Goal: Transaction & Acquisition: Purchase product/service

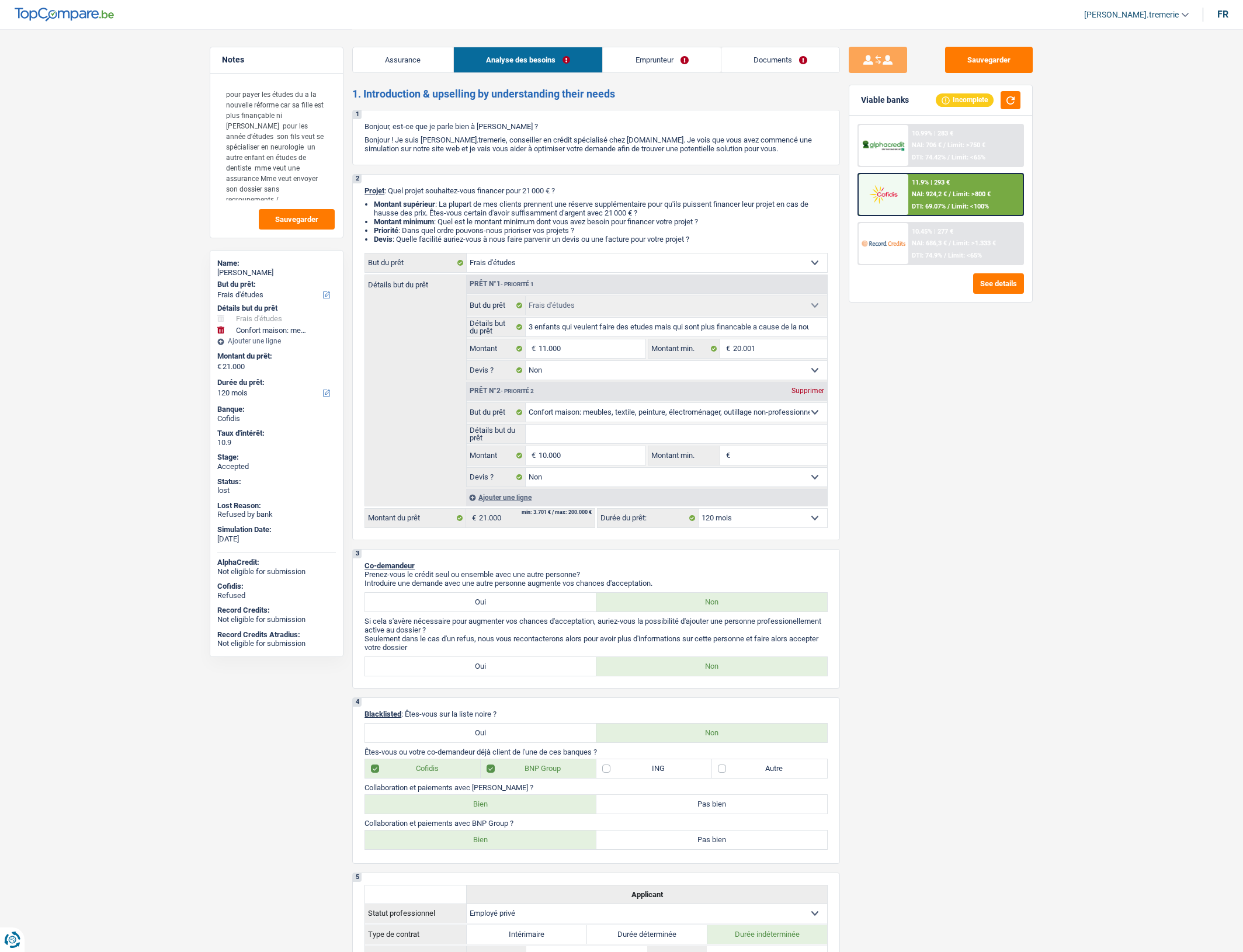
select select "study"
select select "household"
select select "120"
select select "study"
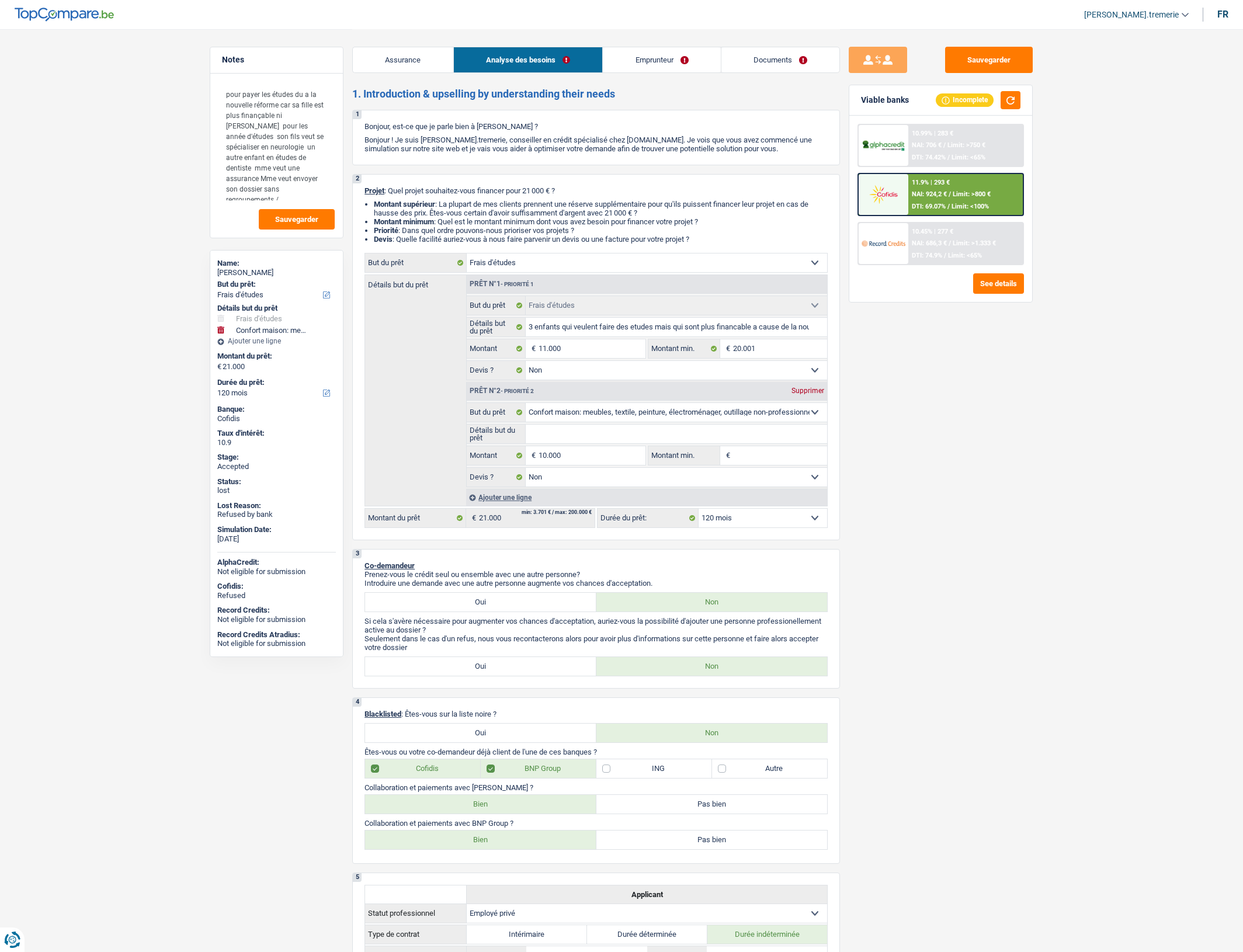
select select "study"
select select "false"
select select "household"
select select "false"
select select "120"
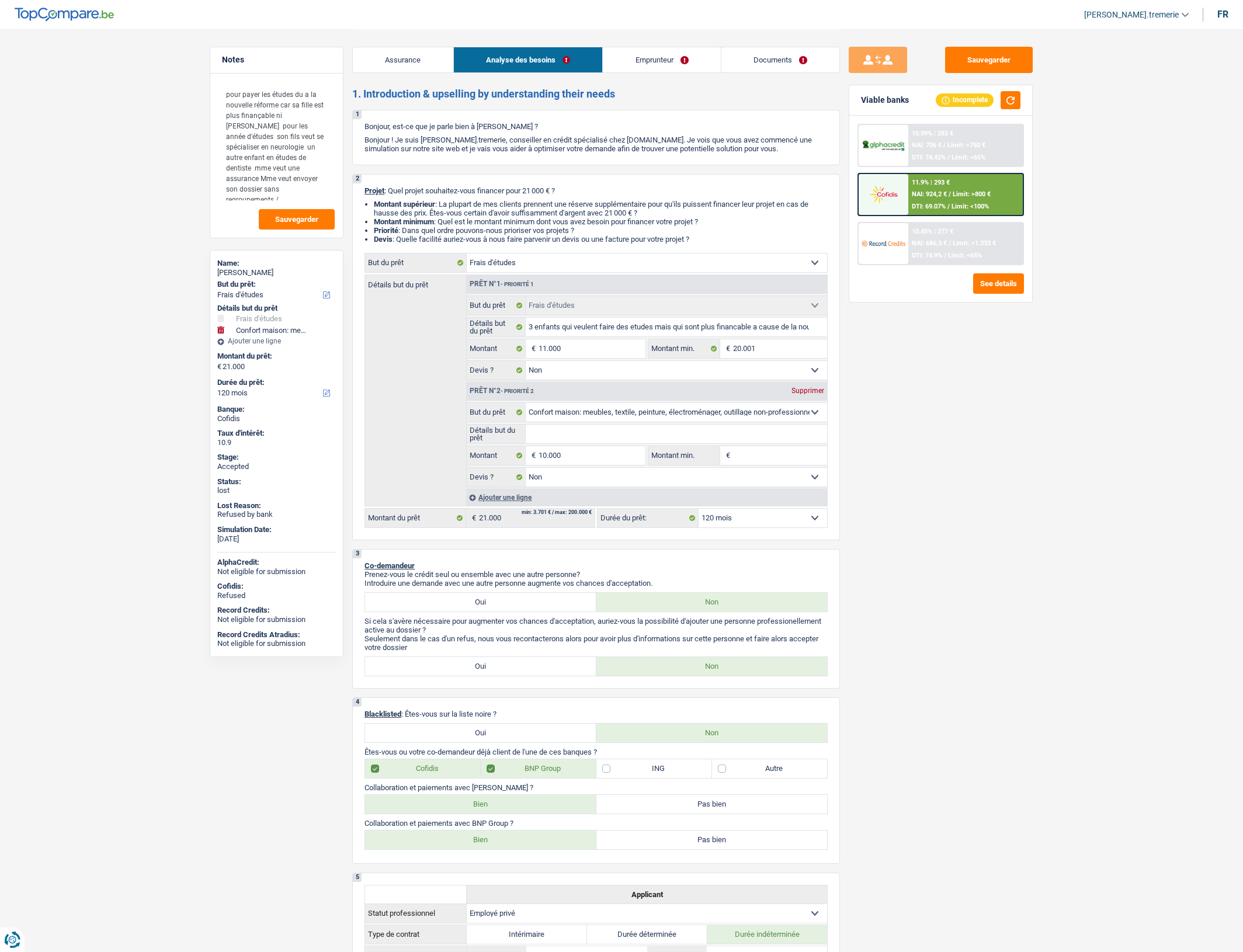
select select "privateEmployee"
select select "familyAllowances"
select select "netSalary"
select select "mealVouchers"
select select "ownerWithMortgage"
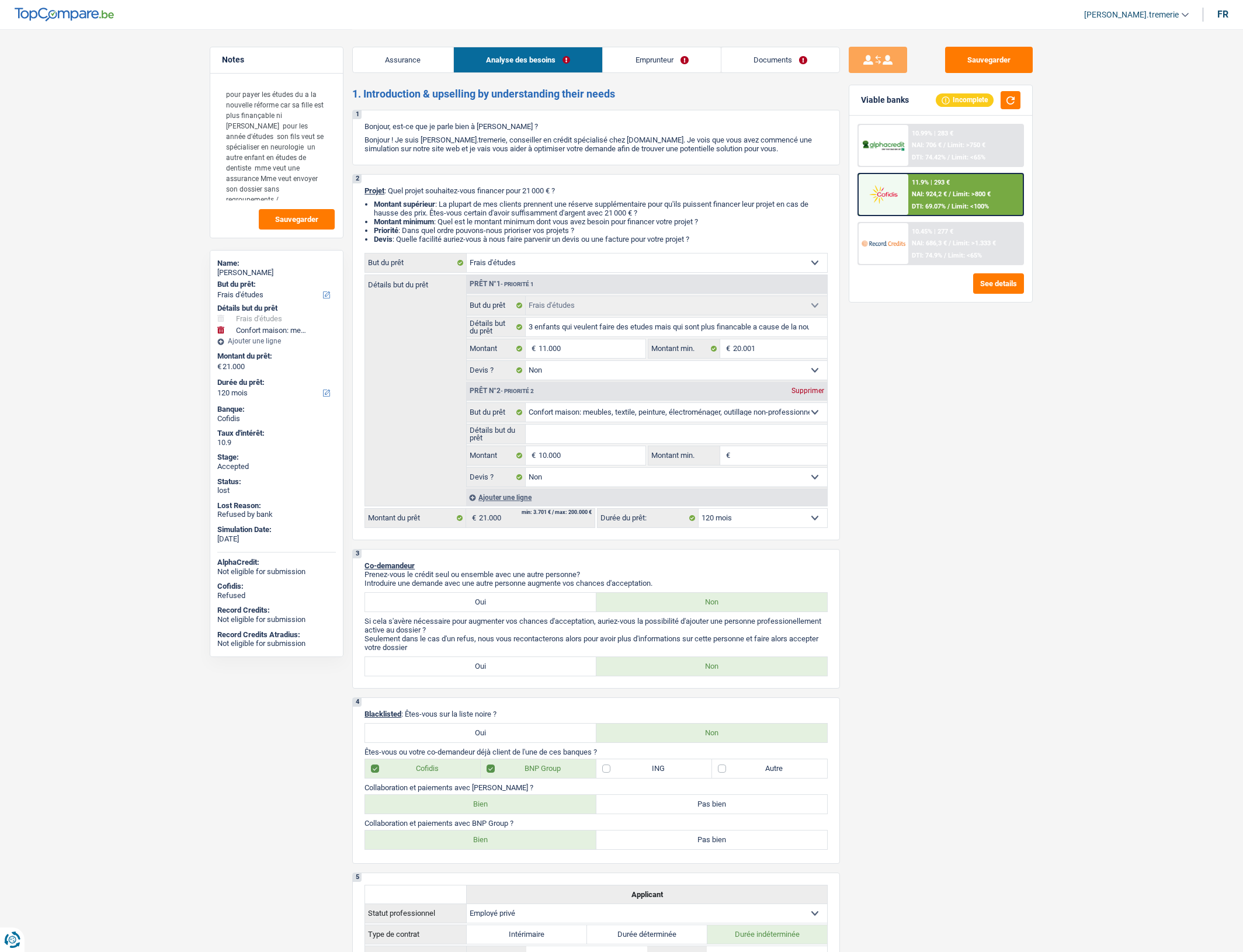
select select "mortgage"
select select "420"
select select "renovationLoan"
select select "144"
select select "personalLoan"
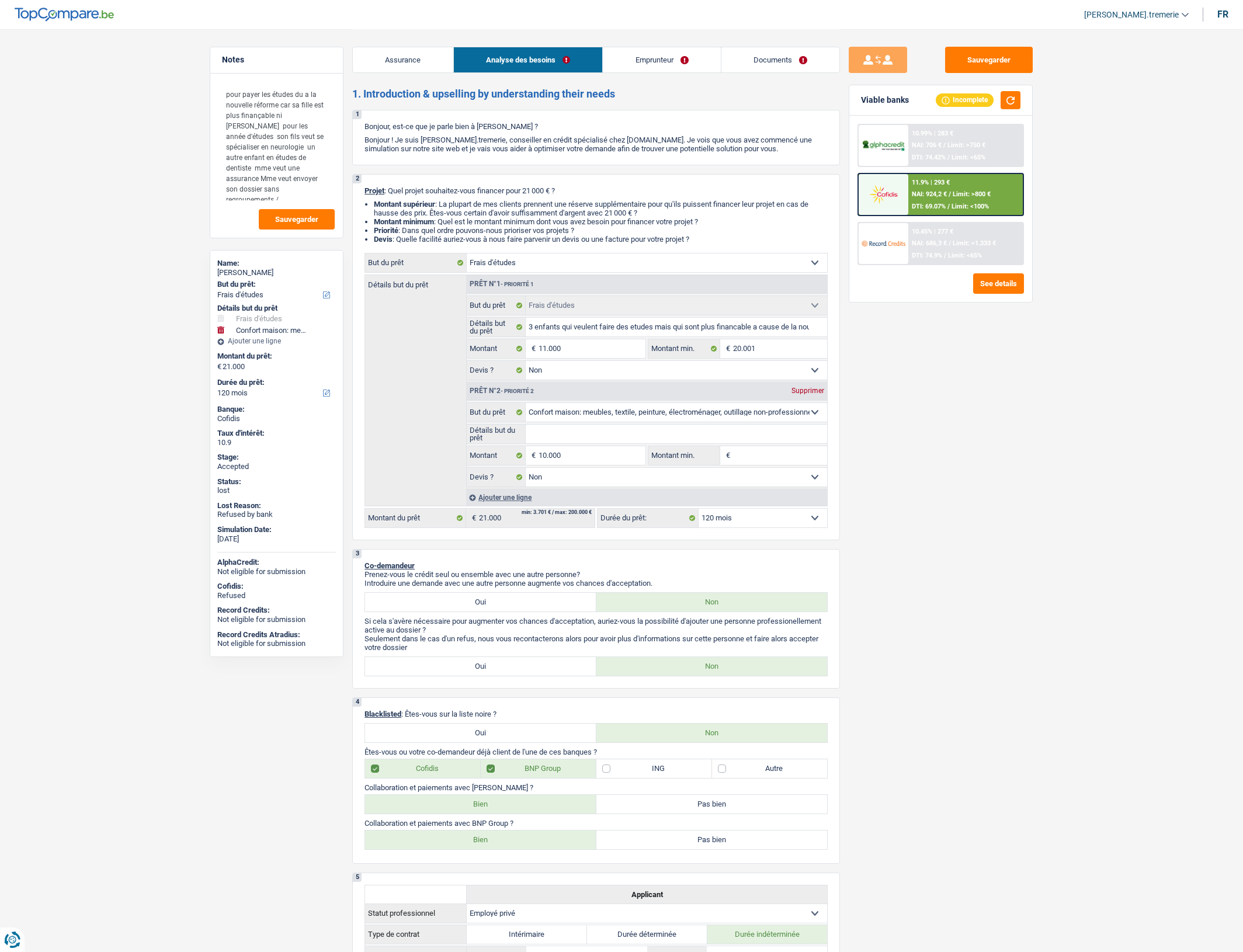
select select "homeFurnishingOrRelocation"
select select "96"
select select "study"
select select "false"
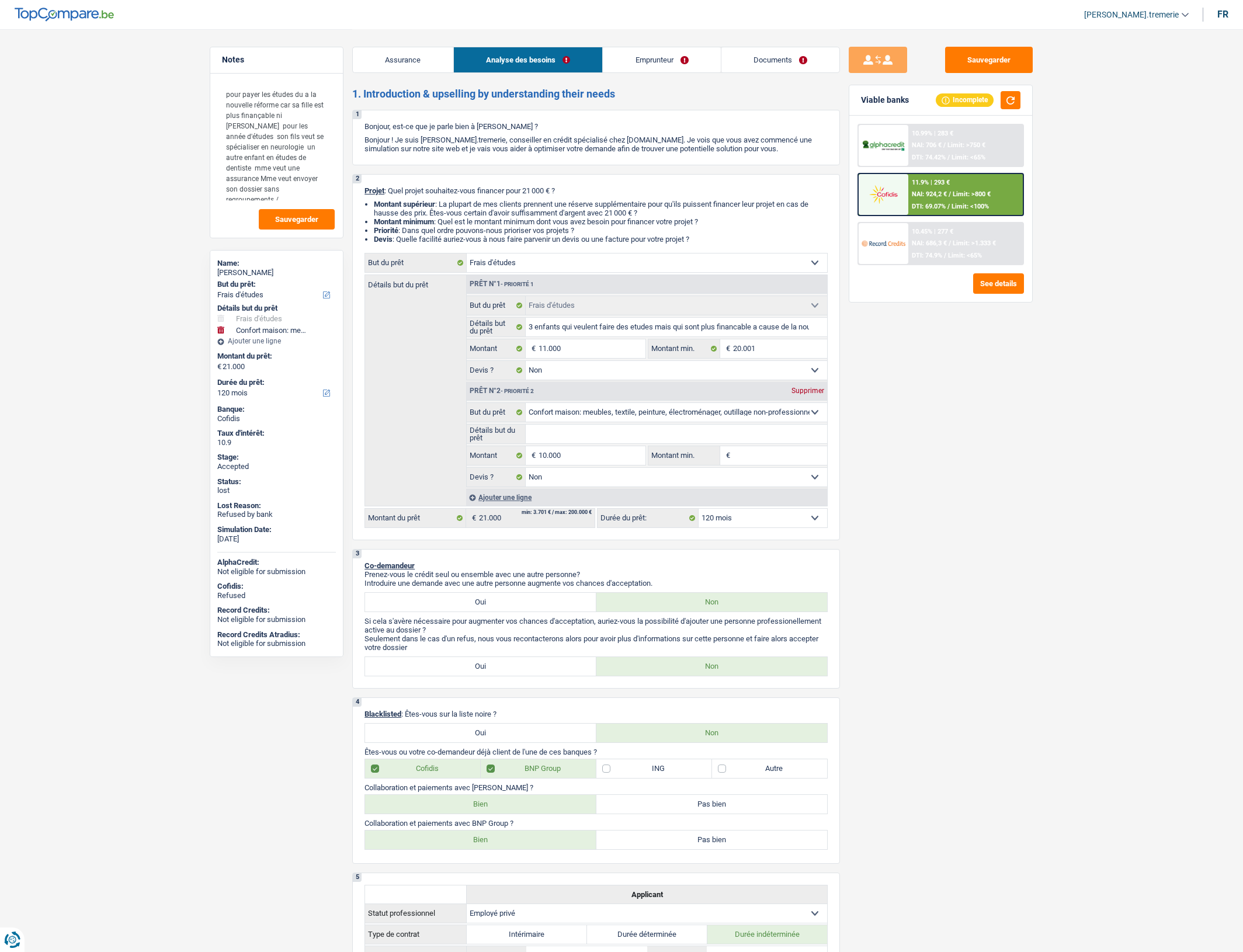
select select "household"
select select "false"
select select "120"
click at [1173, 18] on span "[PERSON_NAME].tremerie" at bounding box center [1131, 15] width 95 height 10
click at [1124, 106] on button "SO" at bounding box center [1109, 106] width 104 height 23
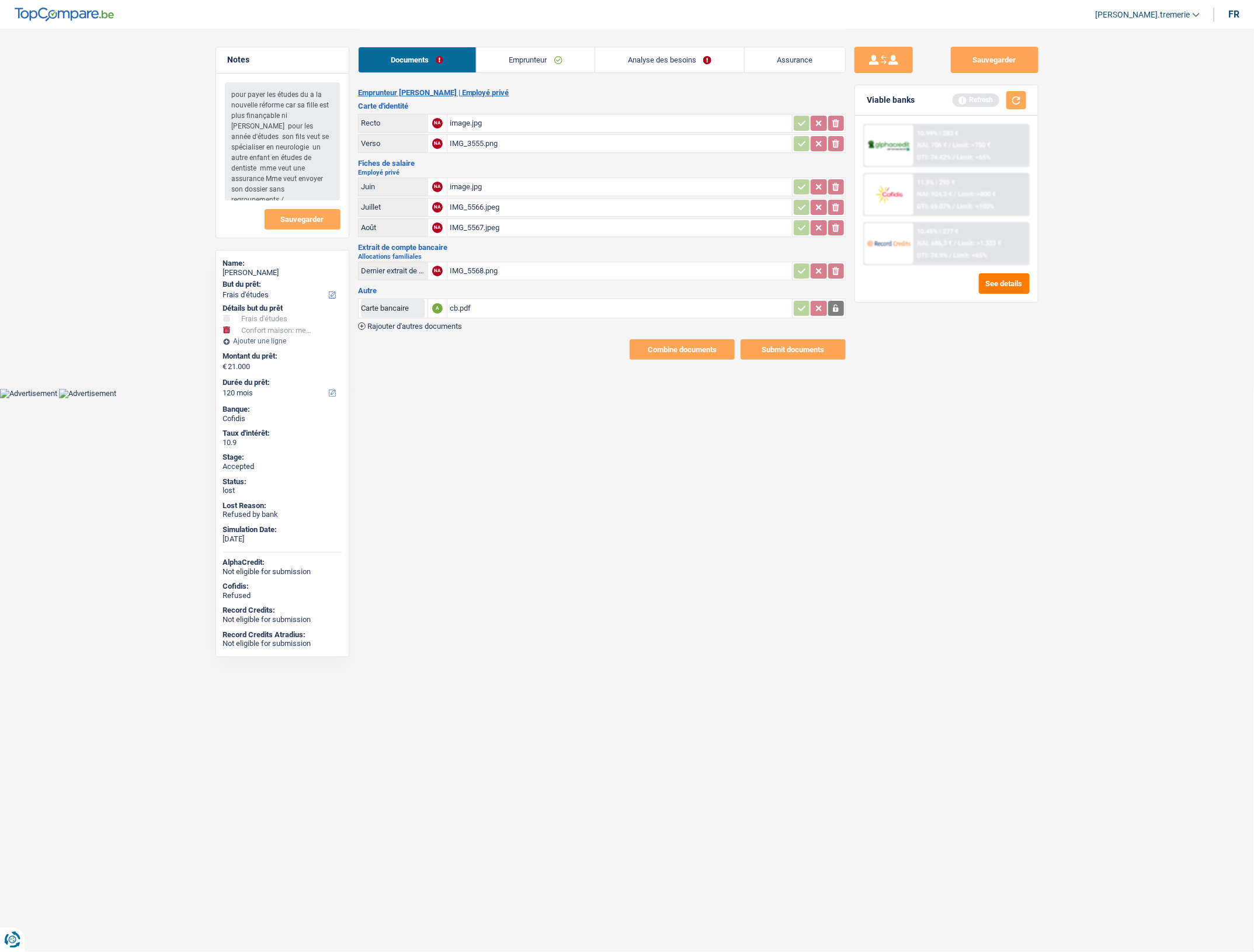
click at [543, 56] on link "Emprunteur" at bounding box center [536, 60] width 118 height 25
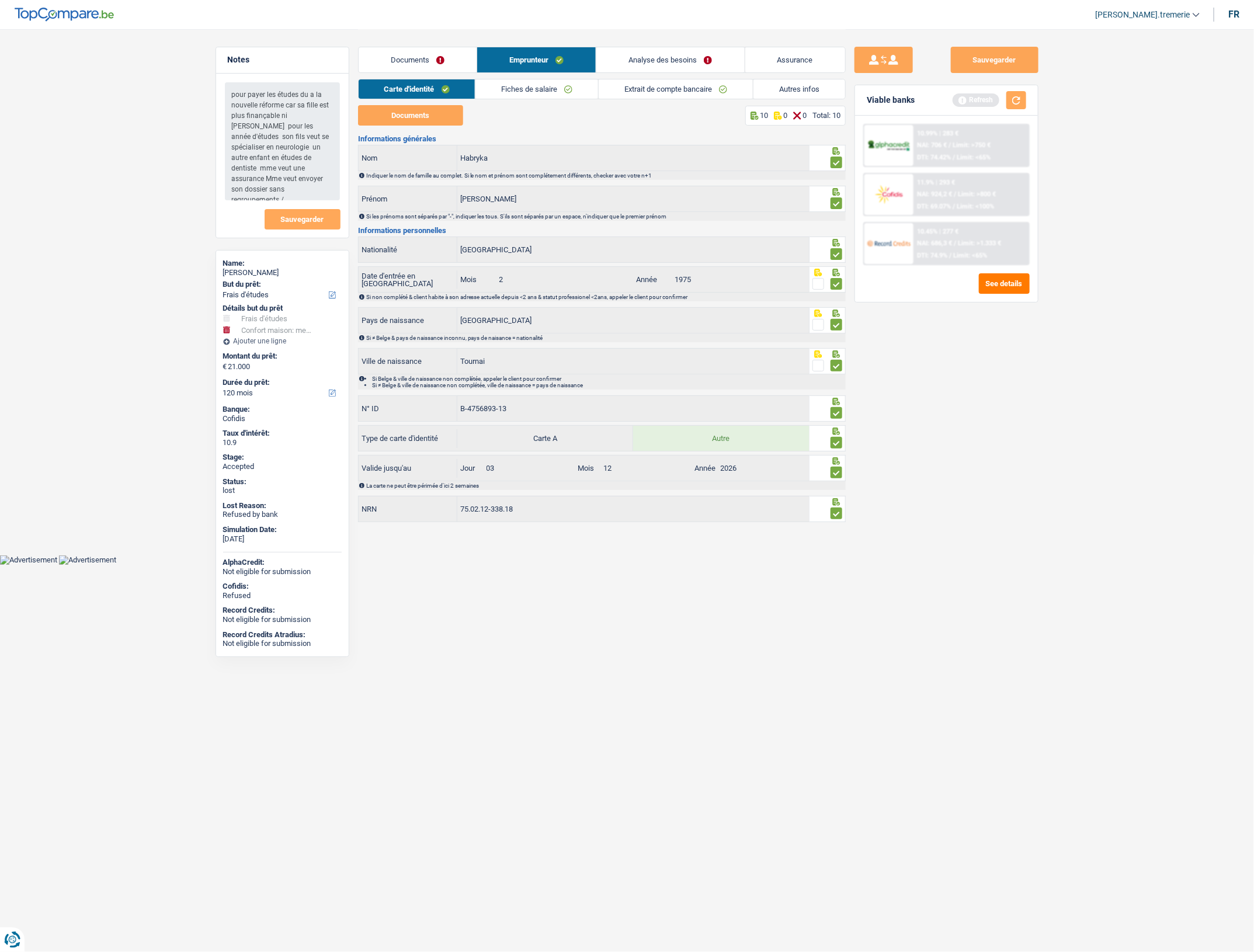
click at [512, 84] on link "Fiches de salaire" at bounding box center [537, 89] width 123 height 19
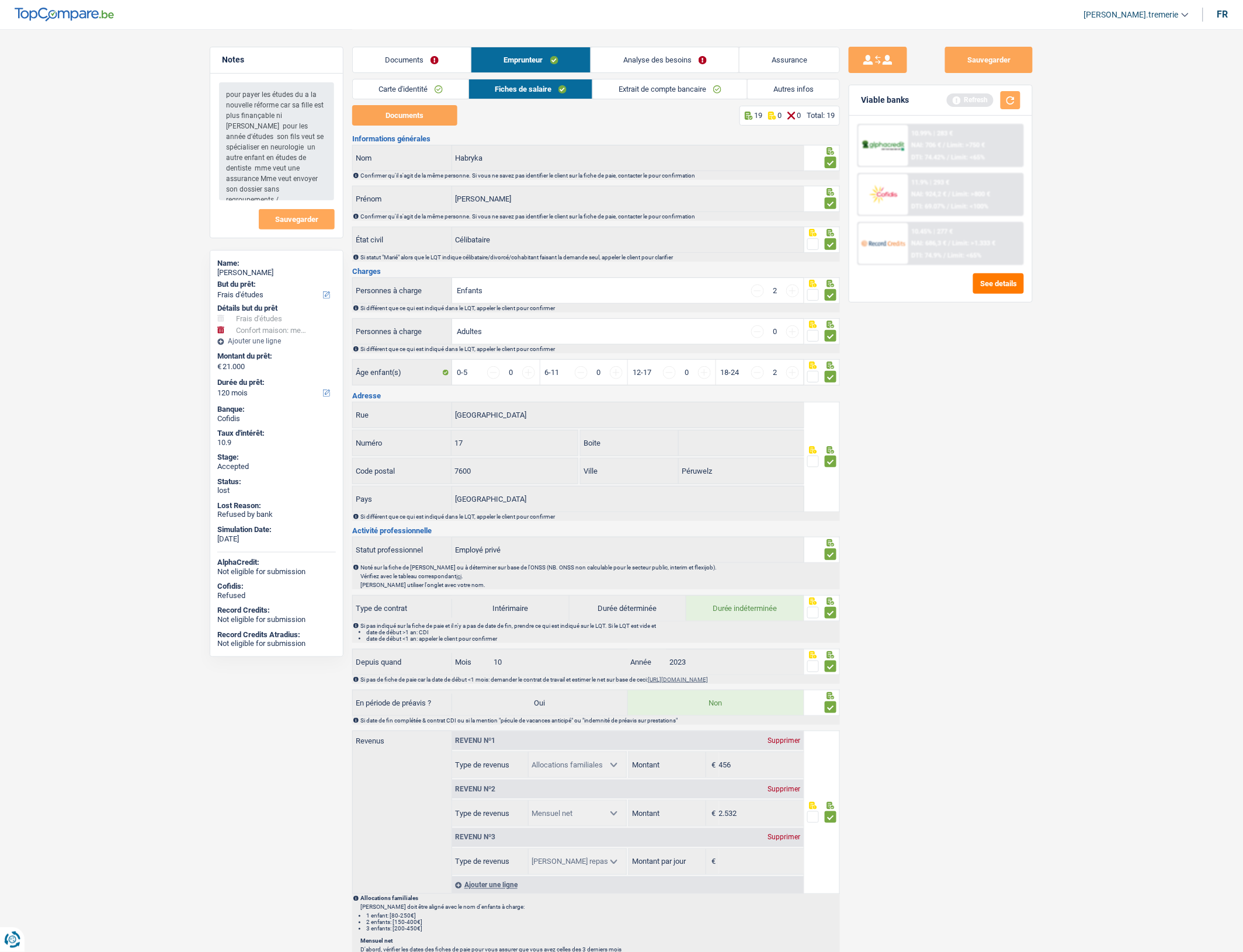
click at [942, 451] on div "Sauvegarder Viable banks Refresh 10.99% | 283 € NAI: 706 € / Limit: >750 € DTI:…" at bounding box center [941, 490] width 202 height 887
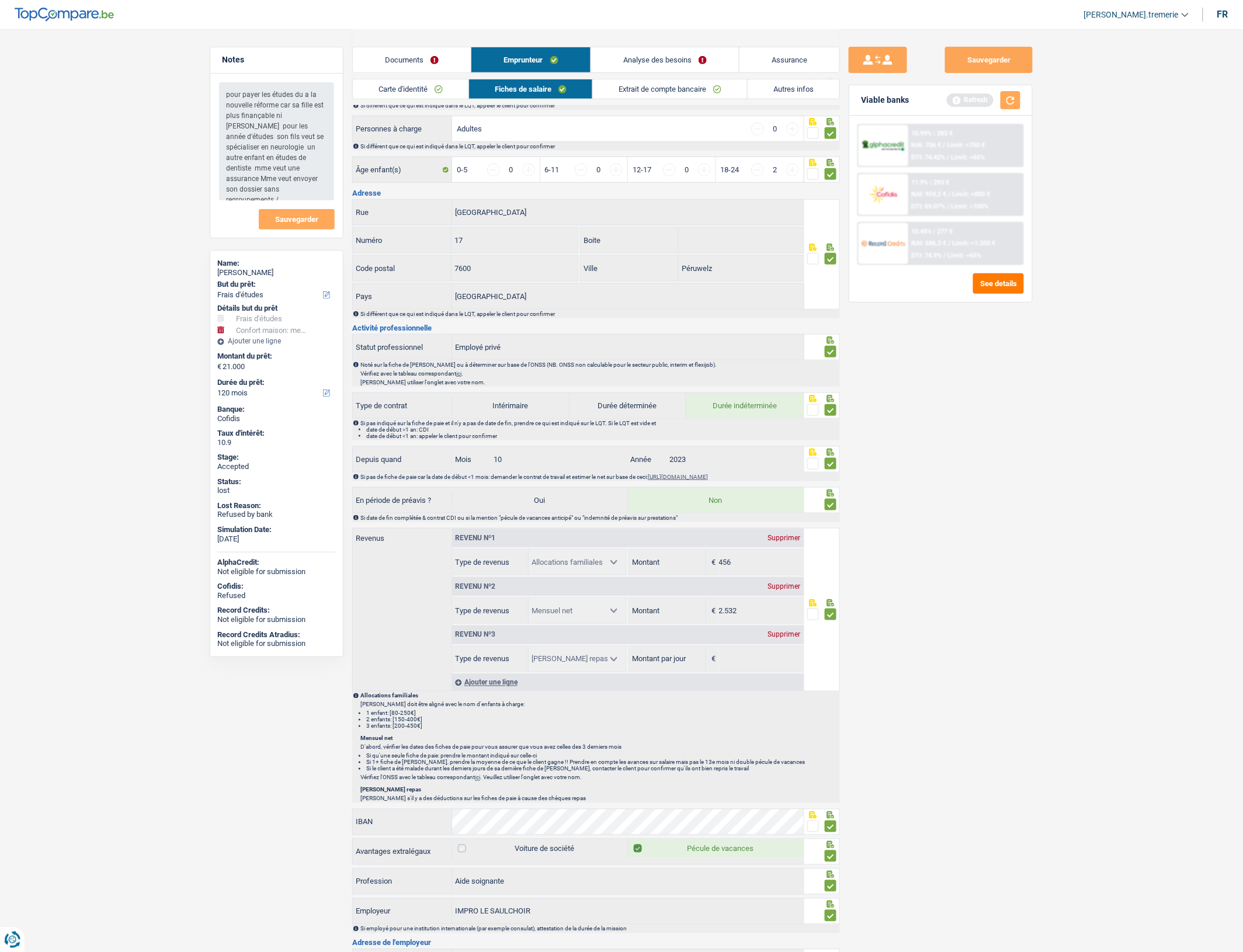
scroll to position [205, 0]
click at [261, 798] on div "Notes pour payer les études du a la nouvelle réforme car sa fille est plus fina…" at bounding box center [277, 490] width 151 height 887
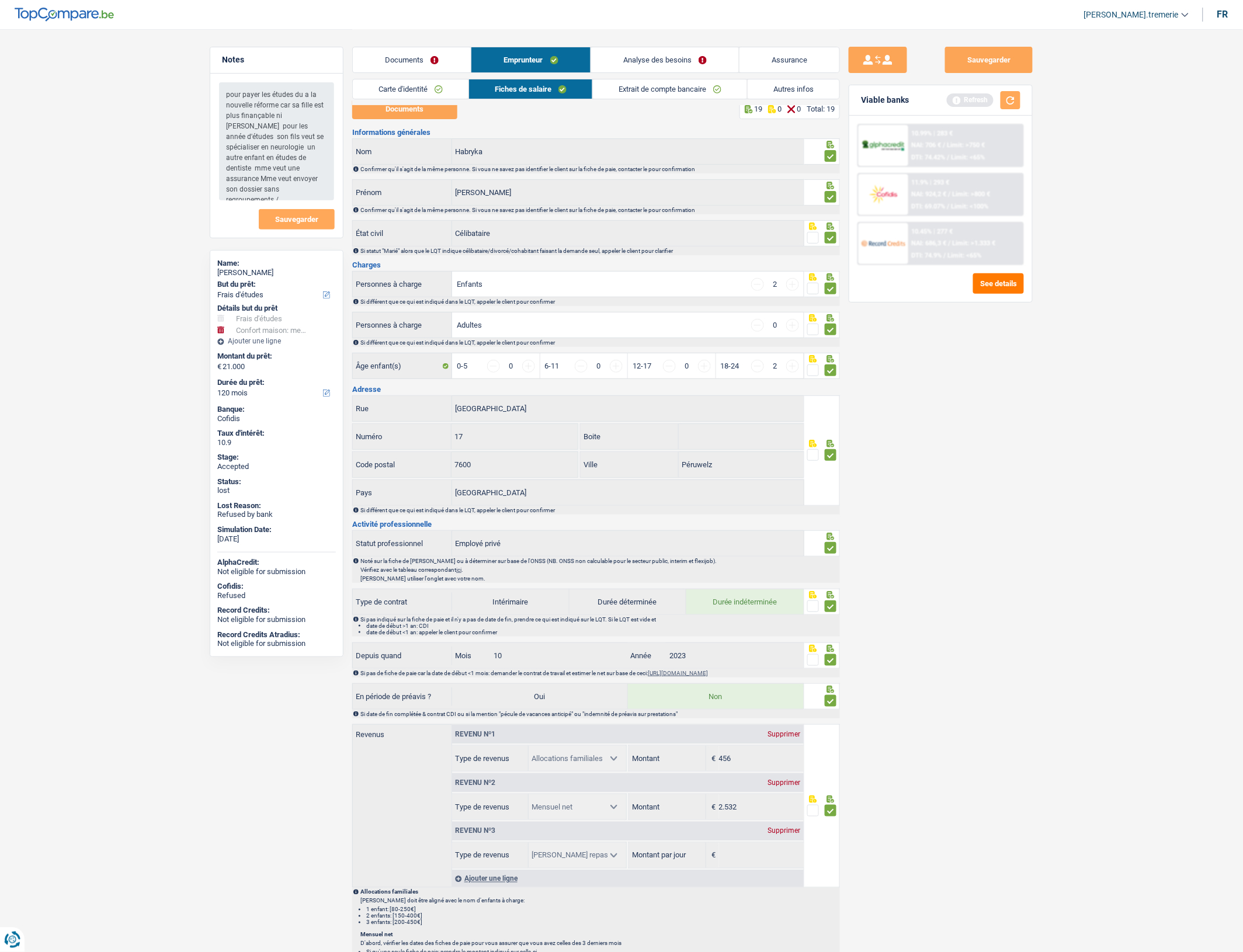
scroll to position [6, 0]
click at [660, 91] on link "Extrait de compte bancaire" at bounding box center [670, 89] width 154 height 19
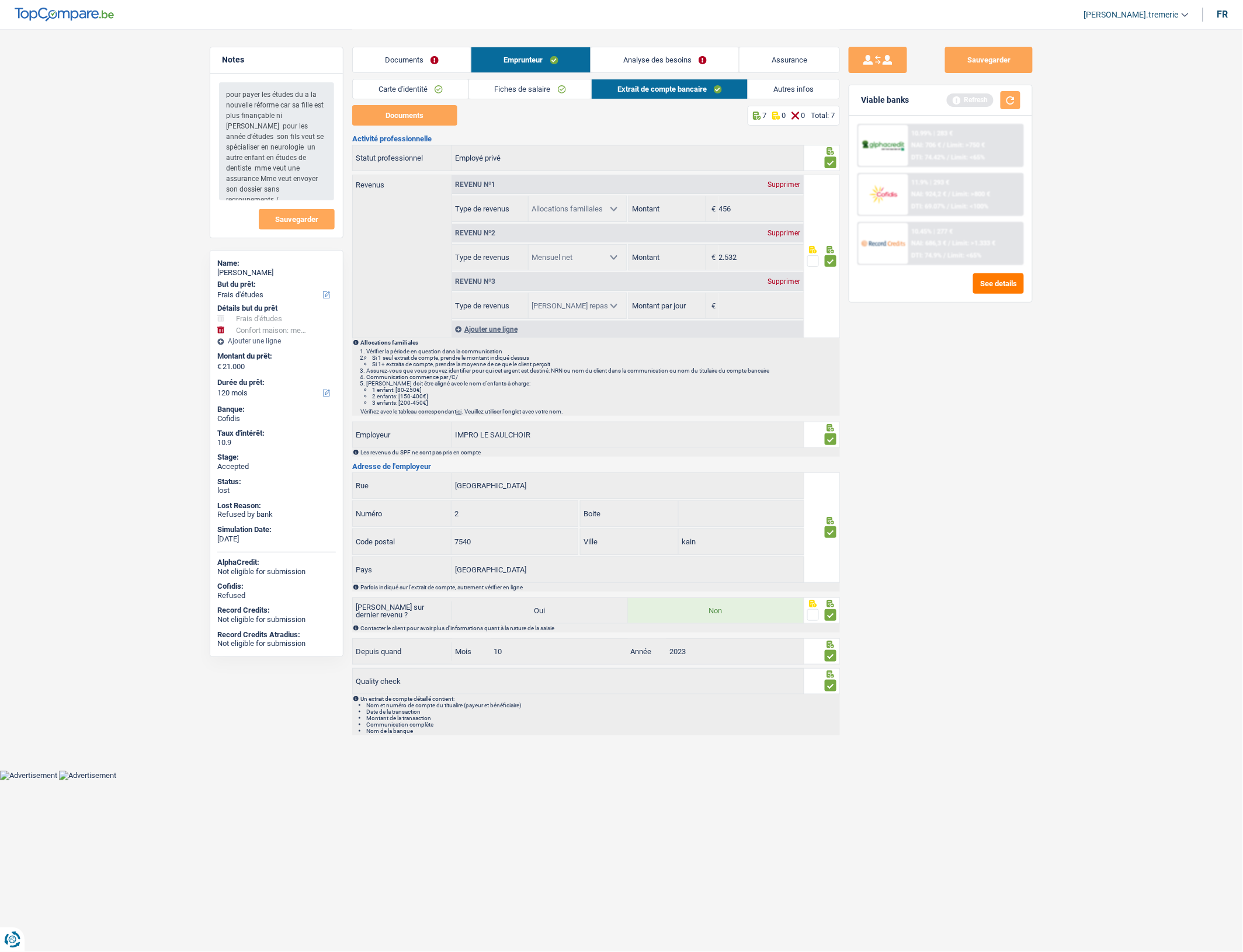
scroll to position [0, 0]
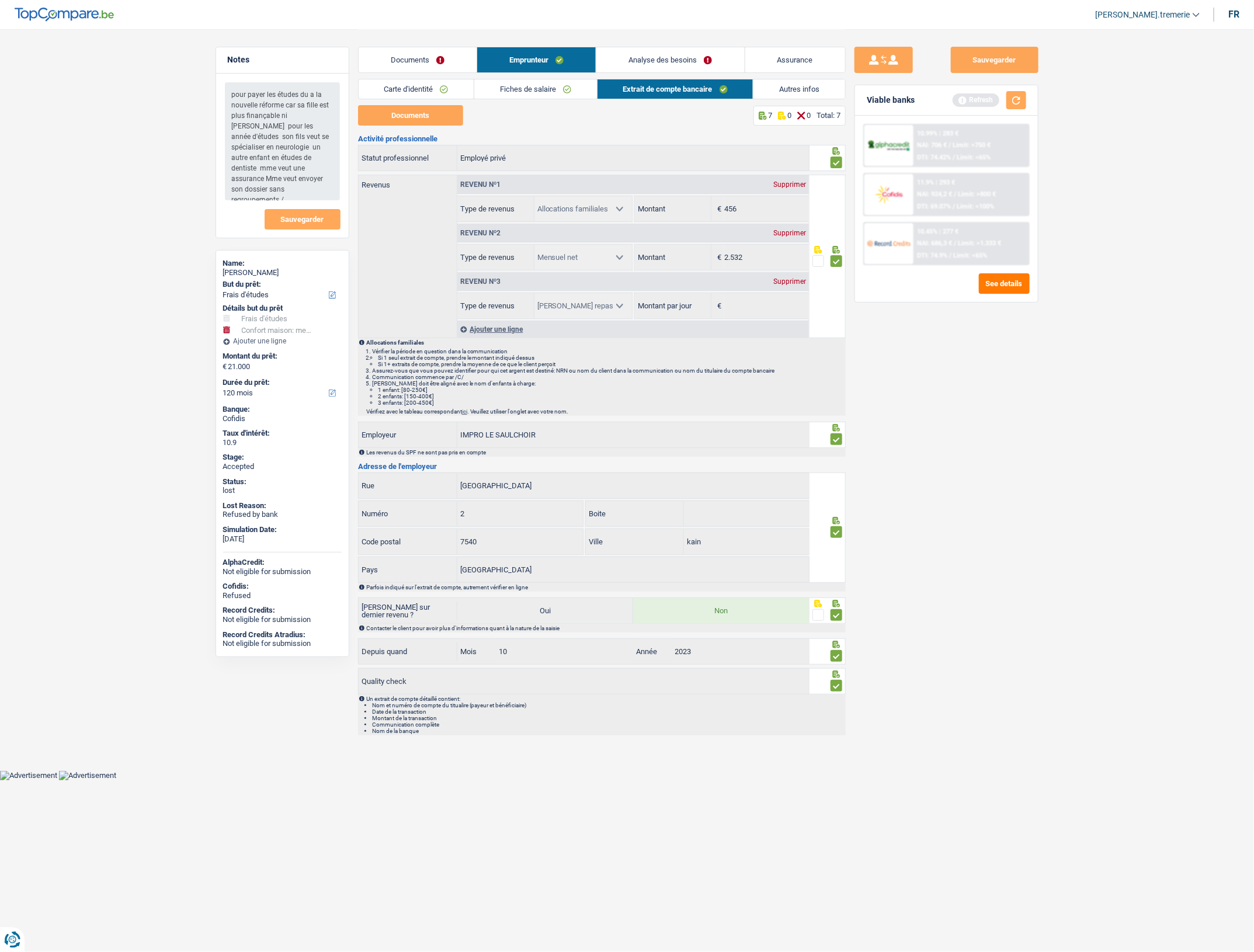
click at [786, 83] on link "Autres infos" at bounding box center [799, 89] width 92 height 19
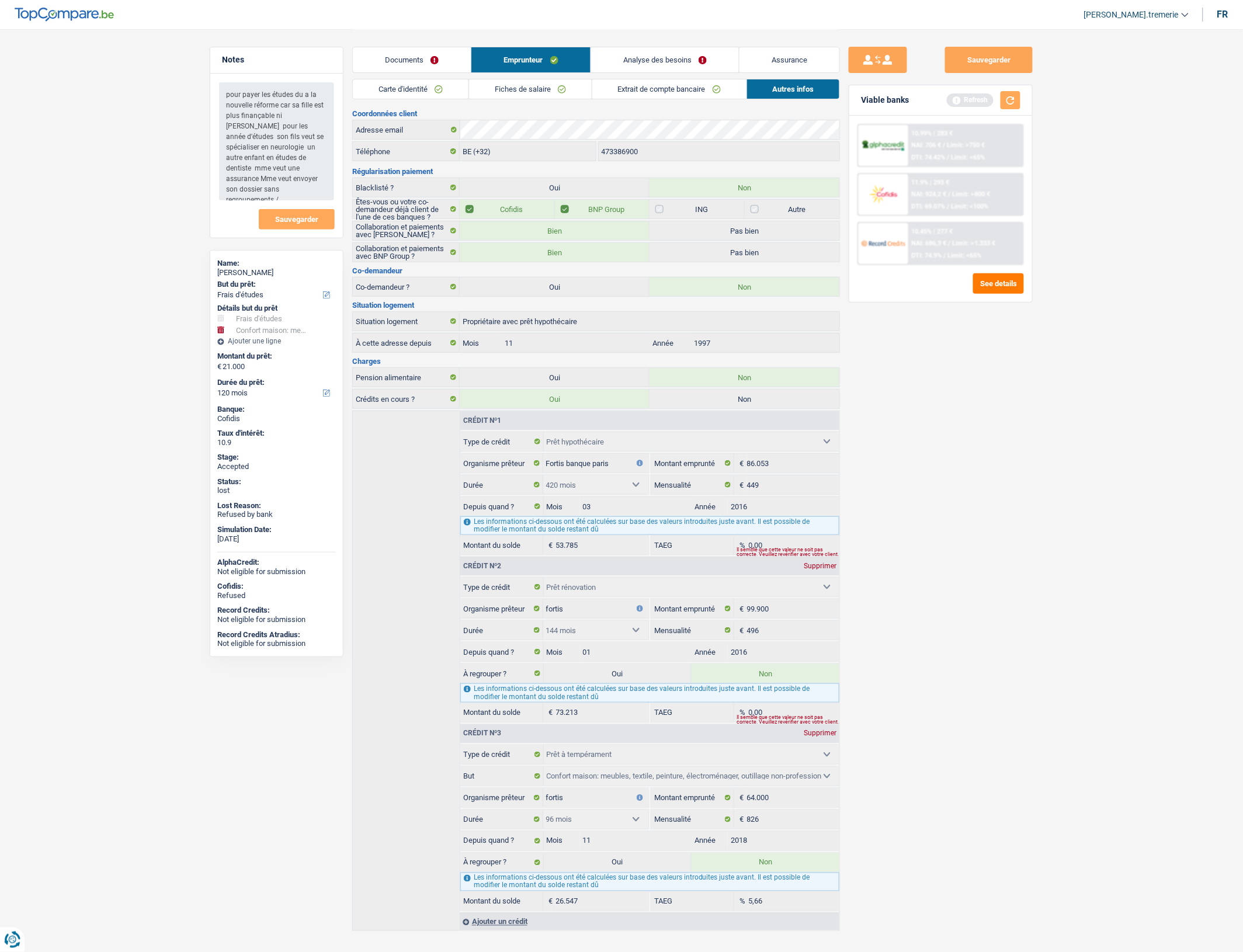
click at [959, 518] on div "Sauvegarder Viable banks Refresh 10.99% | 283 € NAI: 706 € / Limit: >750 € DTI:…" at bounding box center [941, 490] width 202 height 887
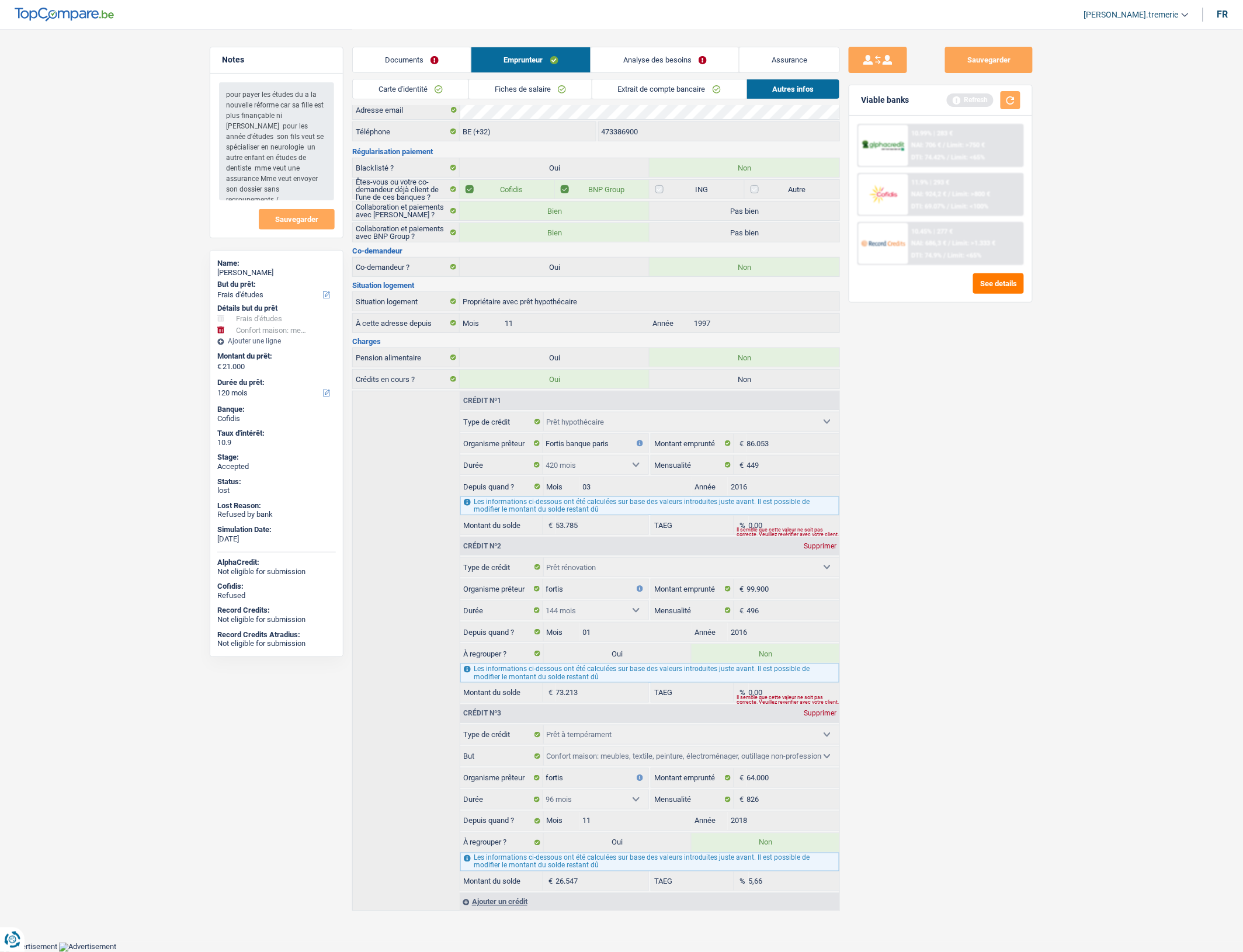
scroll to position [29, 0]
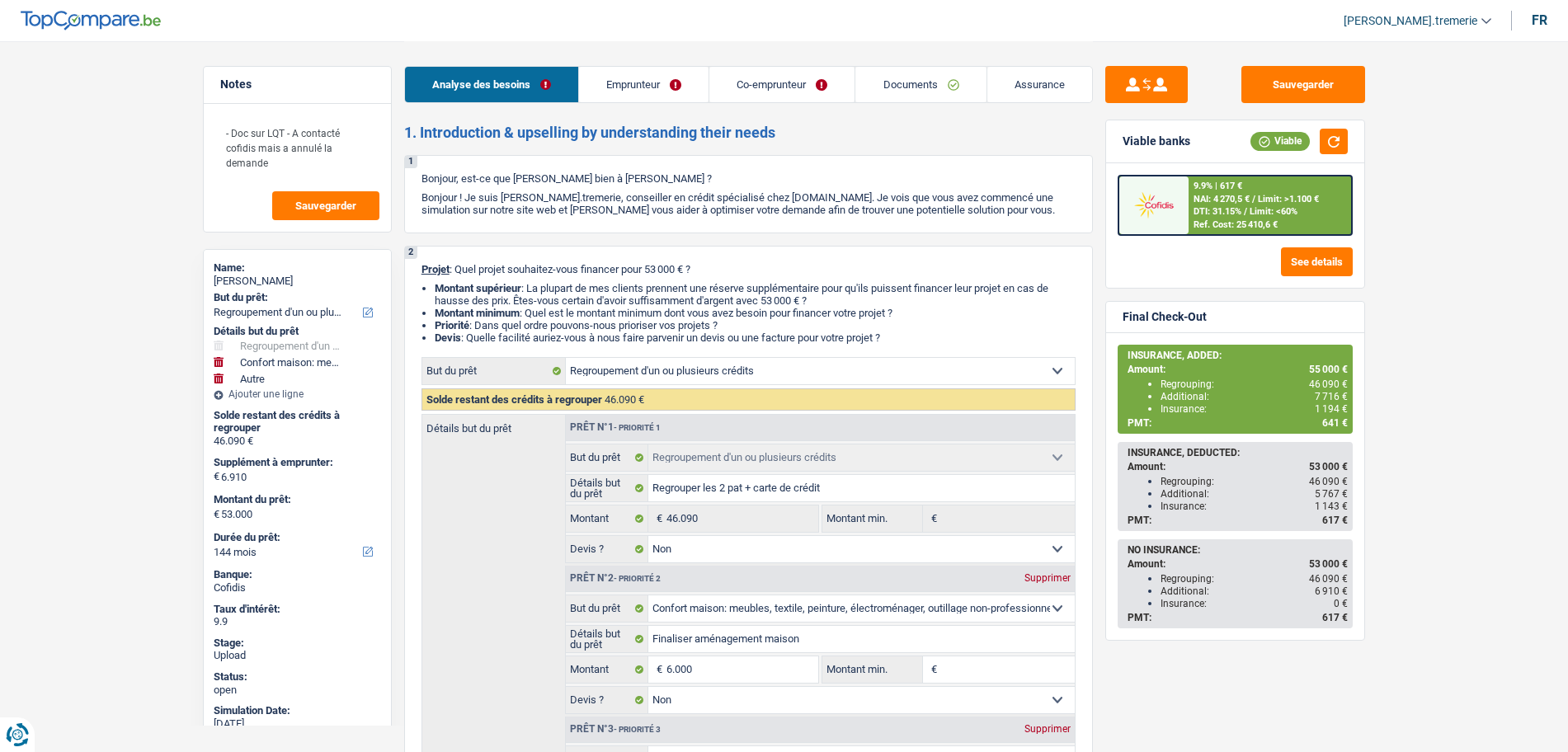
select select "refinancing"
select select "household"
select select "other"
select select "144"
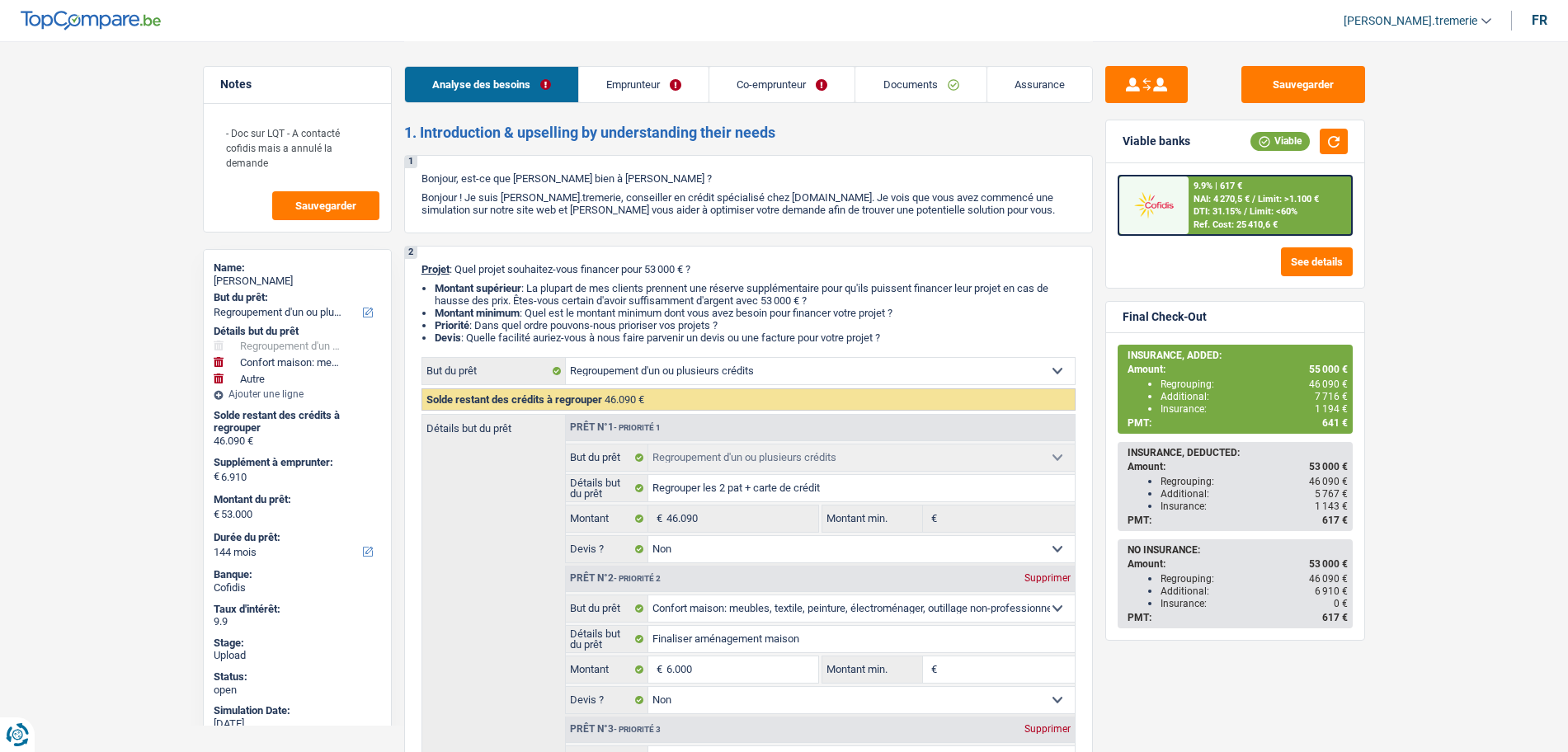
select select "refinancing"
select select "false"
select select "household"
select select "false"
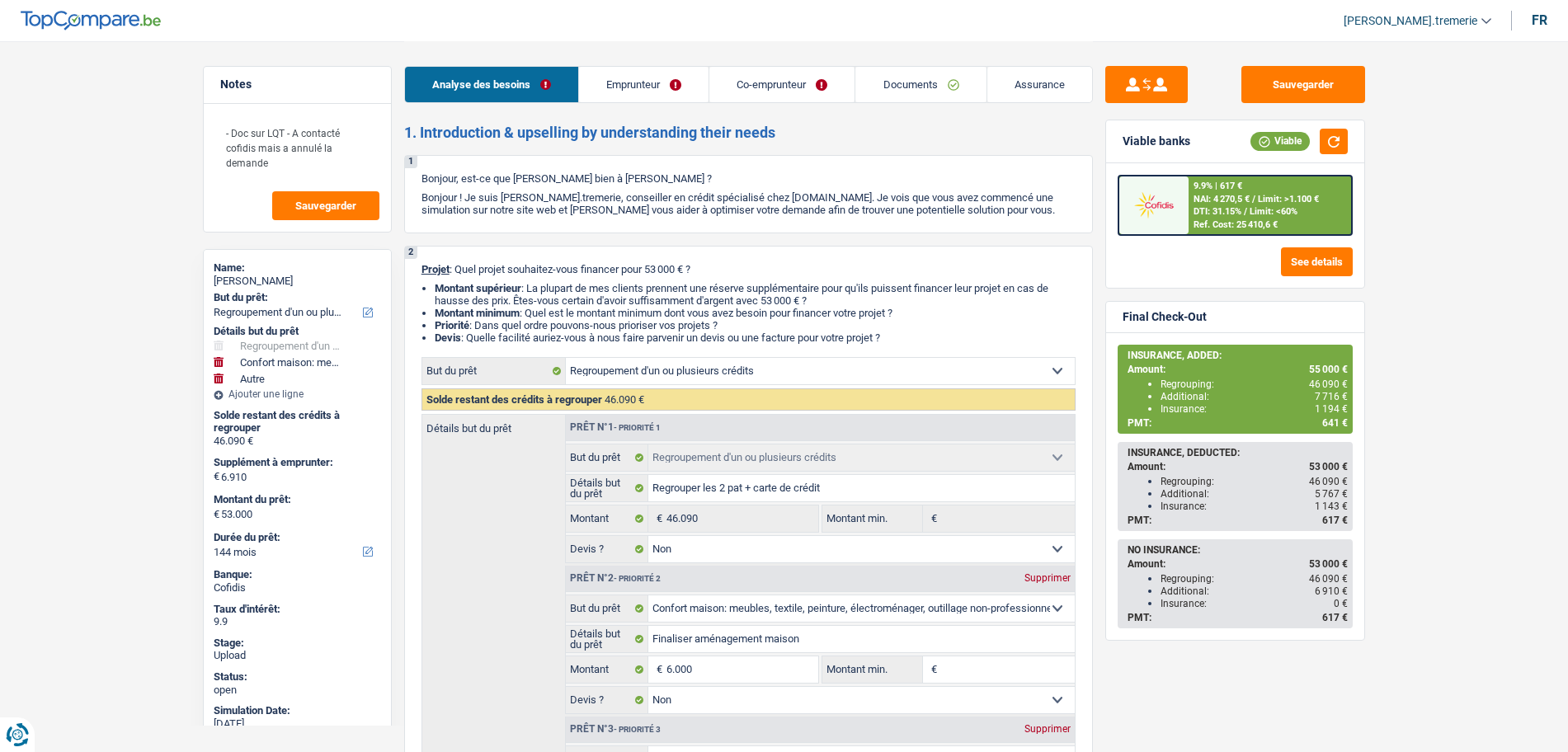
select select "other"
select select "144"
select select "privateEmployee"
select select "familyAllowances"
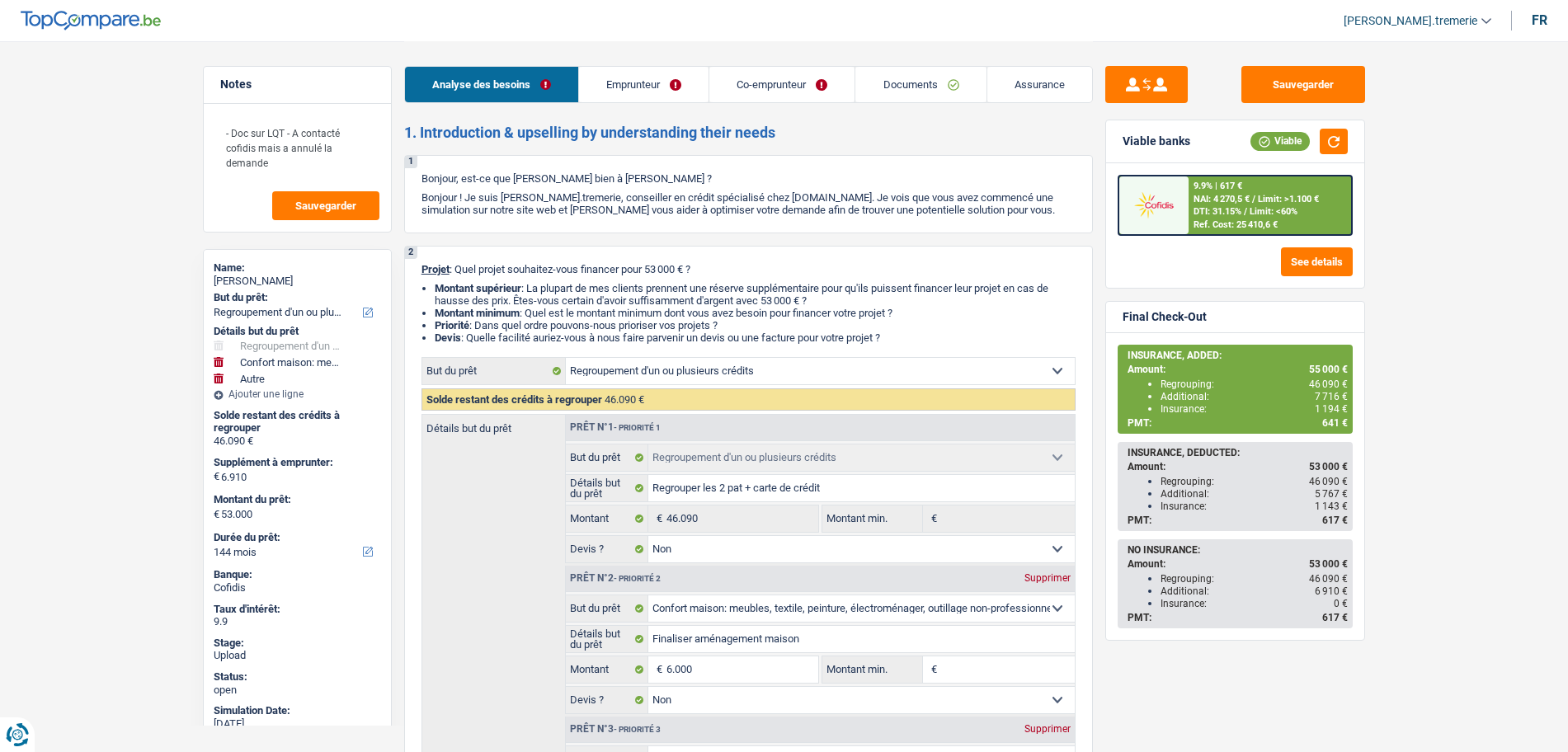
select select "mealVouchers"
select select "netSalary"
select select "mealVouchers"
select select "ownerWithMortgage"
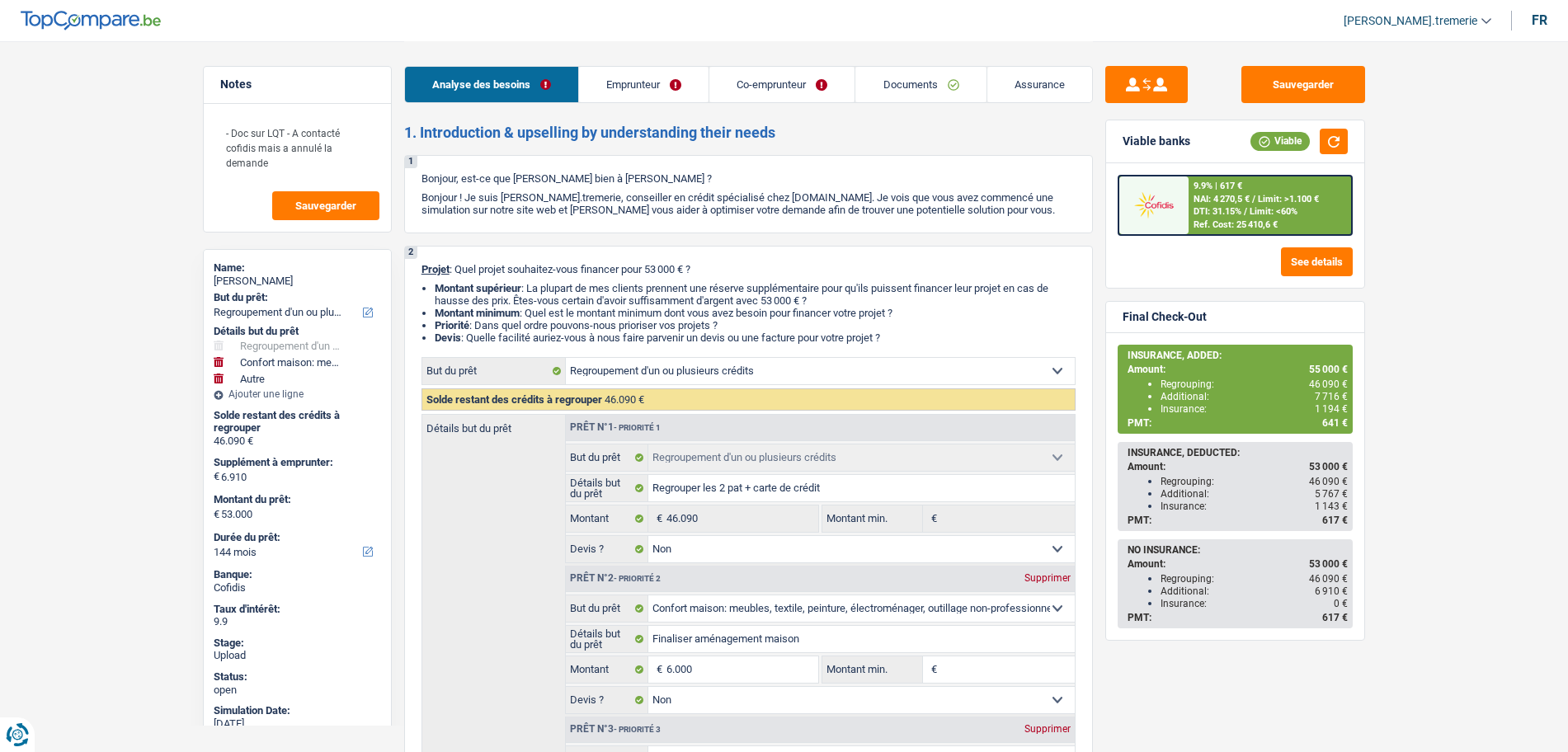
select select "mortgage"
select select "300"
select select "personalLoan"
select select "homeFurnishingOrRelocation"
select select "48"
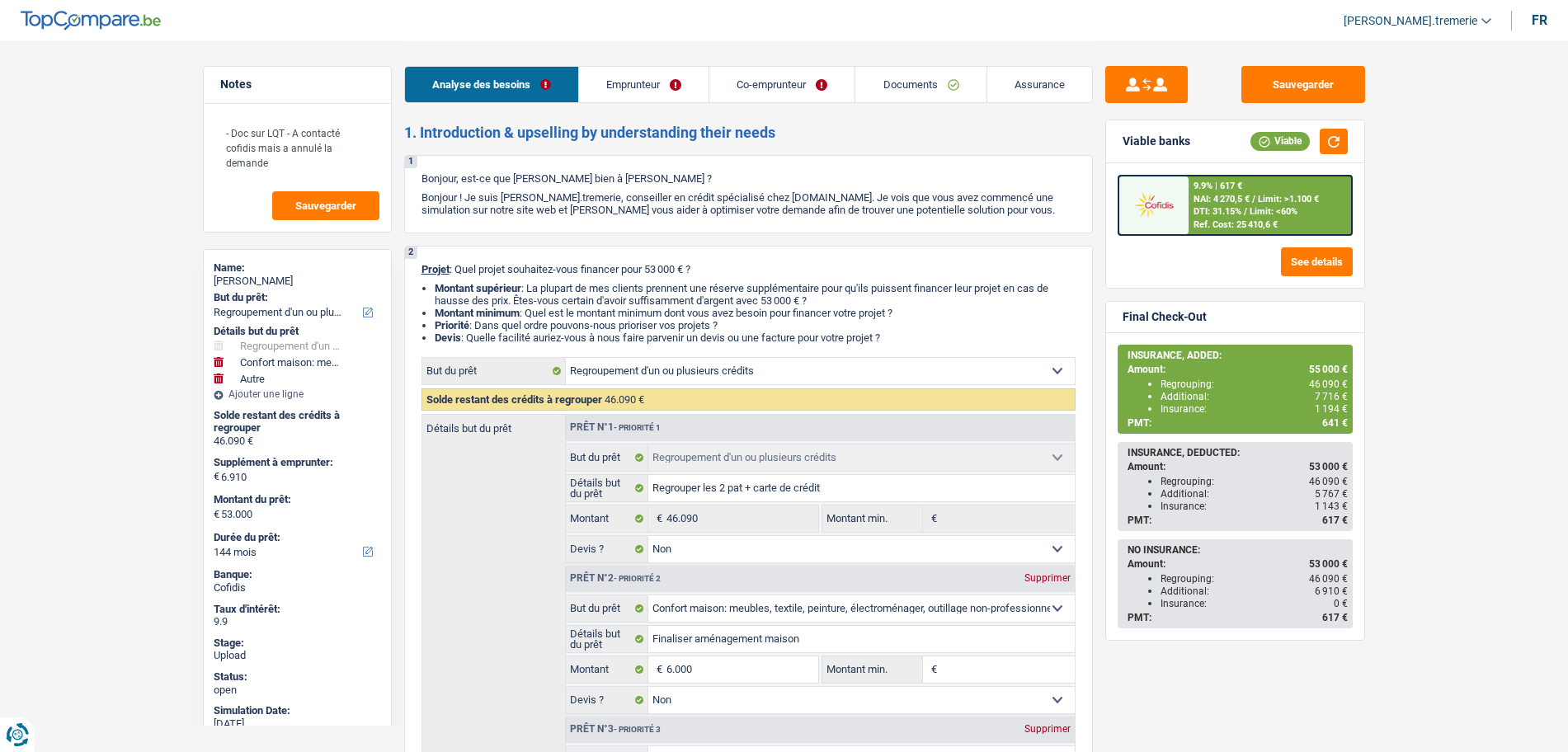
select select "personalLoan"
select select "homeFurnishingOrRelocation"
select select "120"
select select "cardOrCredit"
select select "refinancing"
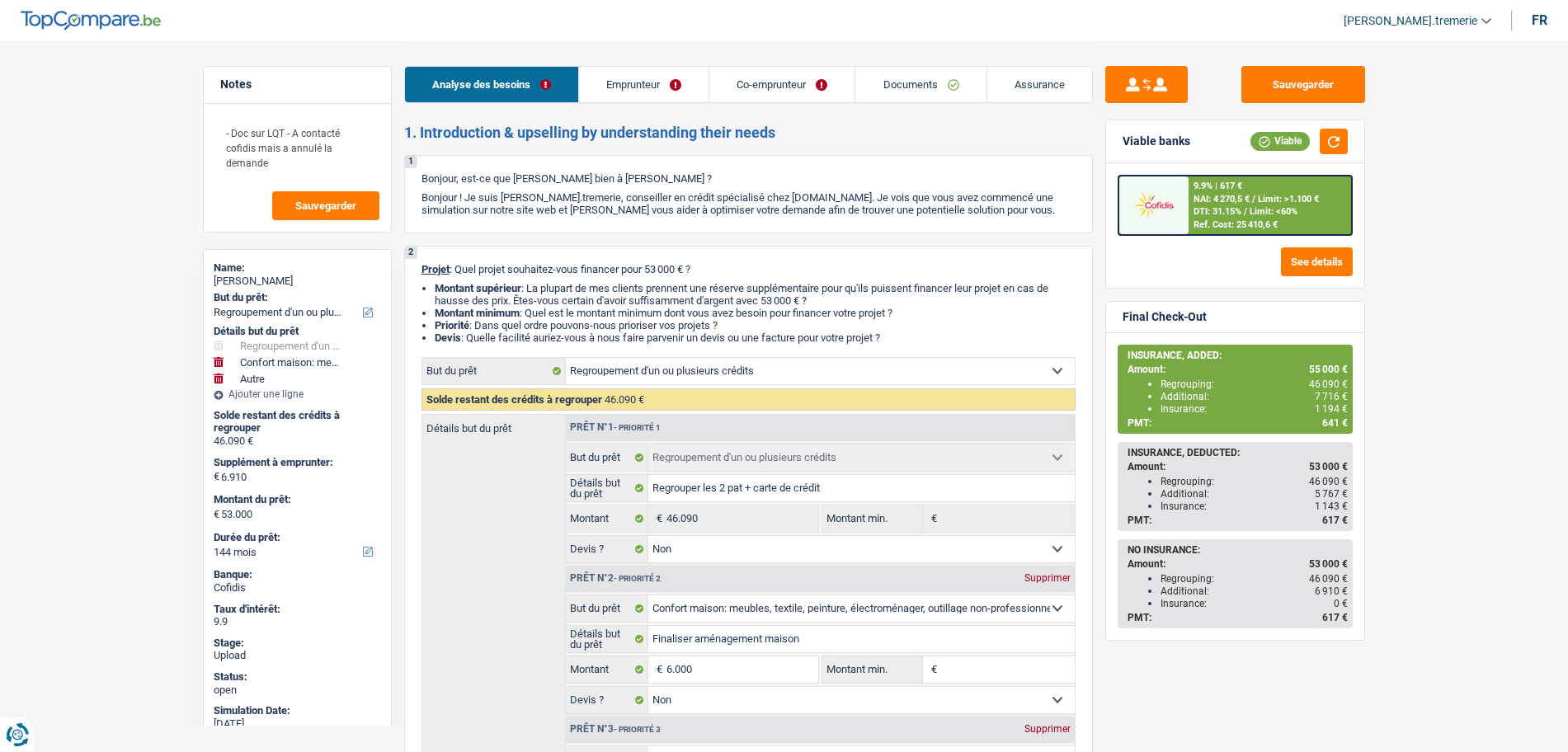
select select "refinancing"
select select "false"
select select "household"
select select "false"
select select "other"
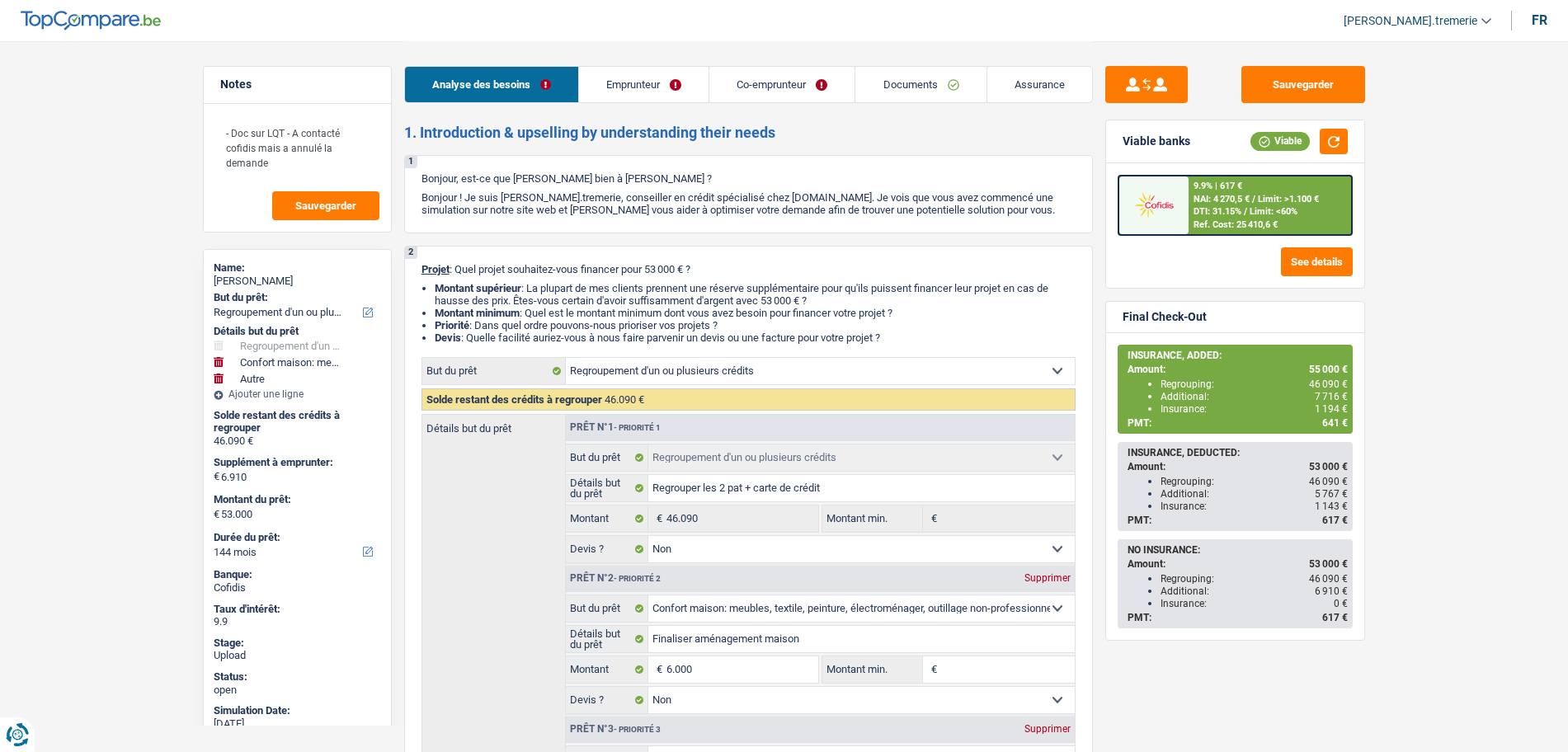
select select "144"
click at [1203, 192] on div "9.9% | 617 € NAI: 4 270,5 € / Limit: >1.100 € DTI: 31.15% / Limit: <60% Ref. Co…" at bounding box center [1270, 205] width 163 height 57
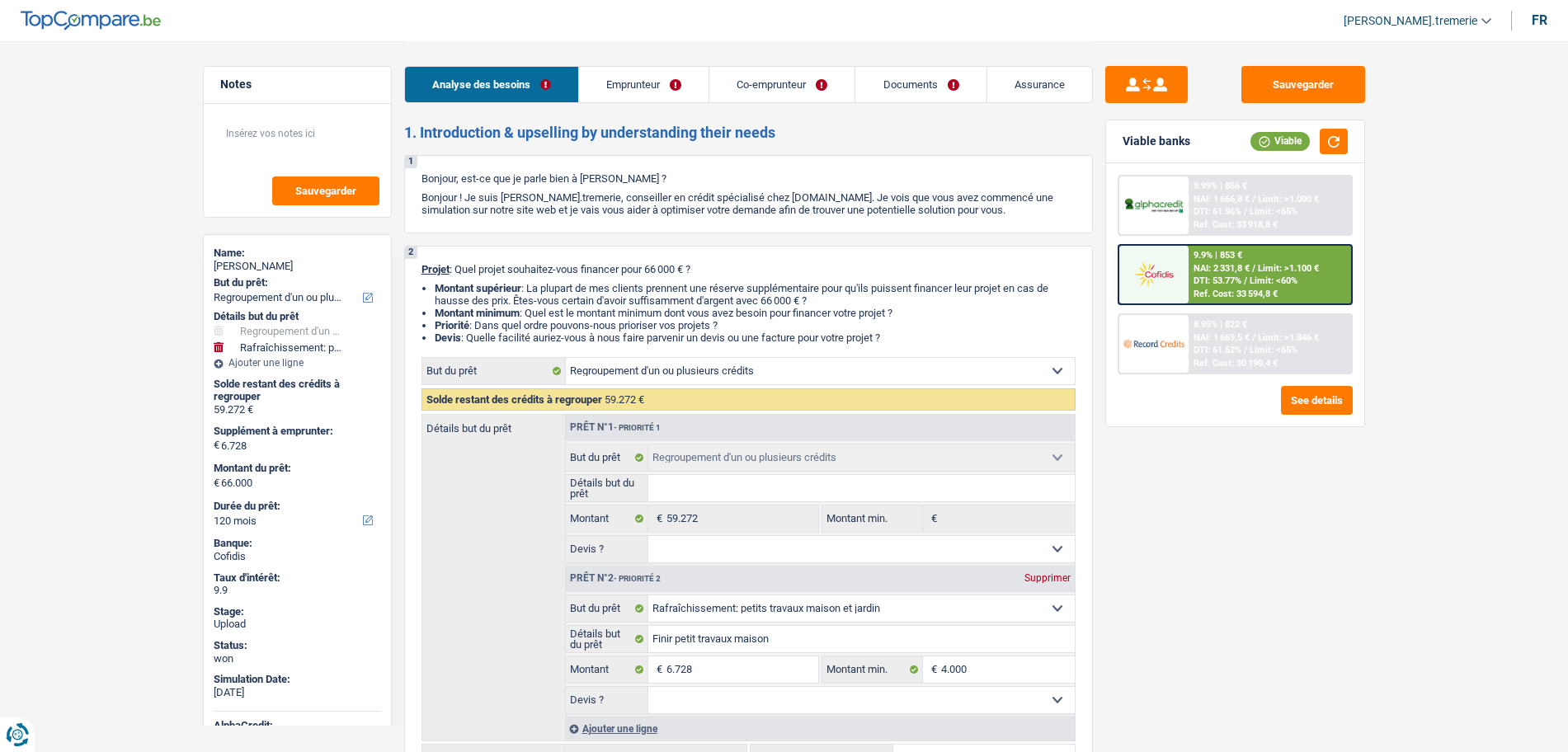
select select "refinancing"
select select "houseOrGarden"
select select "120"
select select "refinancing"
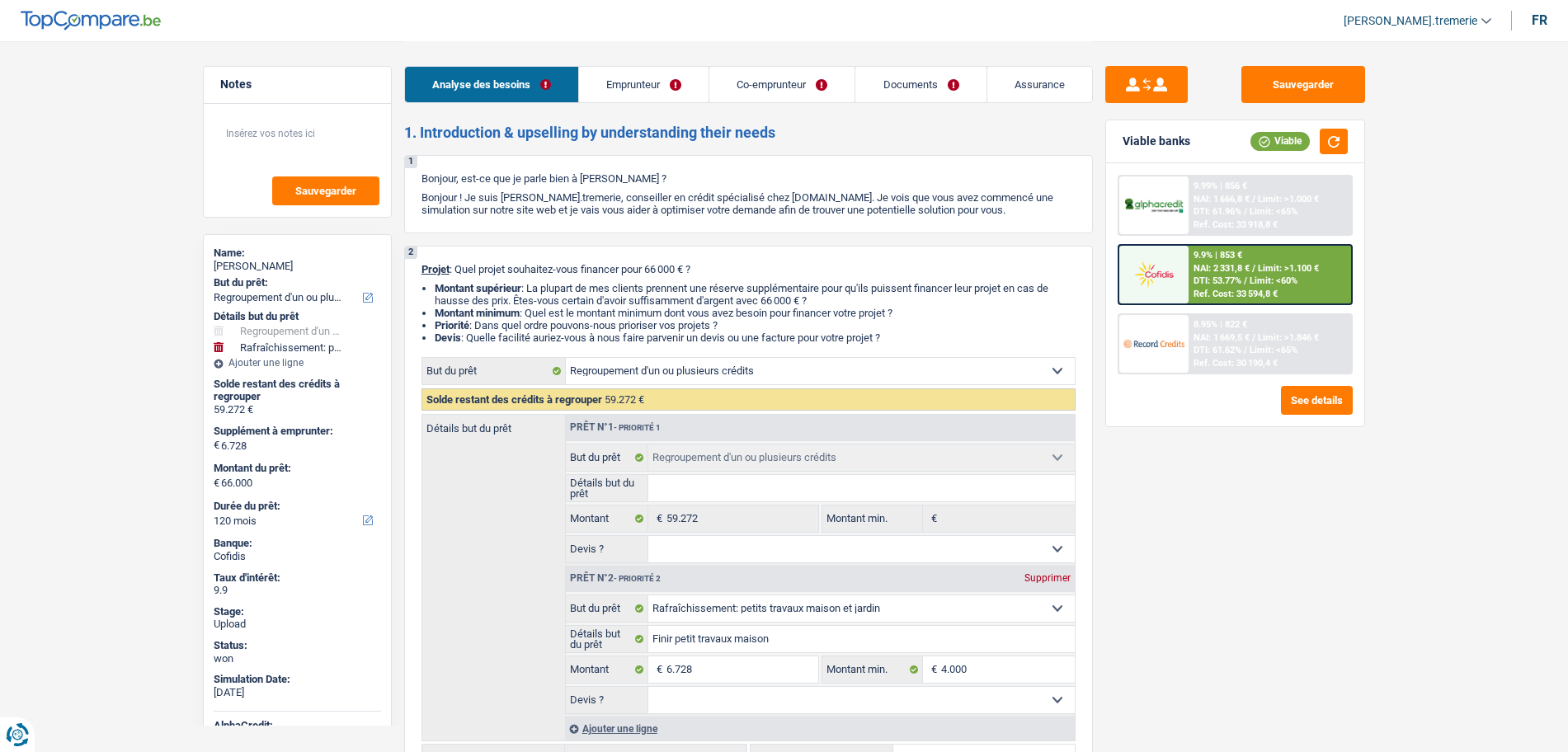
select select "refinancing"
select select "houseOrGarden"
select select "120"
select select "worker"
select select "housewife"
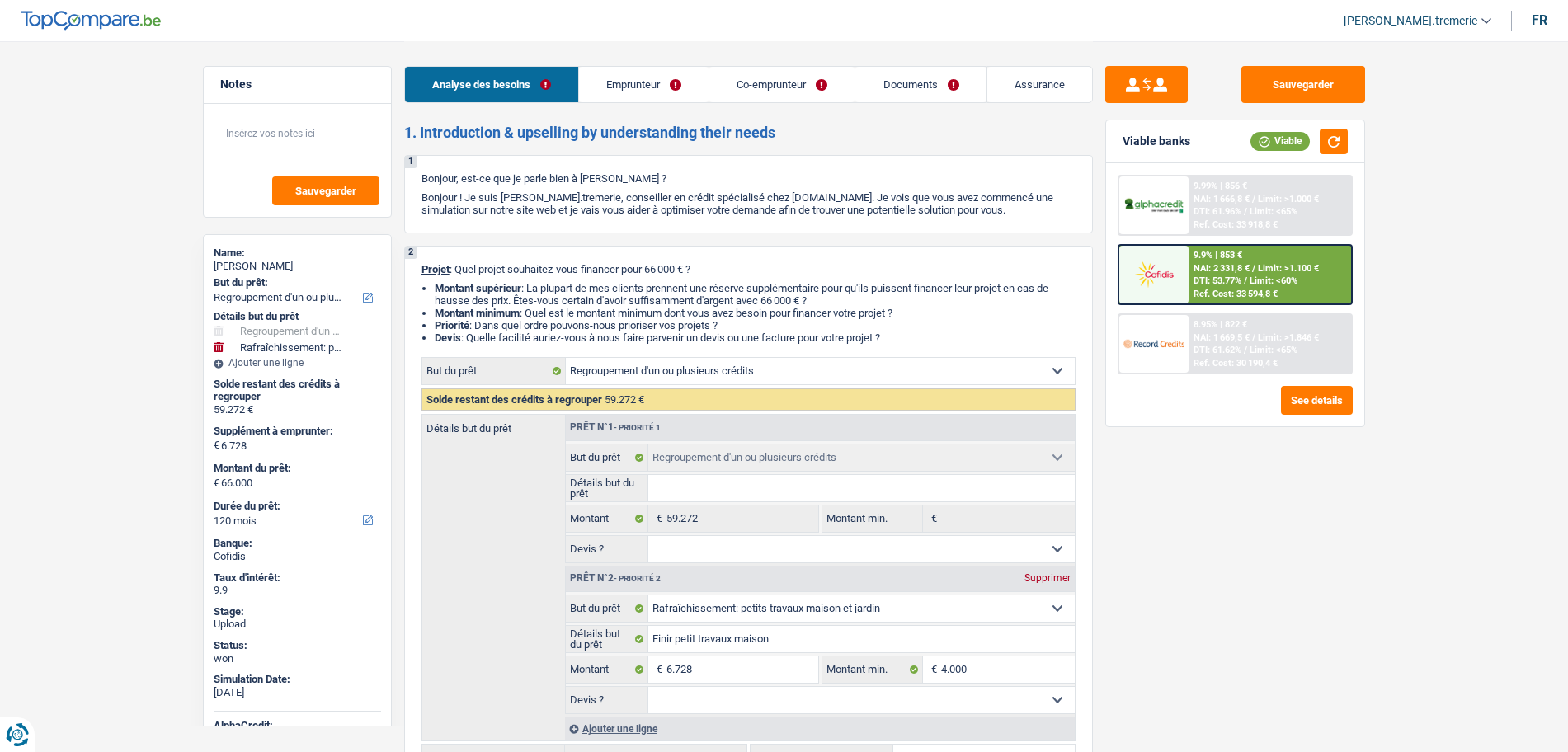
select select "netSalary"
select select "mealVouchers"
select select "familyAllowances"
select select "ownerWithMortgage"
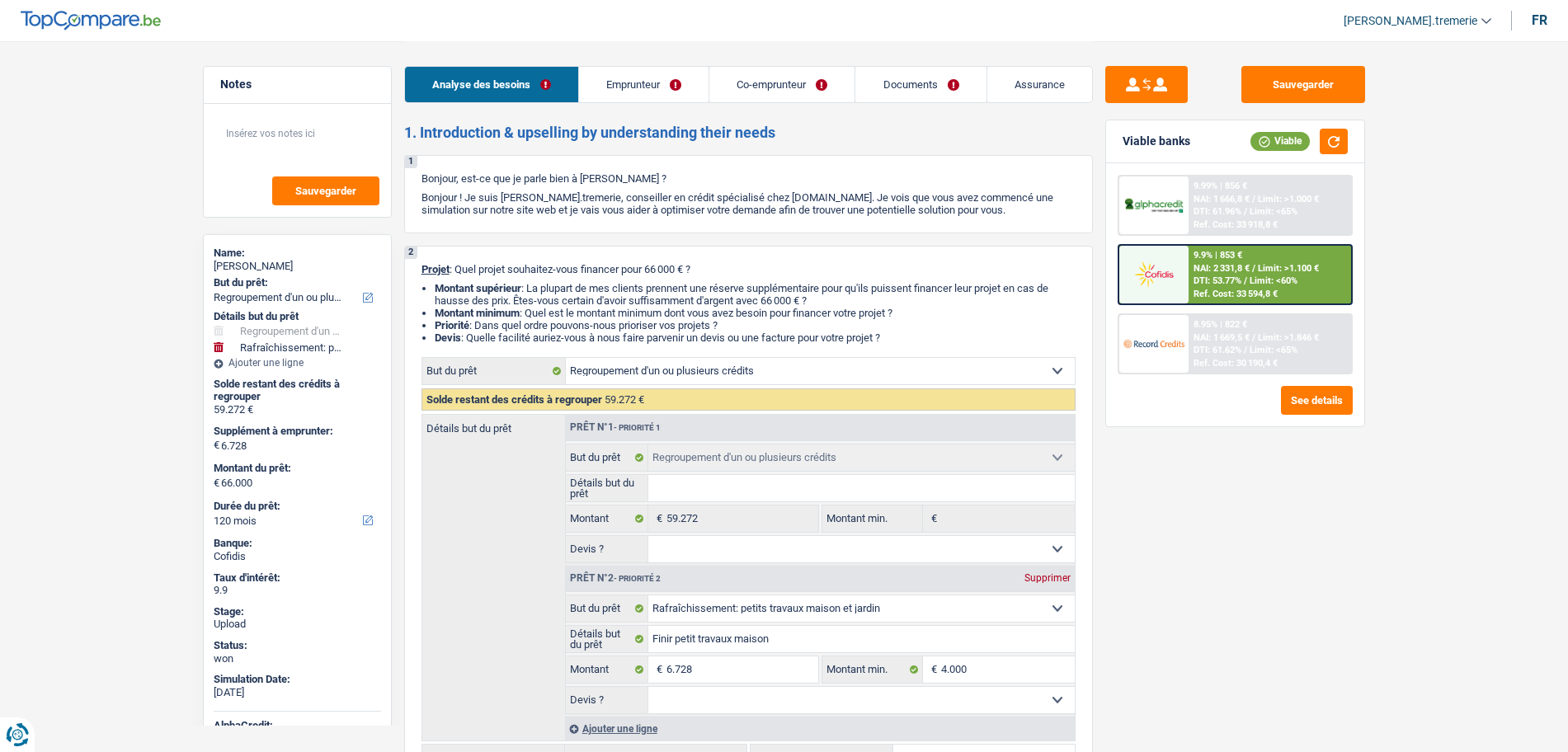
select select "mortgage"
select select "300"
select select "carLoan"
select select "84"
select select "personalLoan"
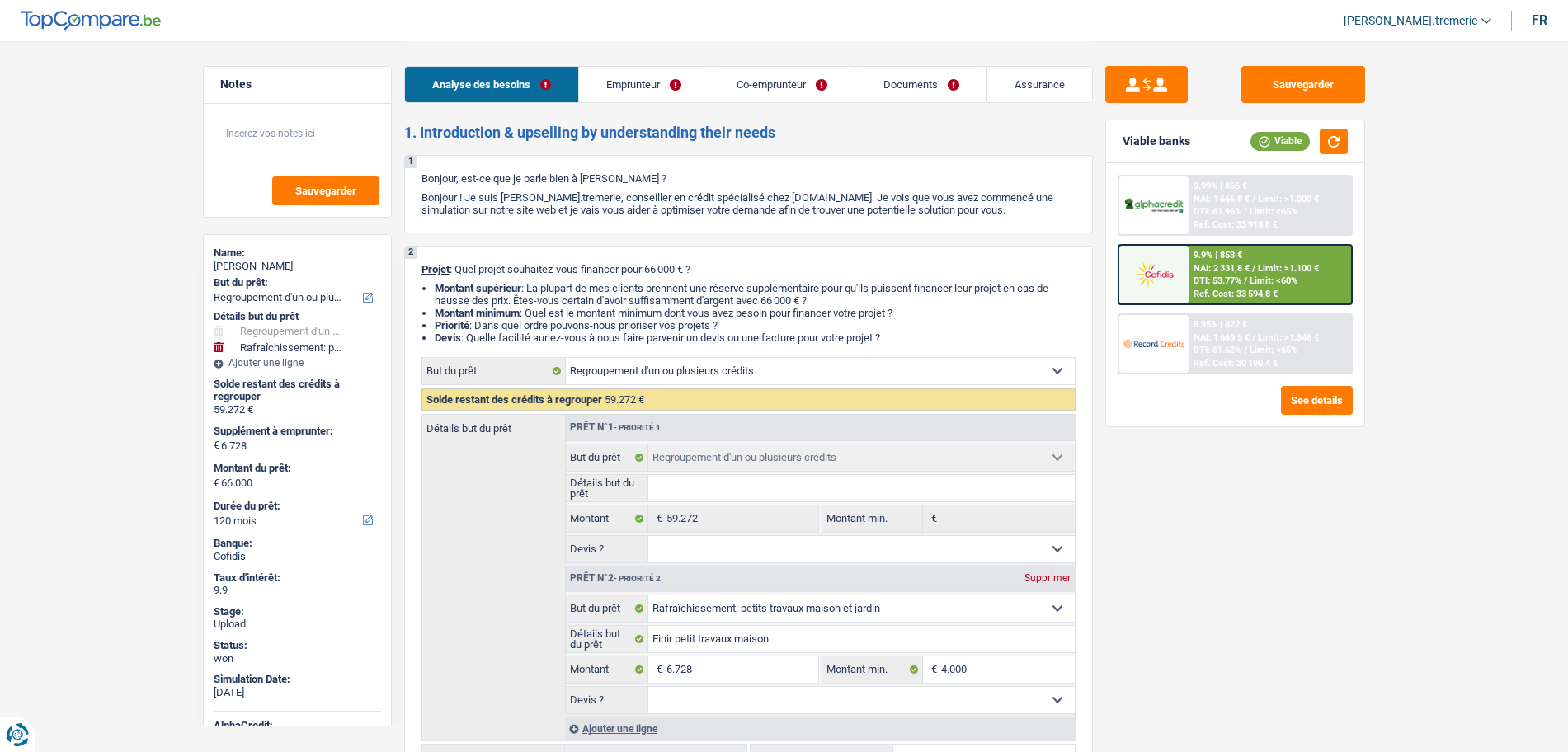
select select "loanRepayment"
select select "72"
select select "personalLoan"
select select "homeFurnishingOrRelocation"
select select "72"
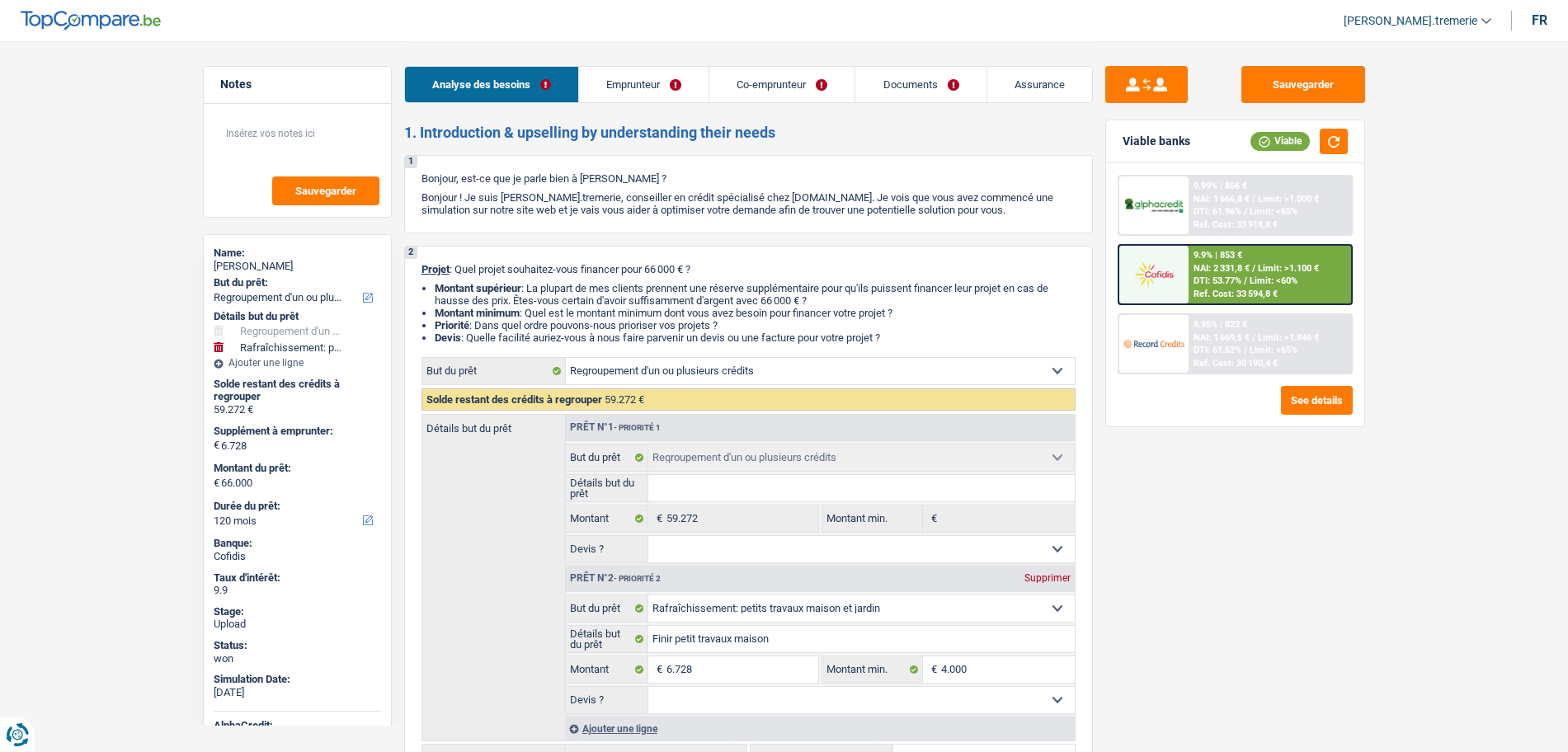
select select "refinancing"
select select "houseOrGarden"
select select "120"
click at [1194, 266] on span "NAI: 2 331,8 €" at bounding box center [1221, 269] width 56 height 11
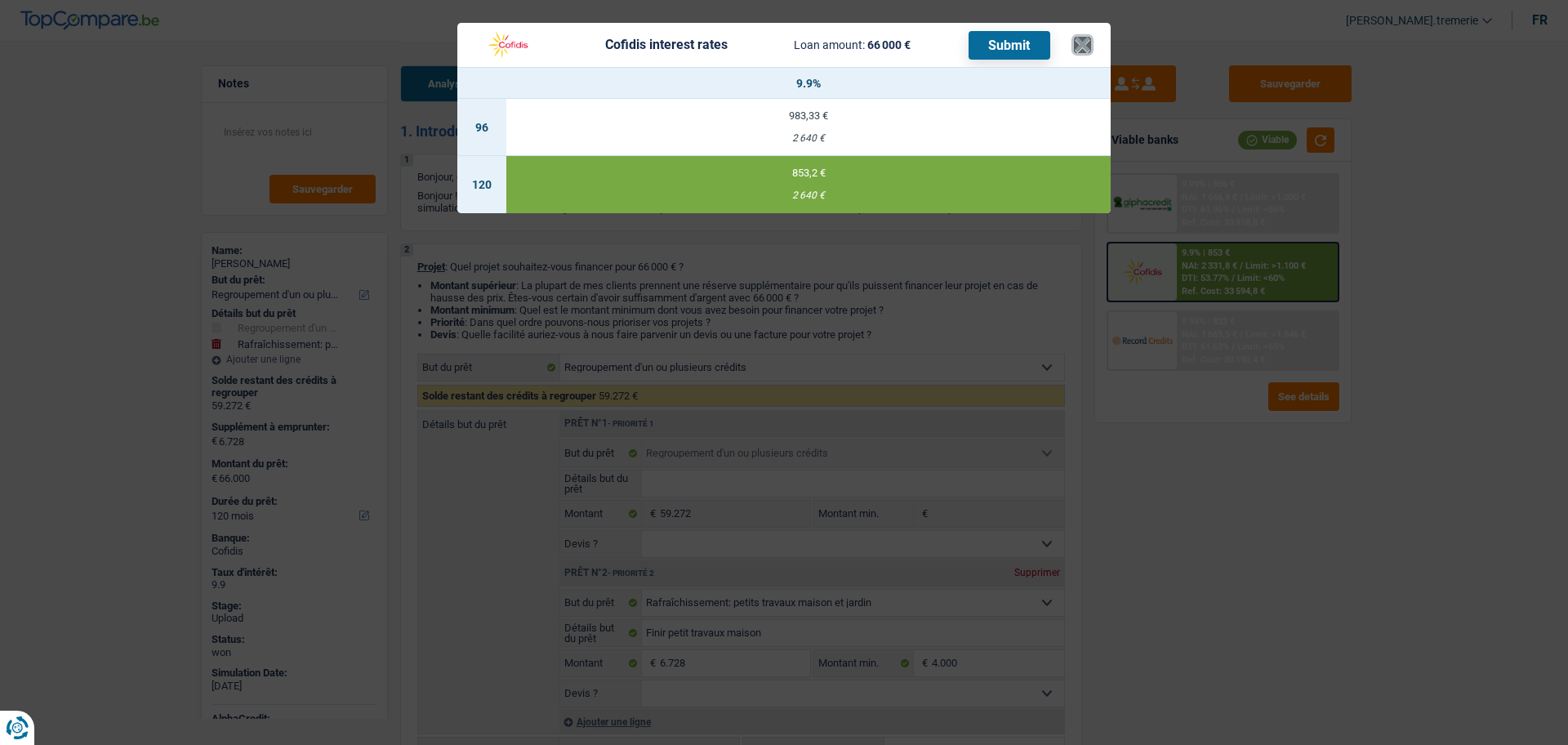
click at [1081, 43] on button "×" at bounding box center [1082, 45] width 18 height 17
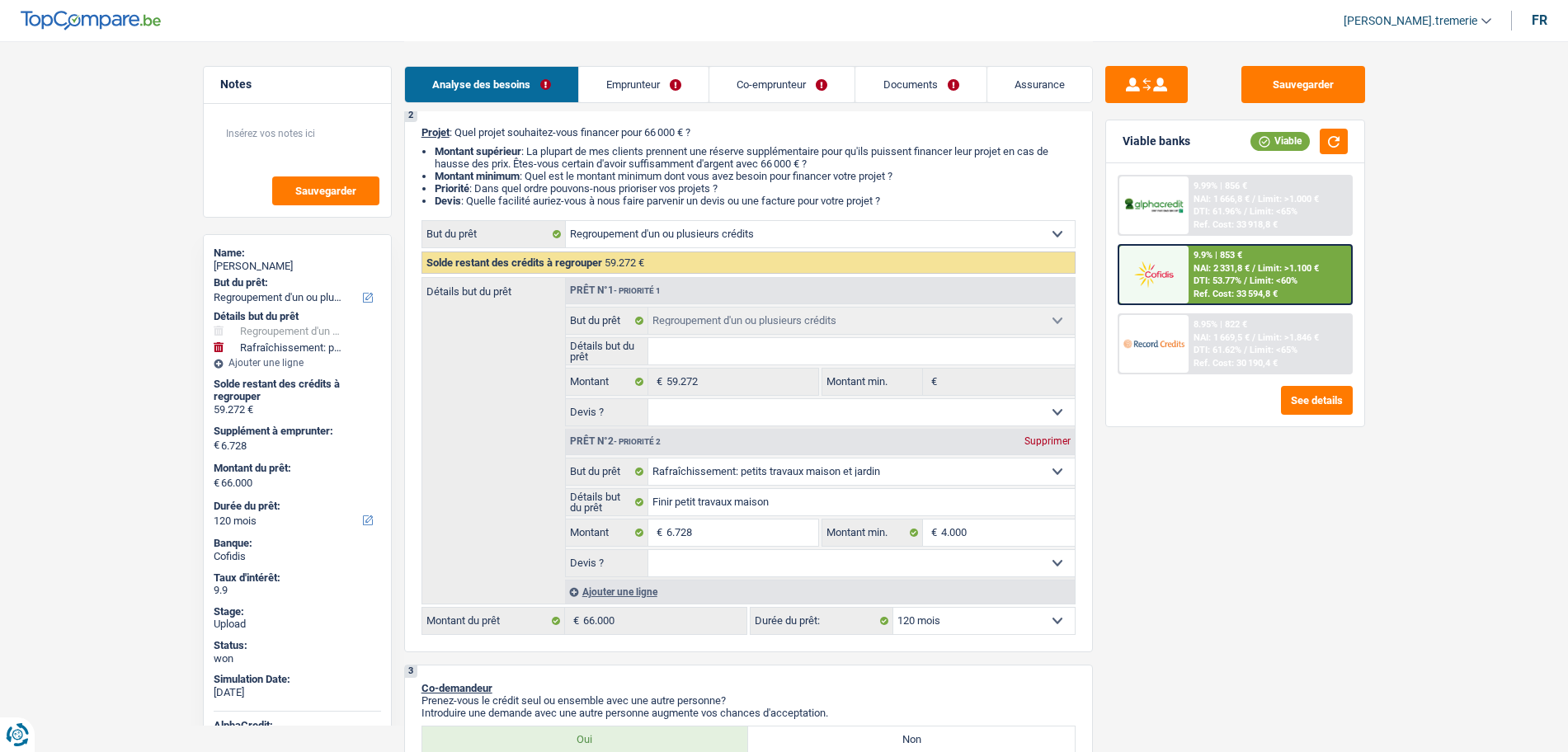
scroll to position [169, 0]
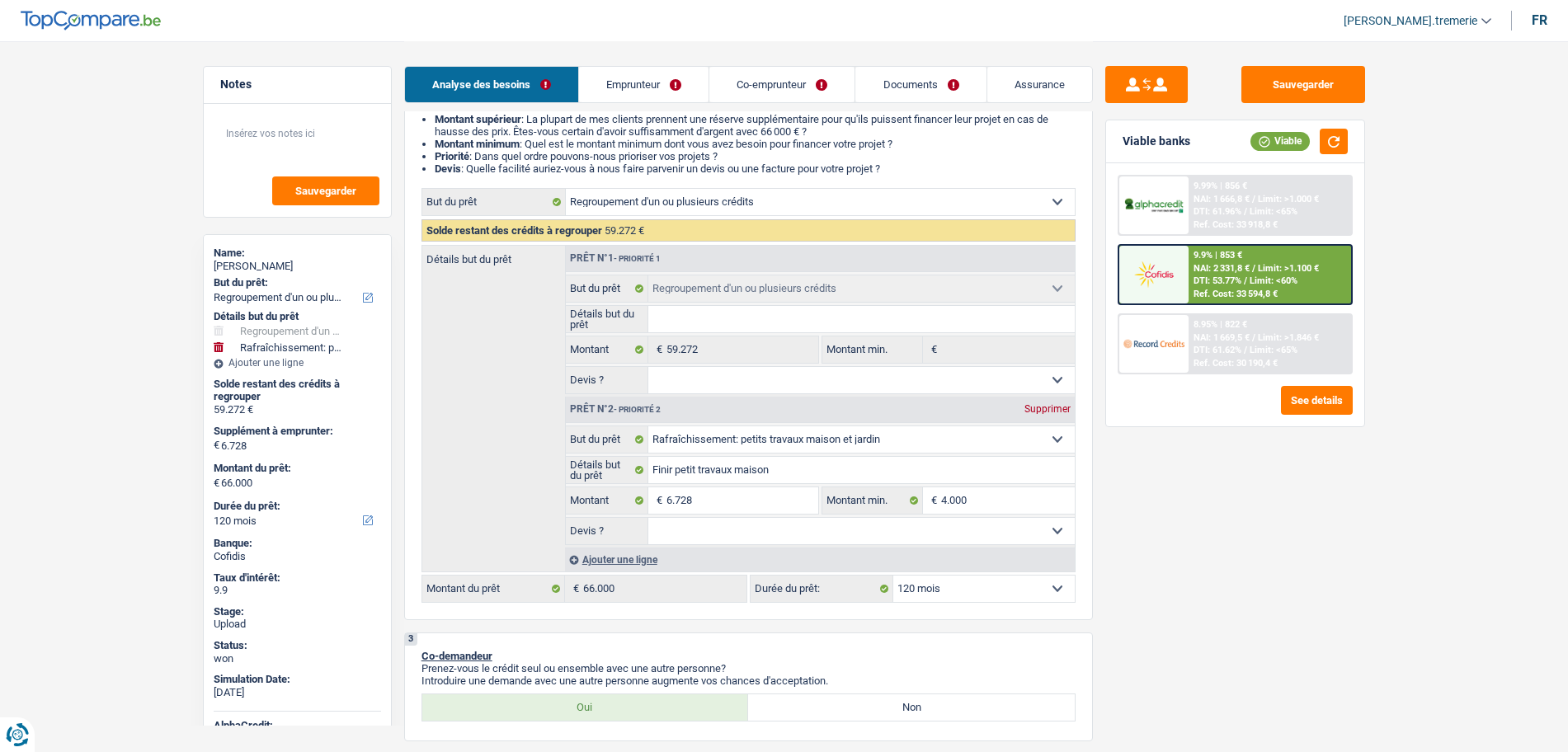
click at [635, 558] on div "Ajouter une ligne" at bounding box center [819, 559] width 510 height 24
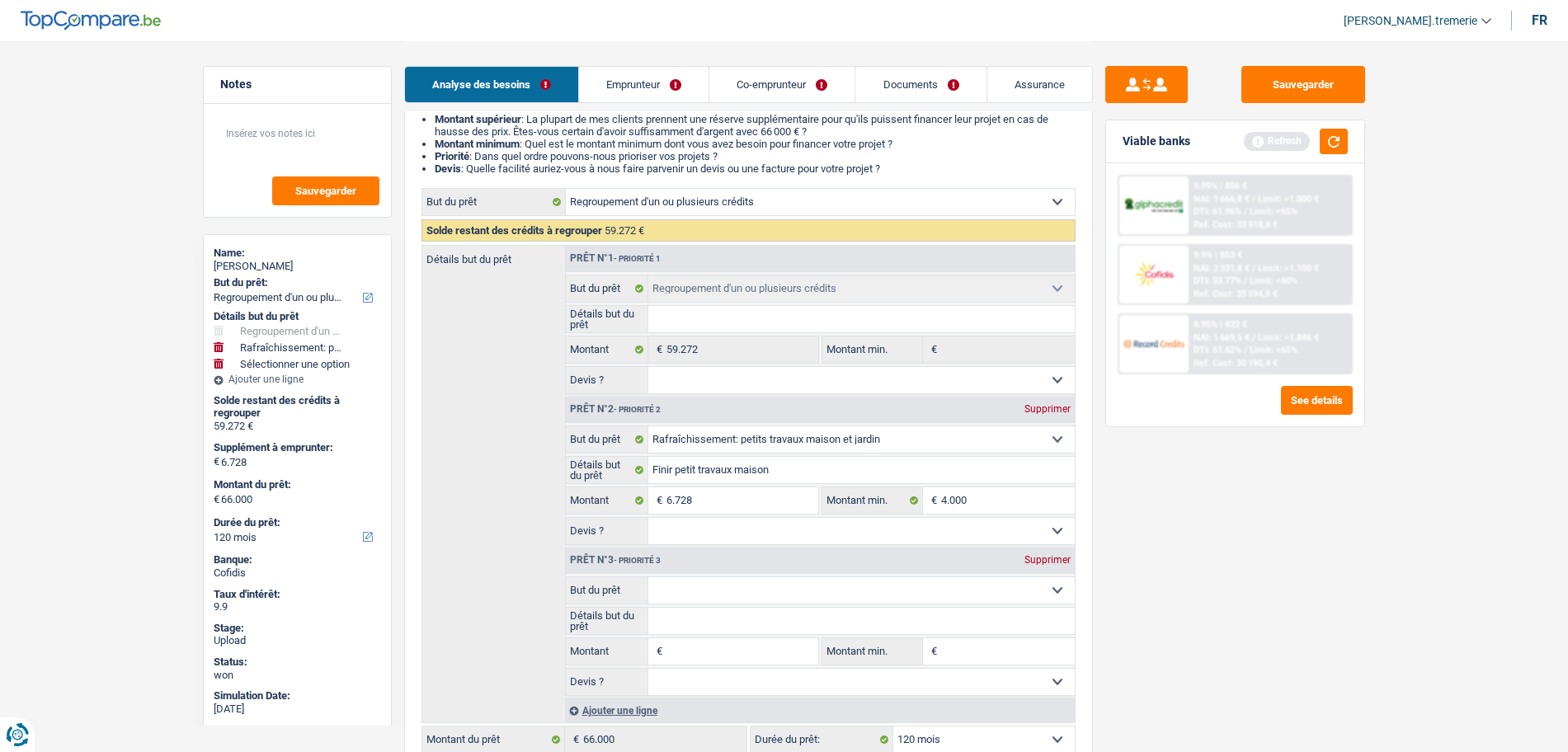
click at [684, 589] on select "Confort maison: meubles, textile, peinture, électroménager, outillage non-profe…" at bounding box center [862, 590] width 426 height 27
select select "insurance"
click at [649, 577] on select "Confort maison: meubles, textile, peinture, électroménager, outillage non-profe…" at bounding box center [862, 590] width 426 height 27
select select "insurance"
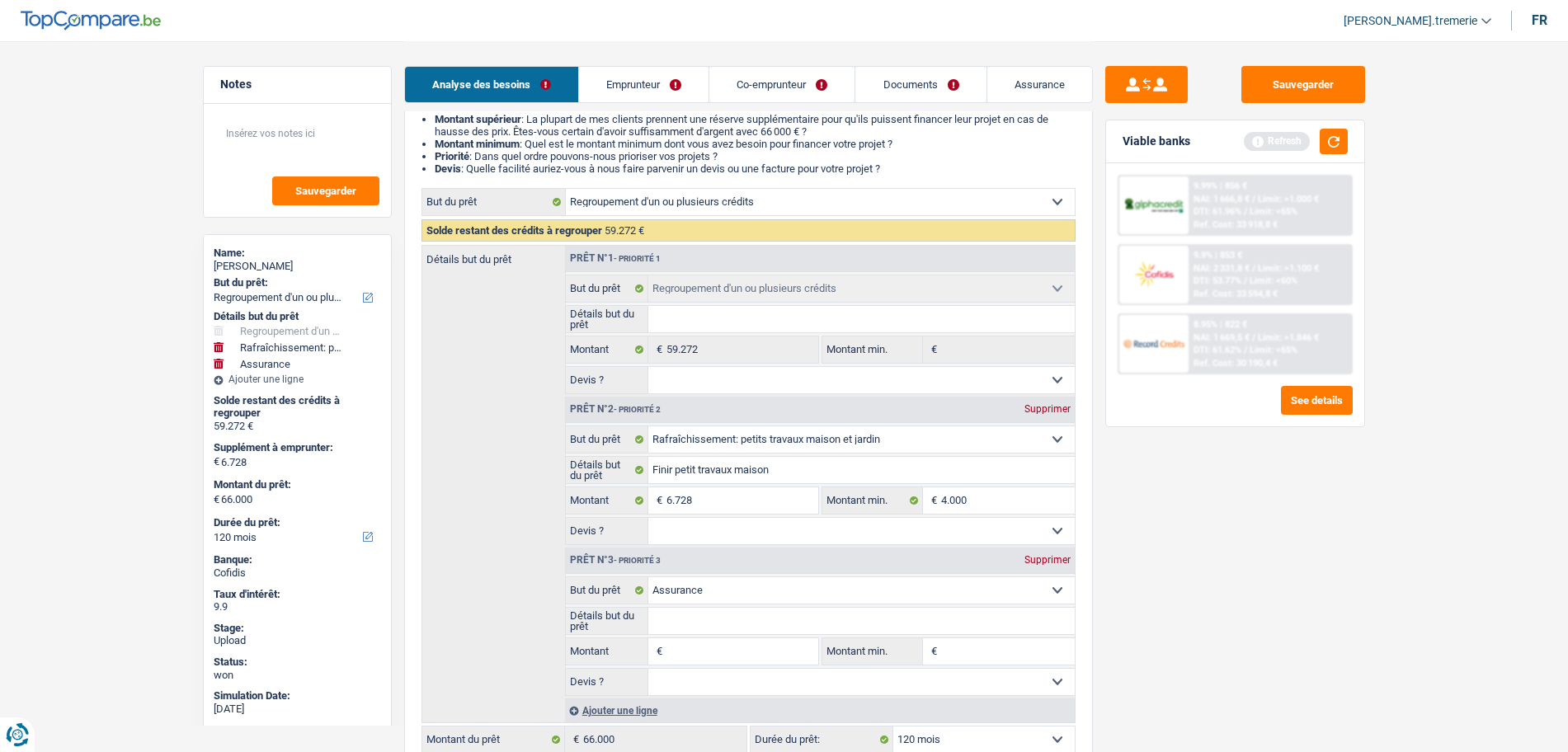
click at [682, 649] on input "Montant" at bounding box center [742, 651] width 151 height 27
type input "3"
type input "30"
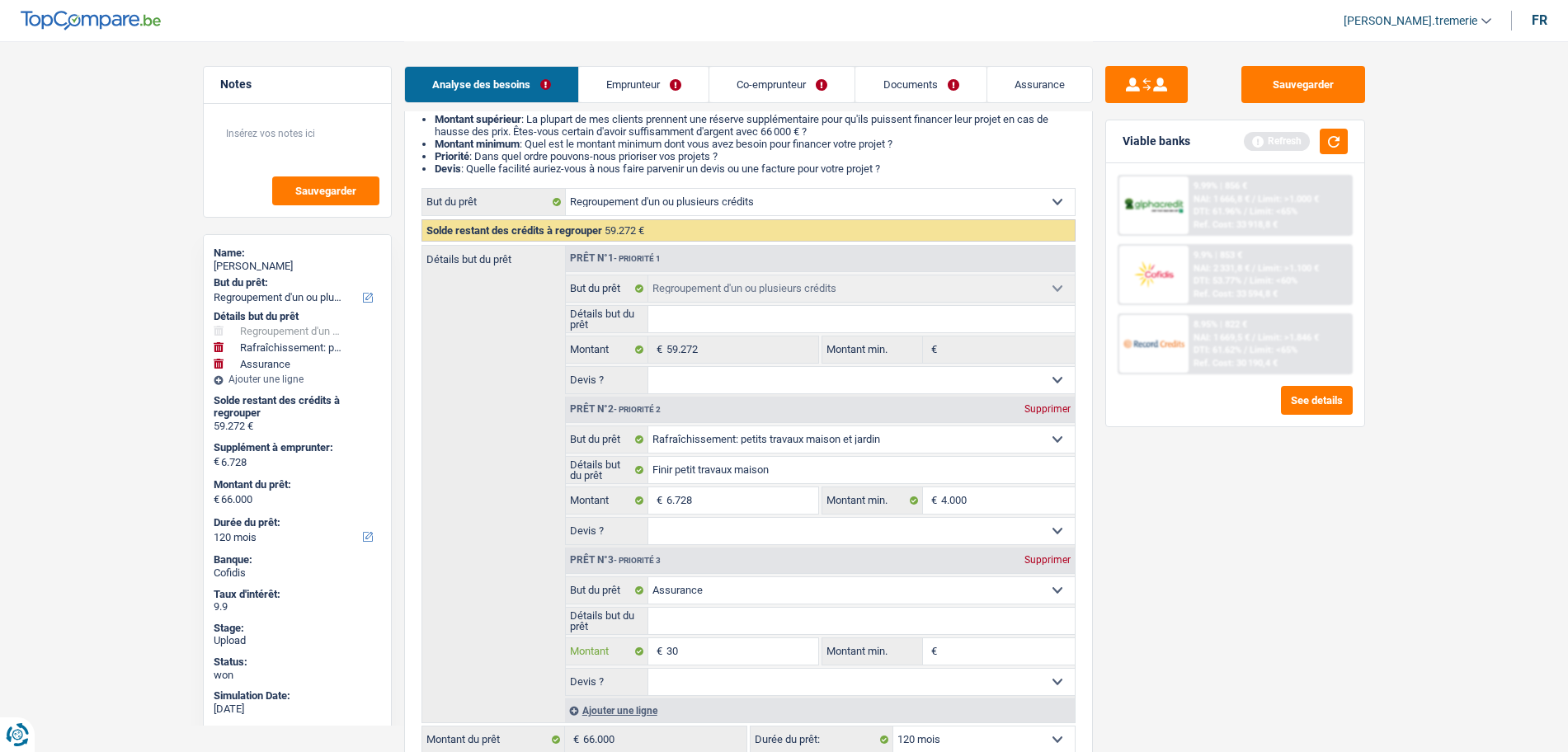
type input "300"
type input "3.000"
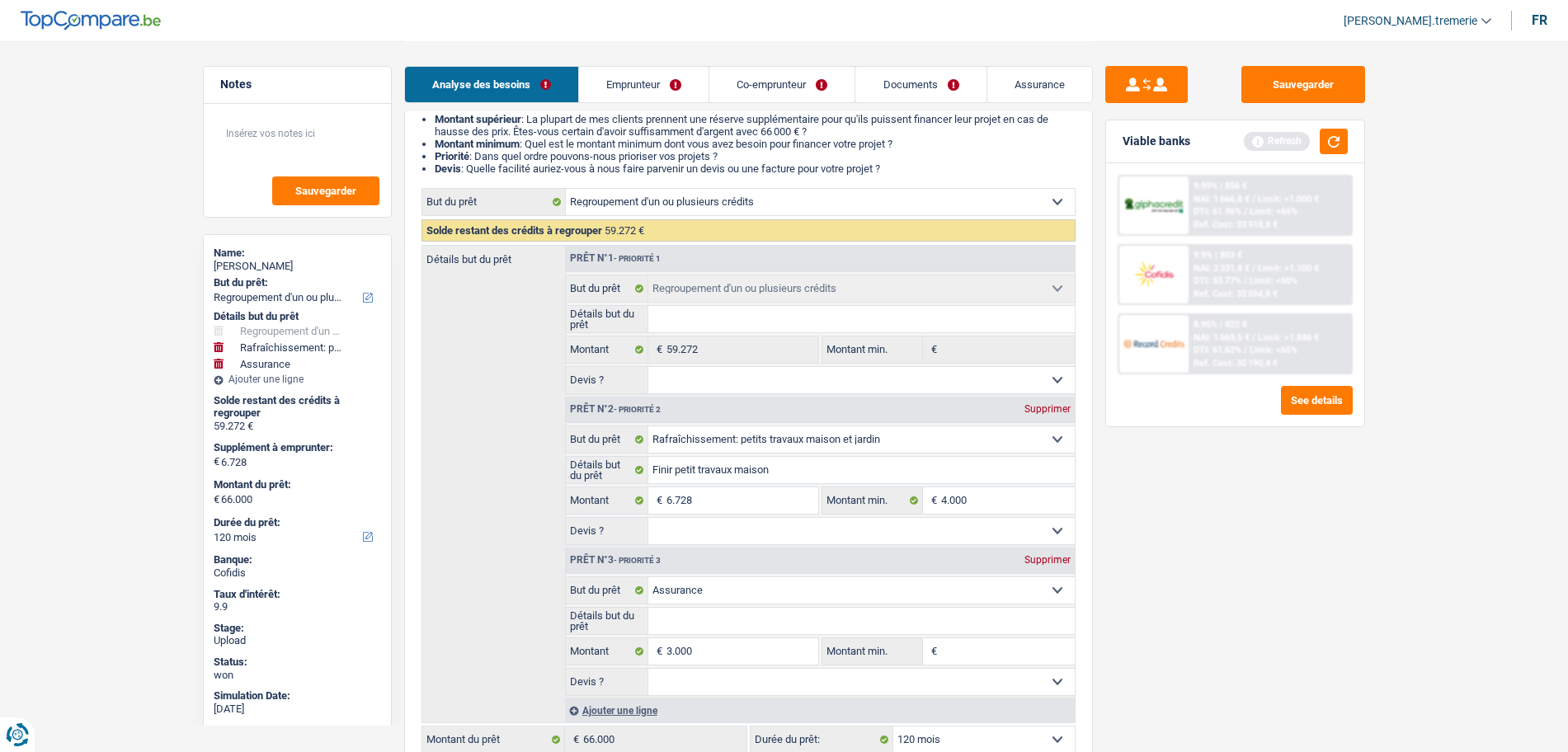
type input "9.728"
type input "69.000"
select select "144"
type input "69.000"
select select "144"
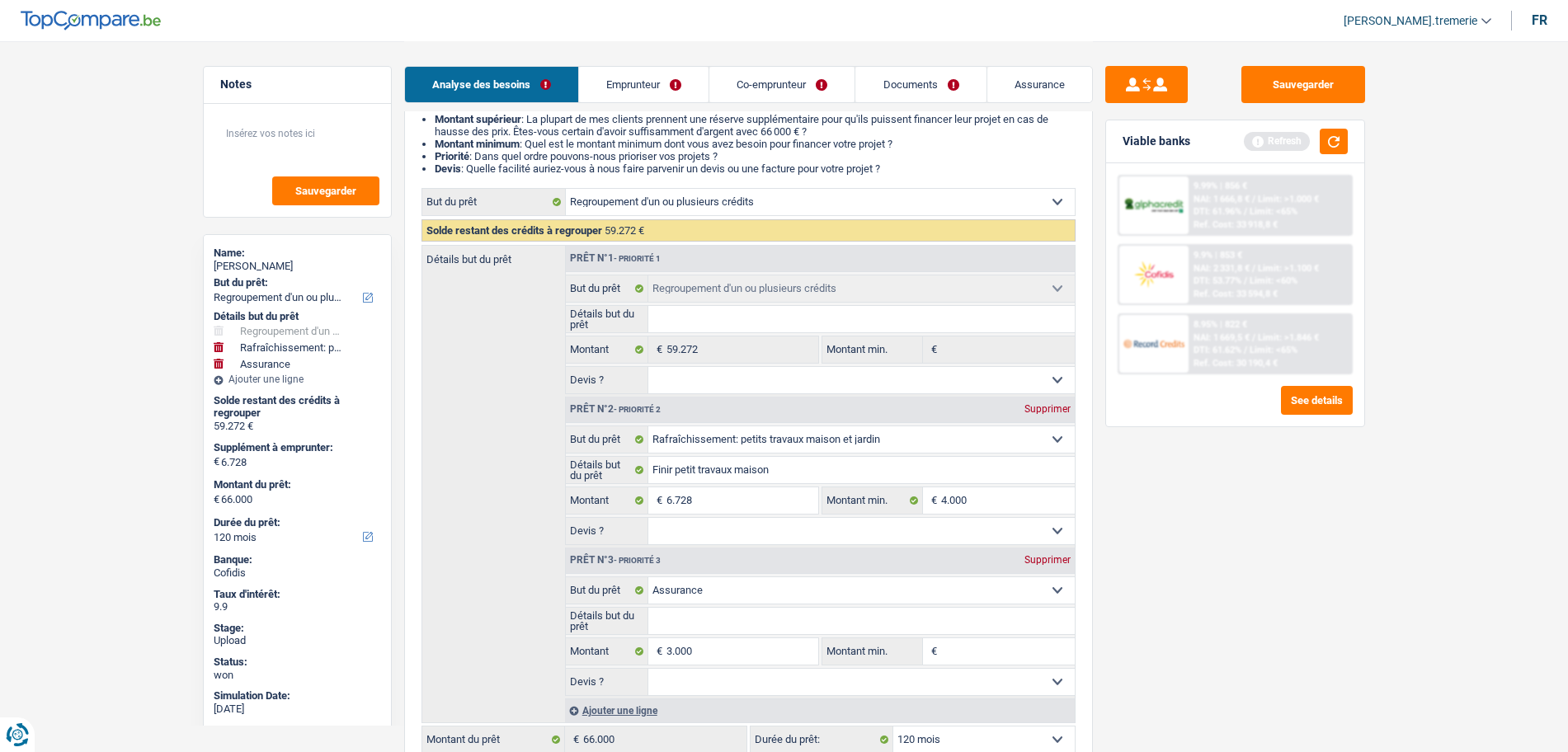
type input "69.000"
select select "144"
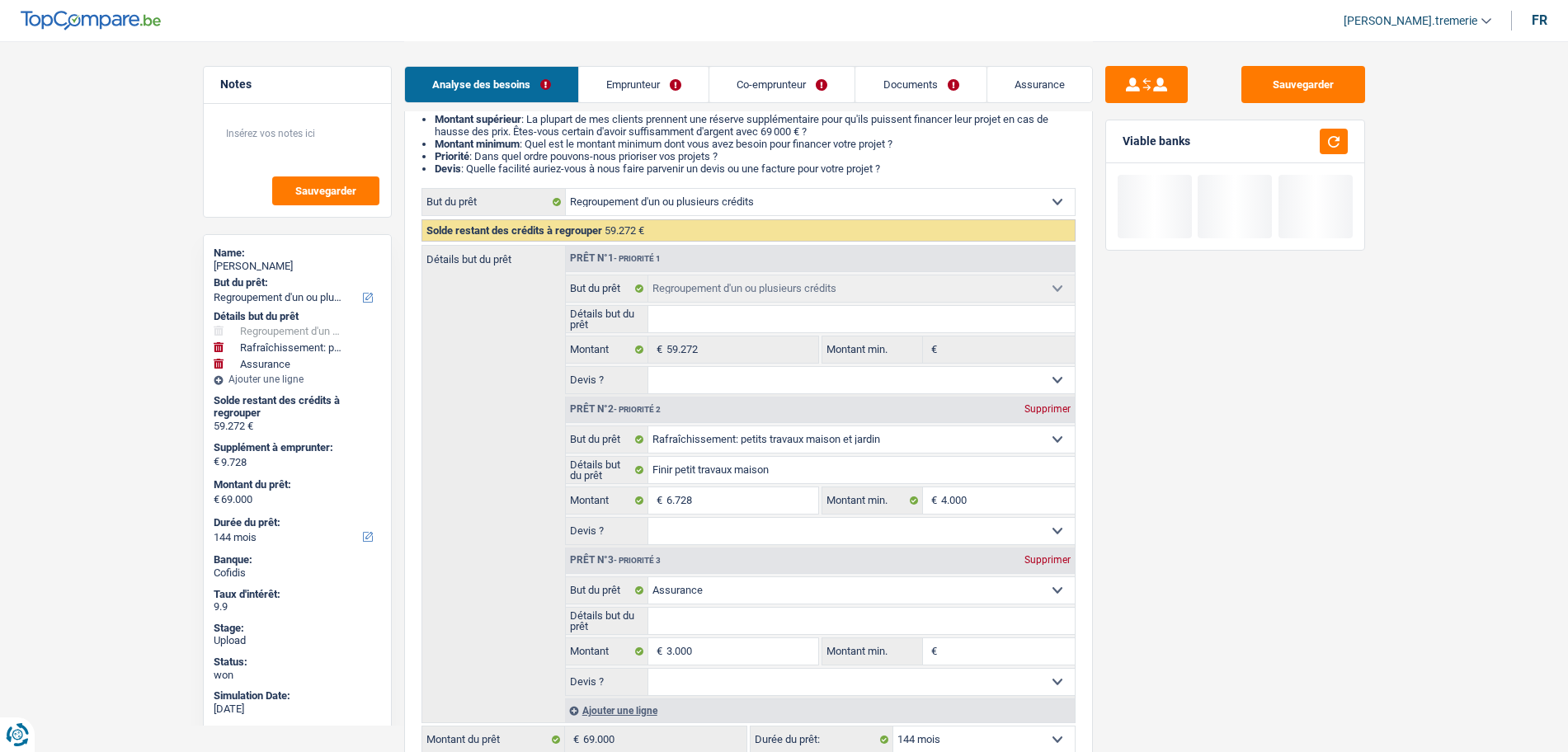
click at [1200, 635] on div "Sauvegarder Viable banks" at bounding box center [1236, 396] width 285 height 660
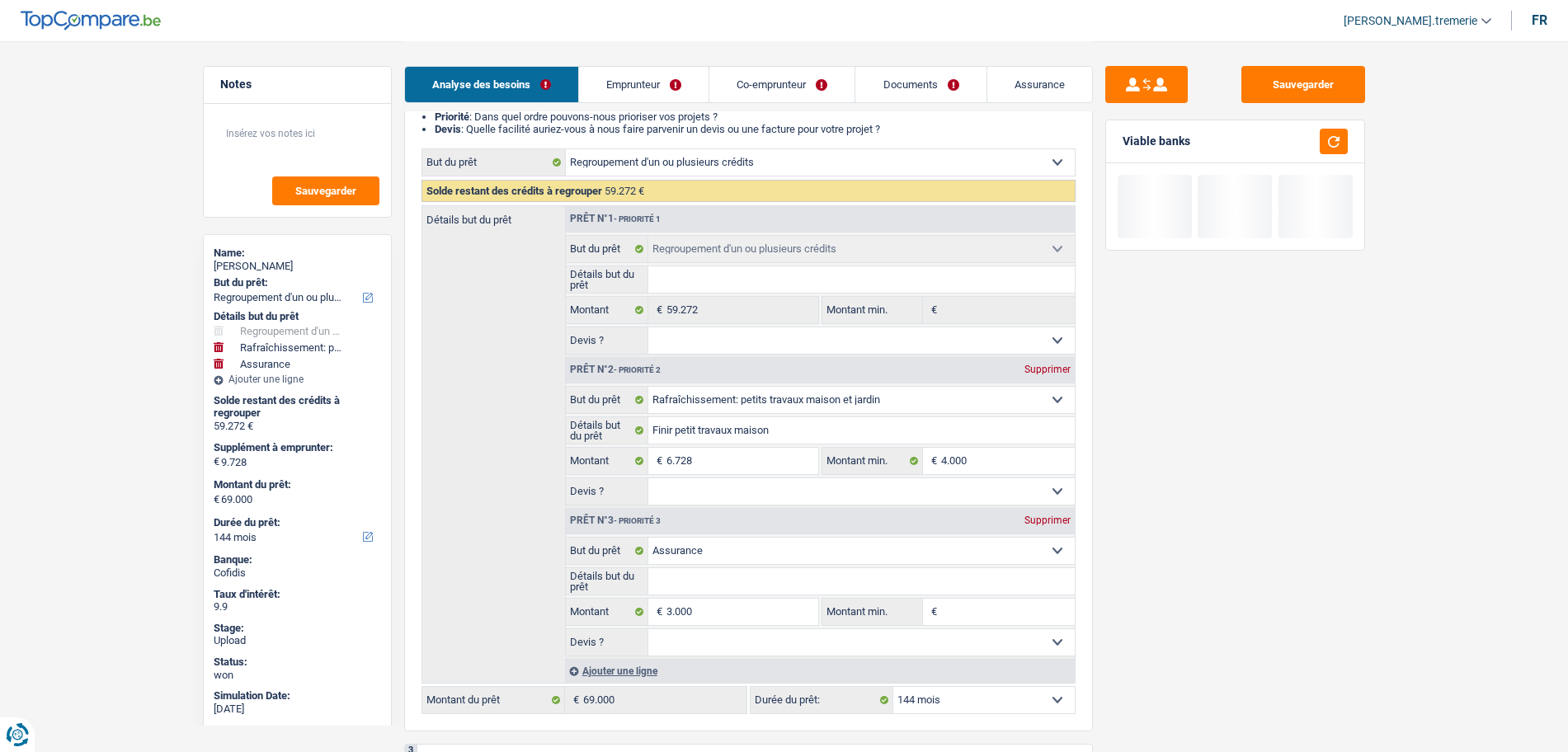
scroll to position [210, 0]
click at [997, 696] on select "12 mois 18 mois 24 mois 30 mois 36 mois 42 mois 48 mois 60 mois 72 mois 84 mois…" at bounding box center [984, 699] width 181 height 27
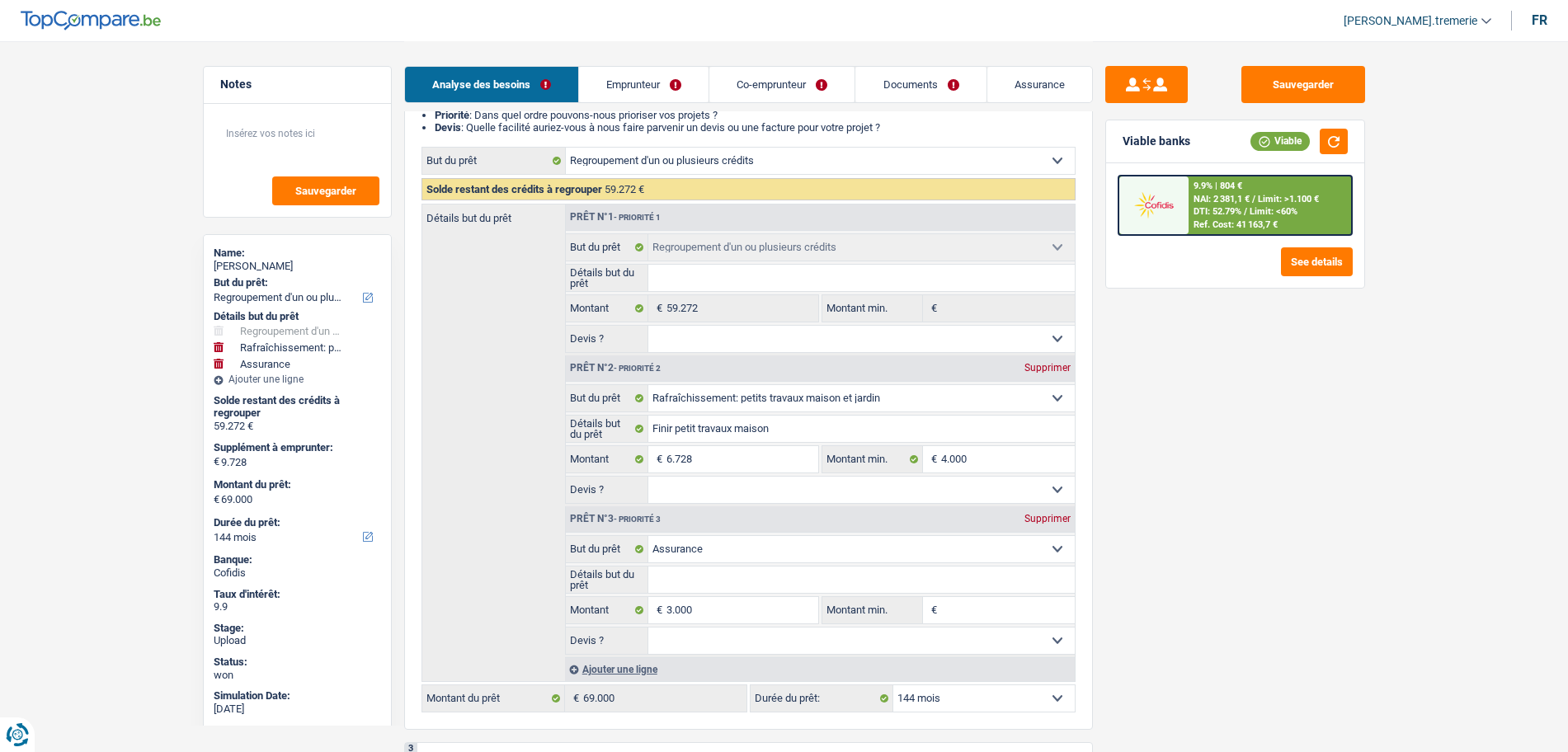
select select "120"
click at [894, 686] on select "12 mois 18 mois 24 mois 30 mois 36 mois 42 mois 48 mois 60 mois 72 mois 84 mois…" at bounding box center [984, 699] width 181 height 27
select select "120"
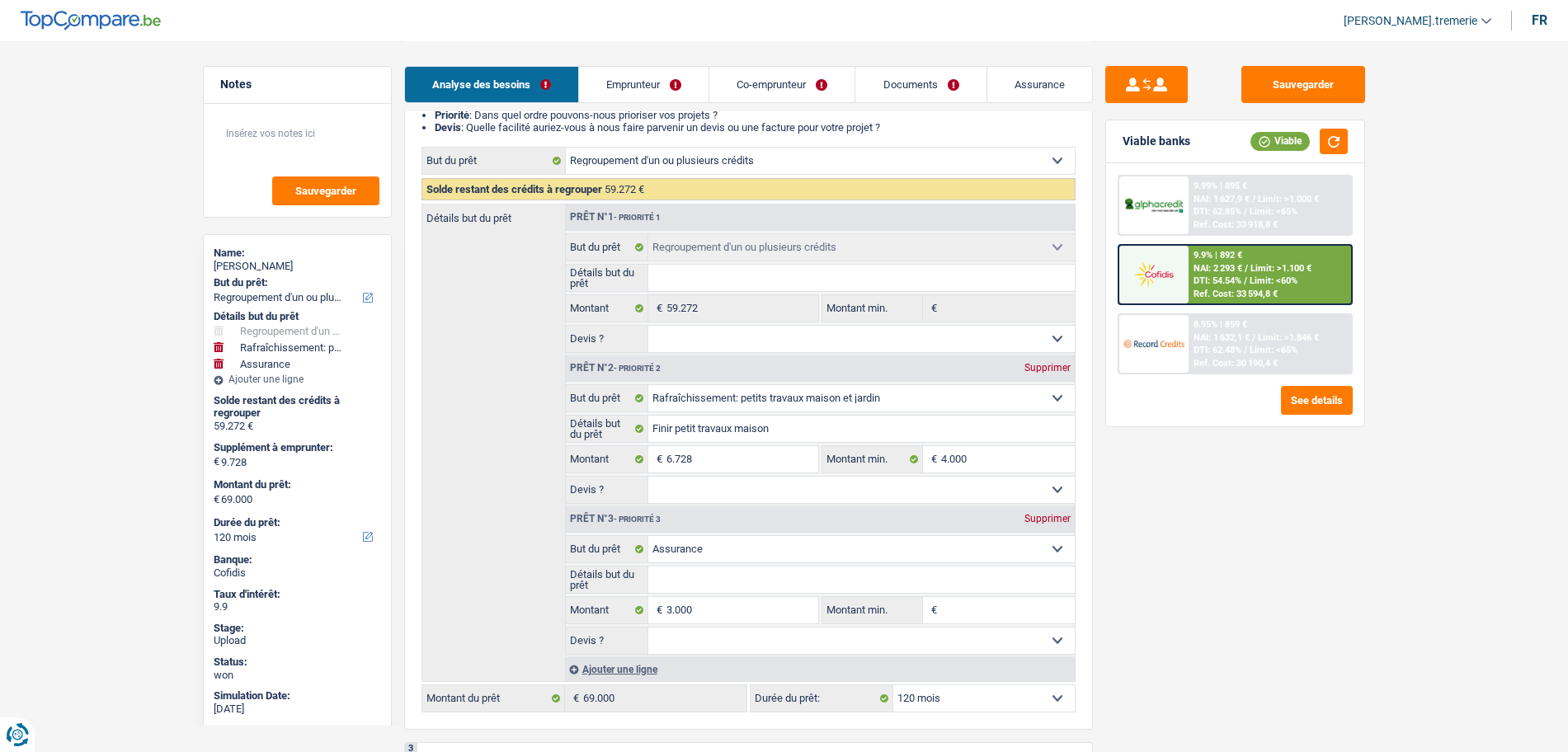
click at [1207, 251] on div "9.9% | 892 €" at bounding box center [1217, 255] width 49 height 11
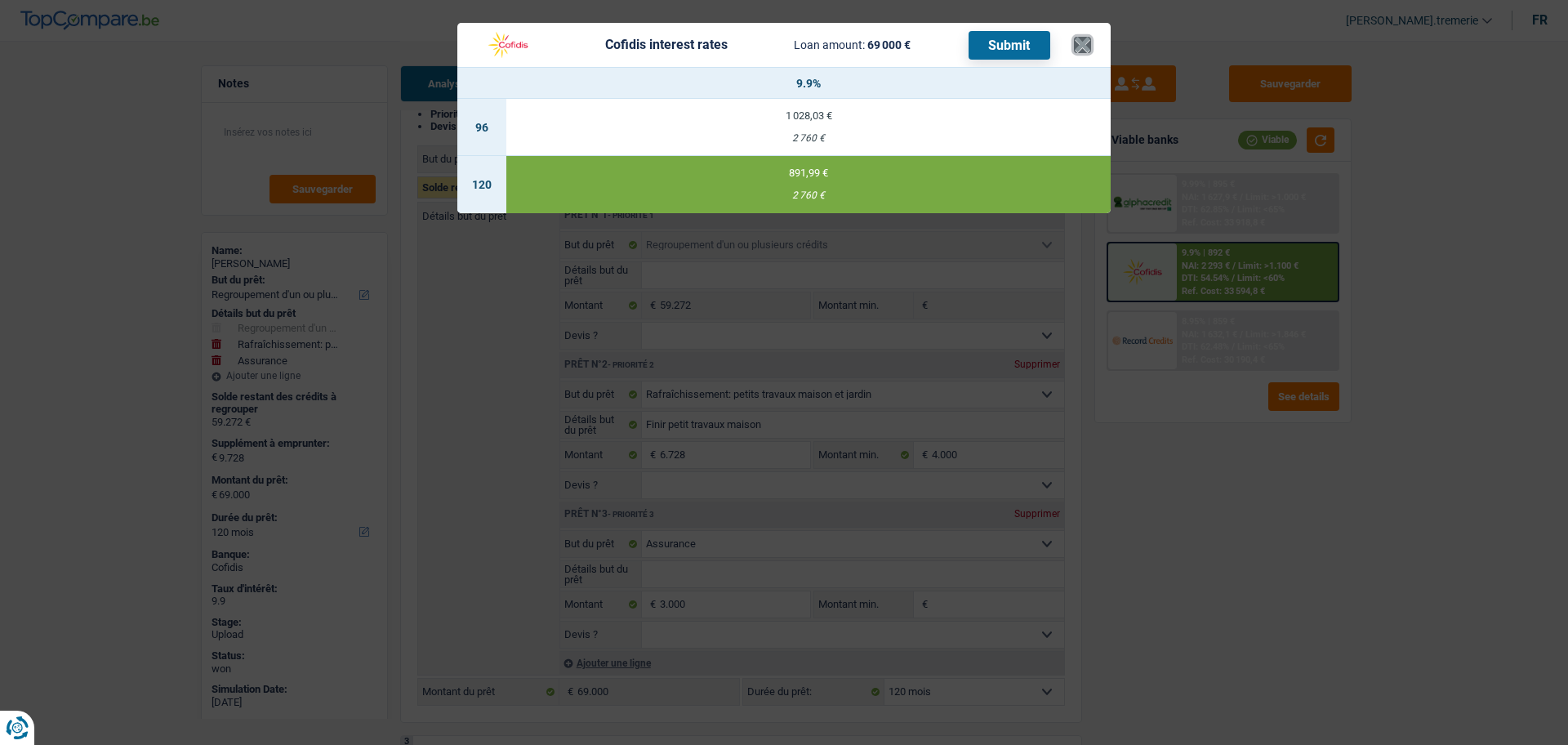
click at [1082, 39] on button "×" at bounding box center [1082, 45] width 18 height 17
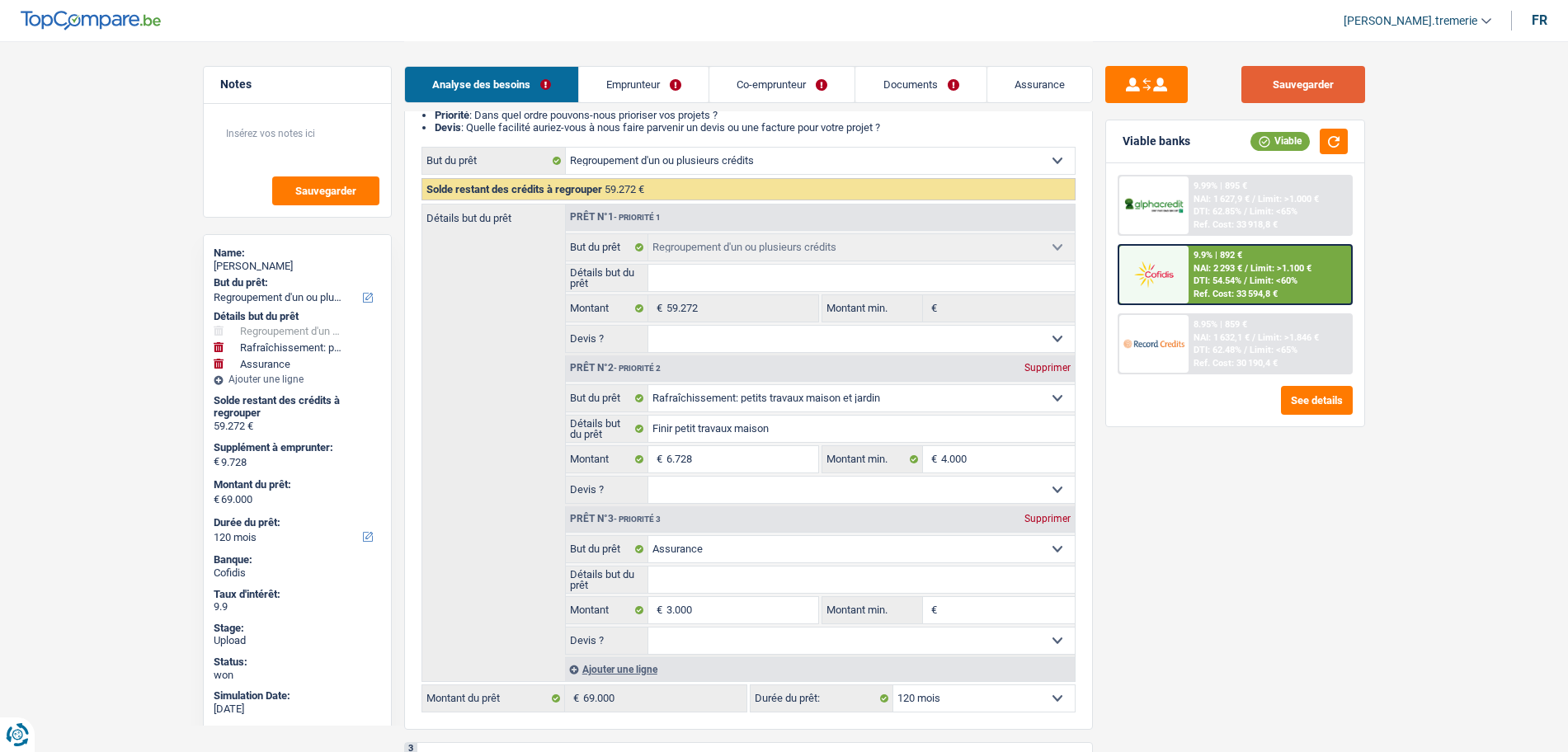
click at [1278, 73] on button "Sauvegarder" at bounding box center [1304, 85] width 124 height 37
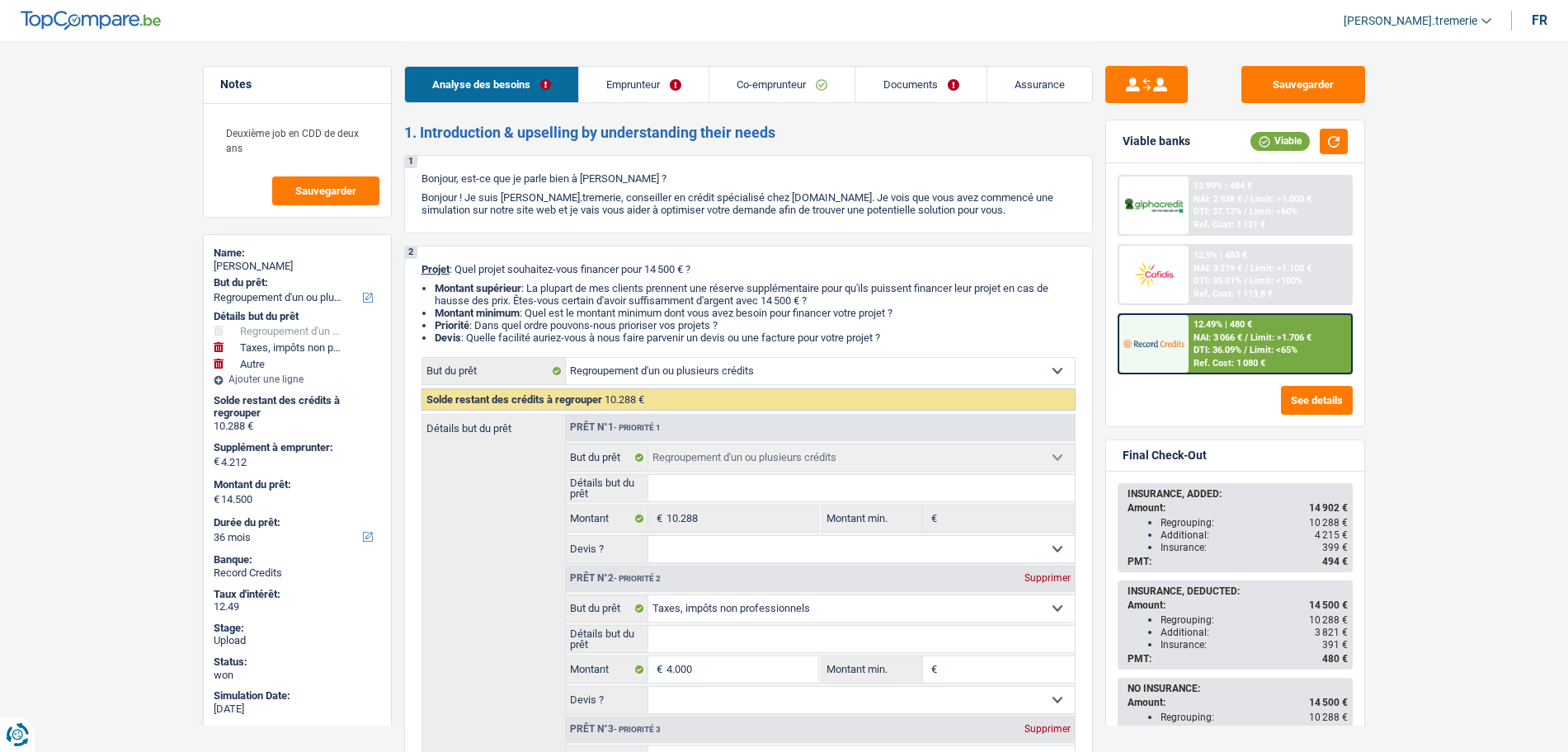
select select "refinancing"
select select "taxes"
select select "other"
select select "36"
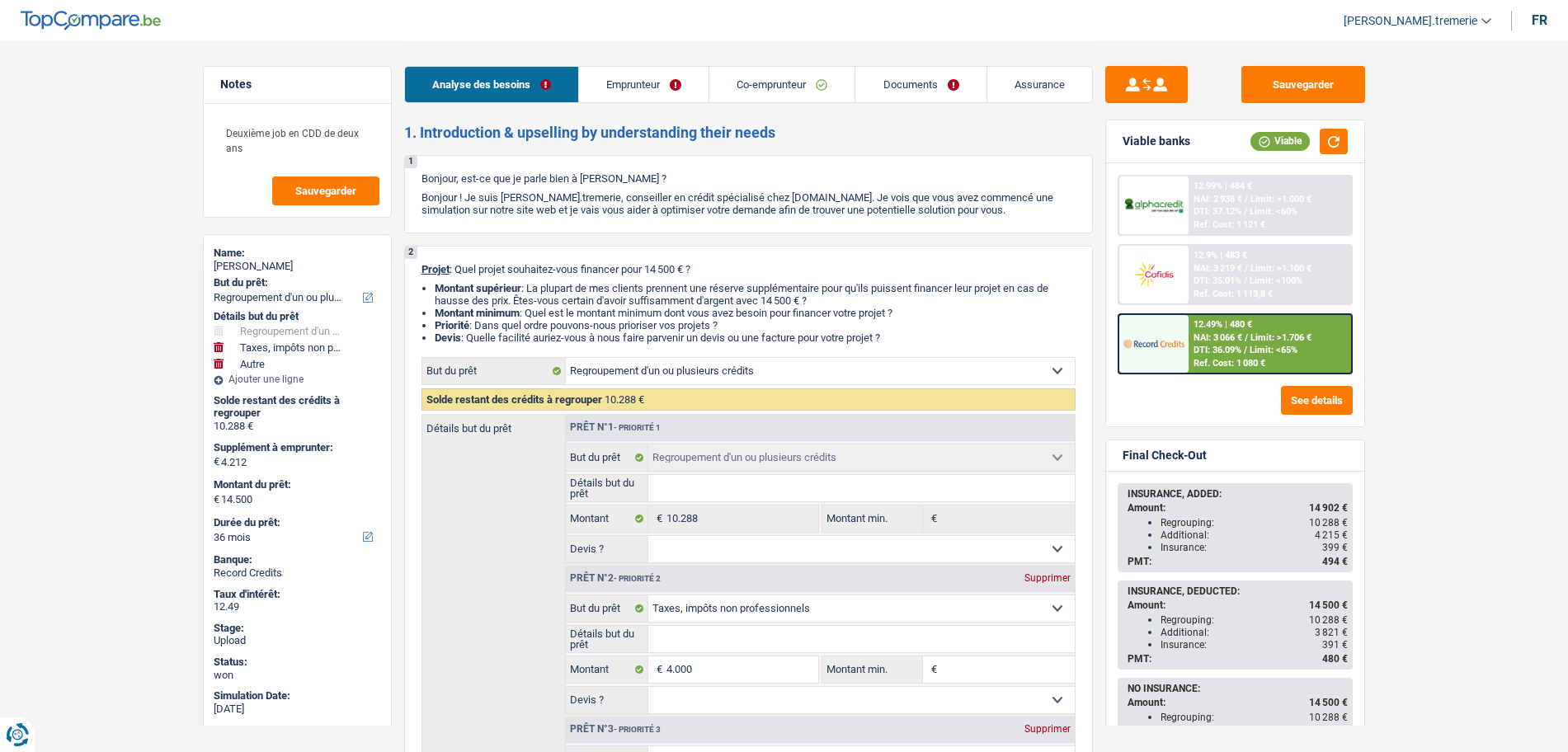
select select "refinancing"
select select "taxes"
select select "other"
select select "36"
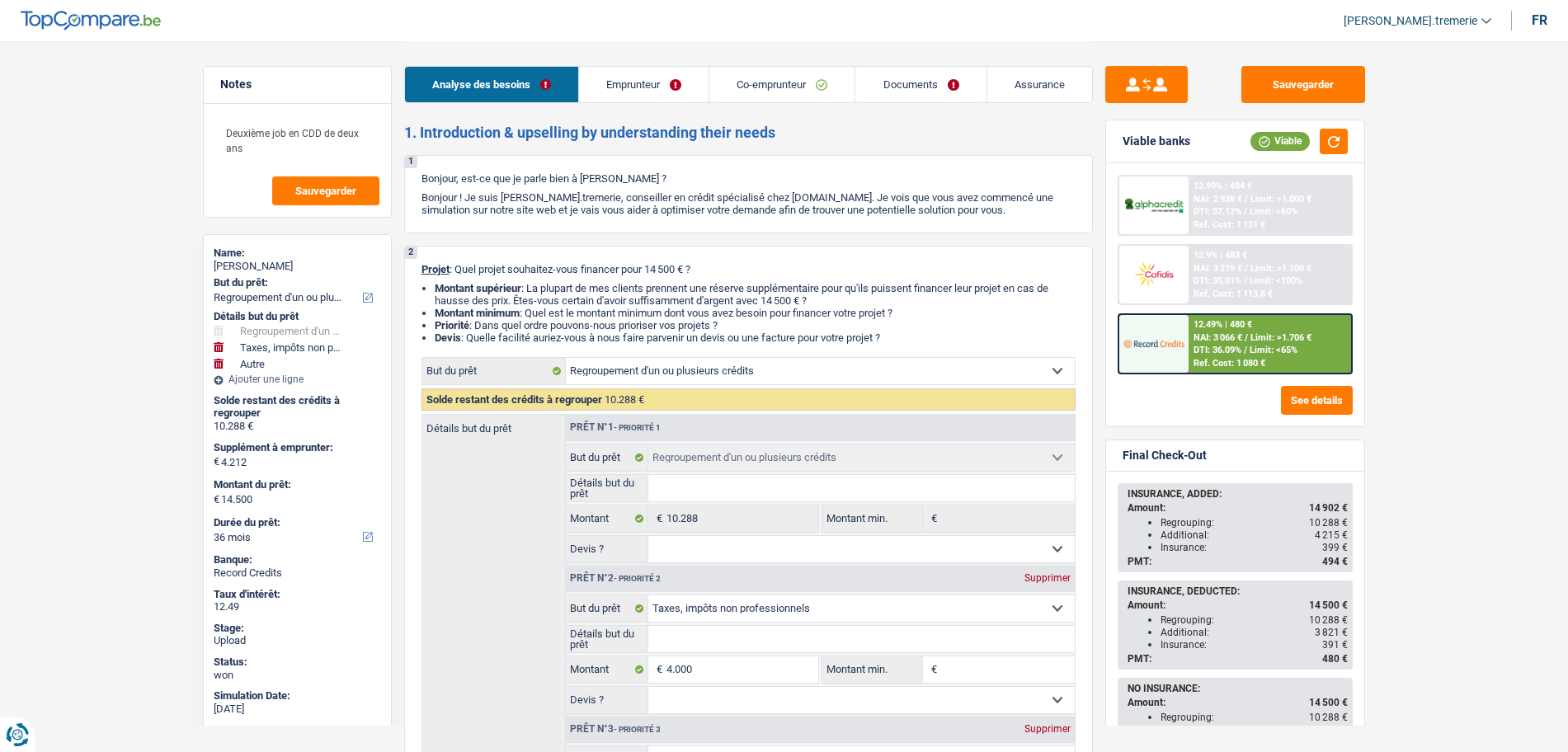
select select "privateEmployee"
select select "mutuality"
select select "familyAllowances"
select select "netSalary"
select select "mealVouchers"
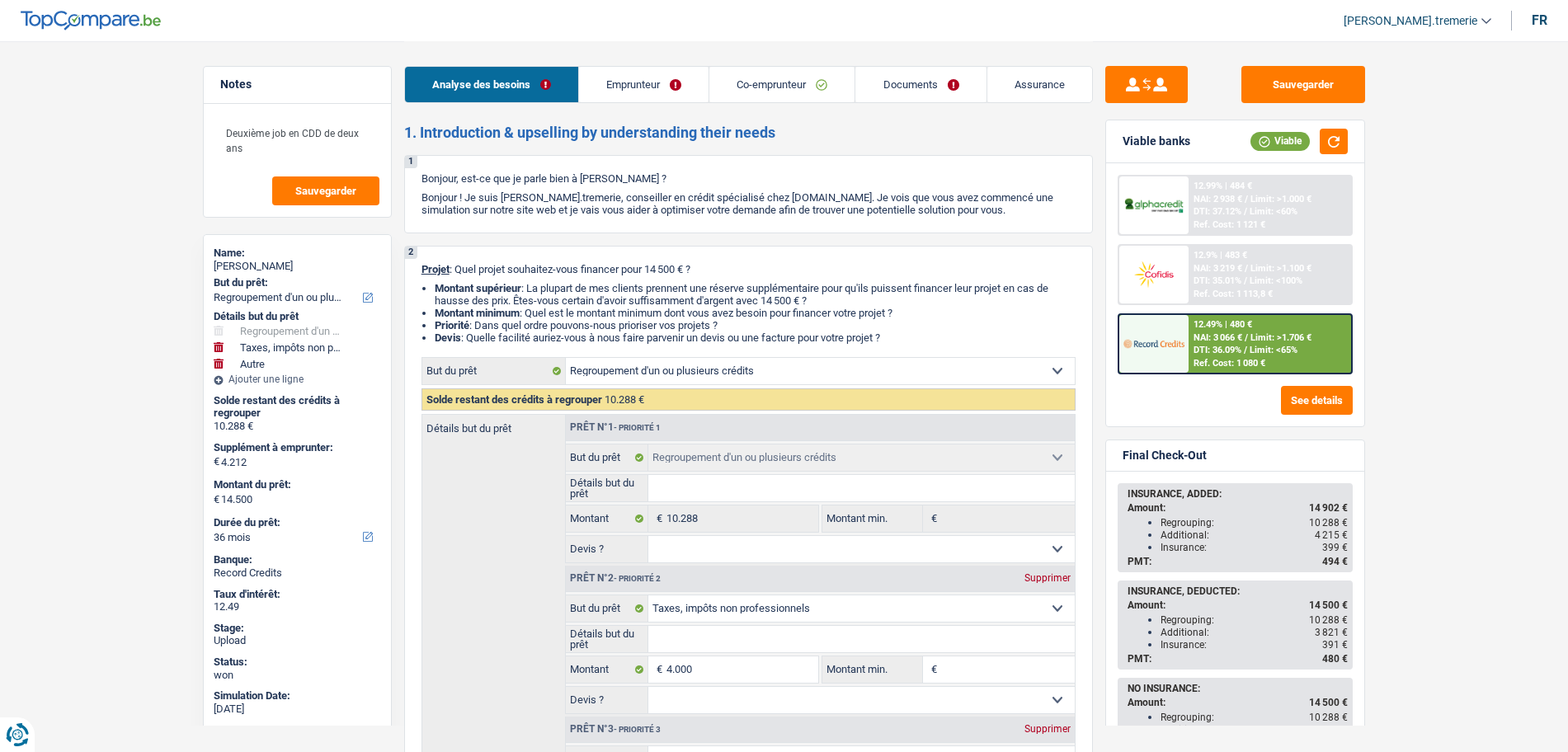
select select "mutualityIndemnity"
select select "rents"
select select "personalLoan"
select select "smallWorks"
select select "60"
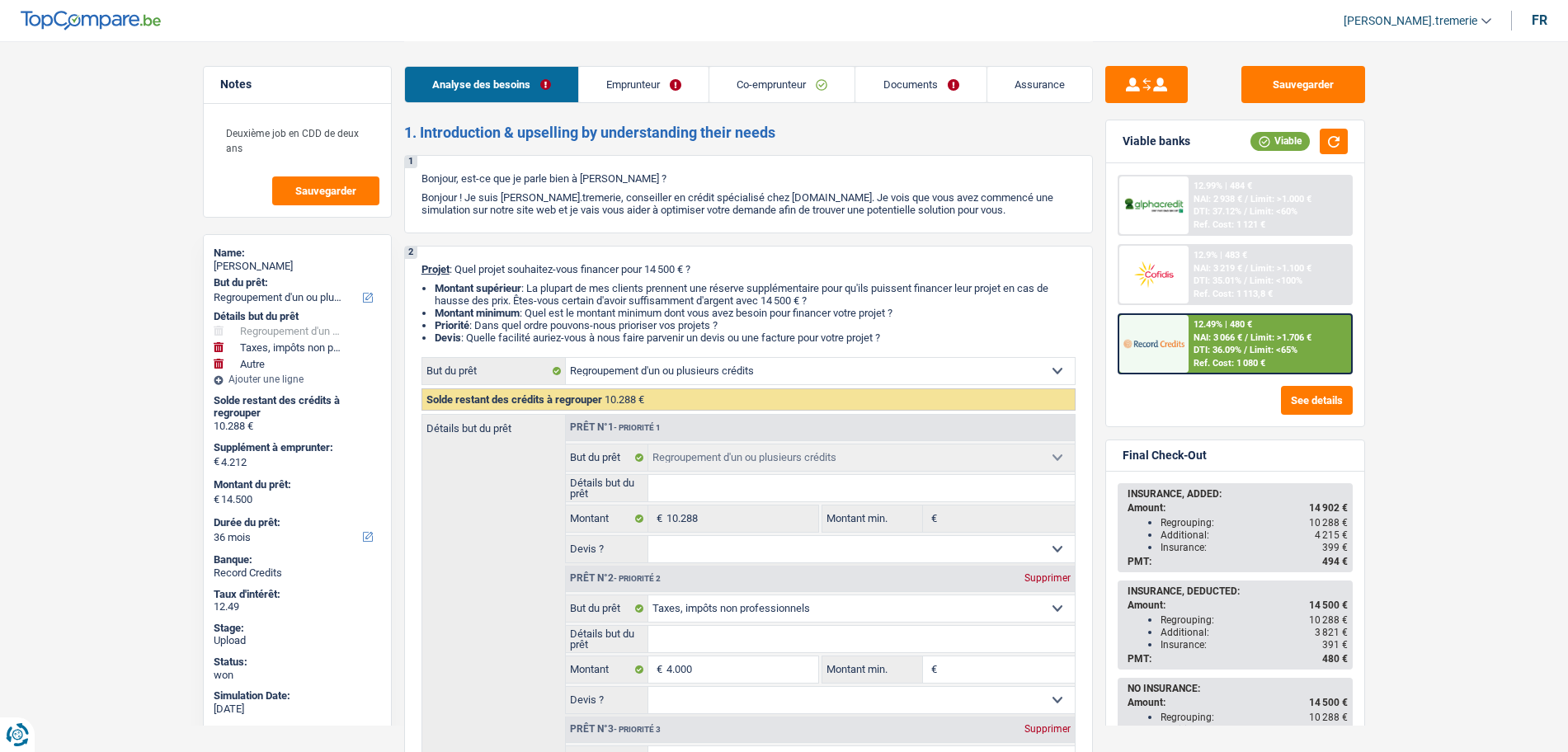
select select "cardOrCredit"
select select "refinancing"
select select "taxes"
select select "other"
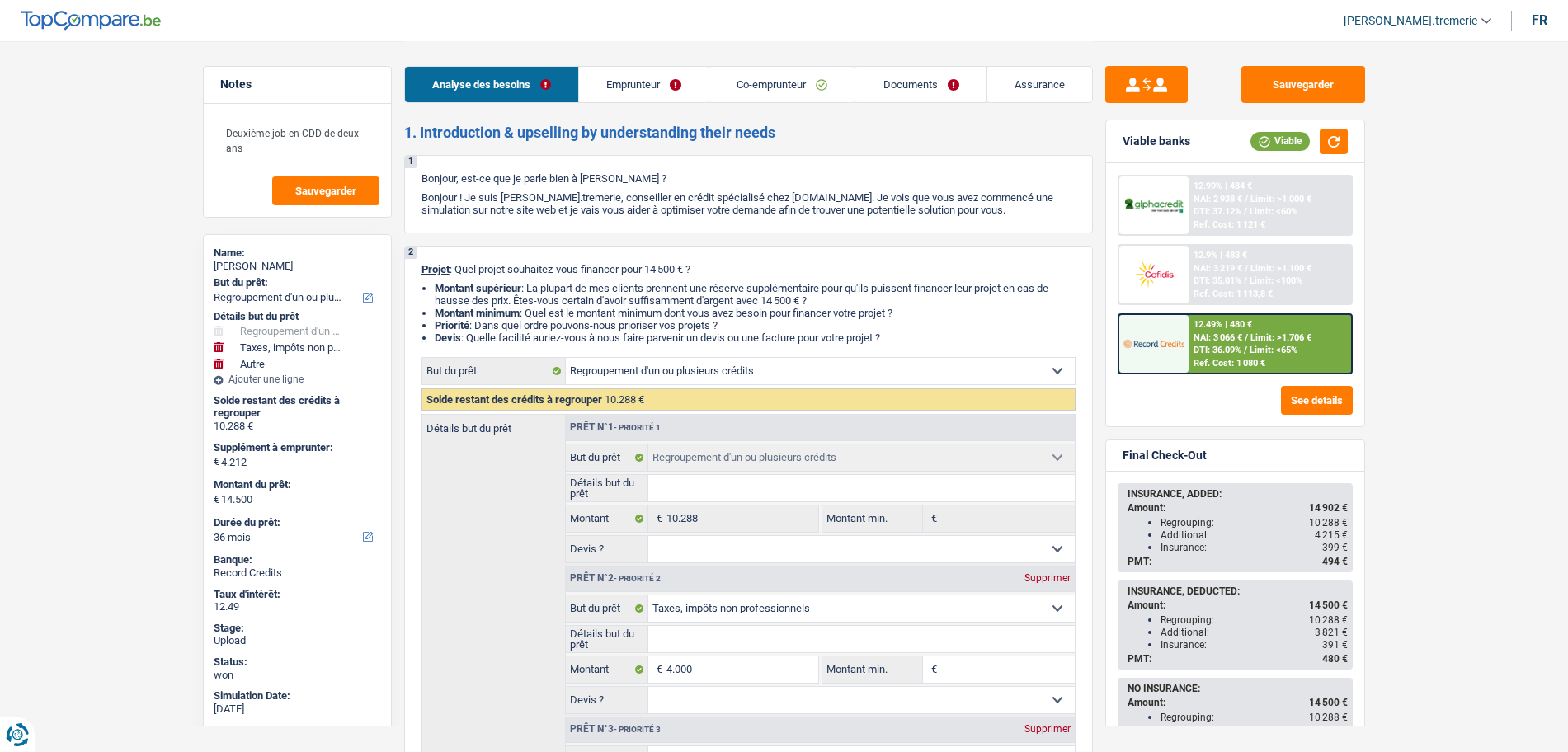
select select "36"
click at [1237, 352] on span "DTI: 36.09%" at bounding box center [1217, 350] width 48 height 11
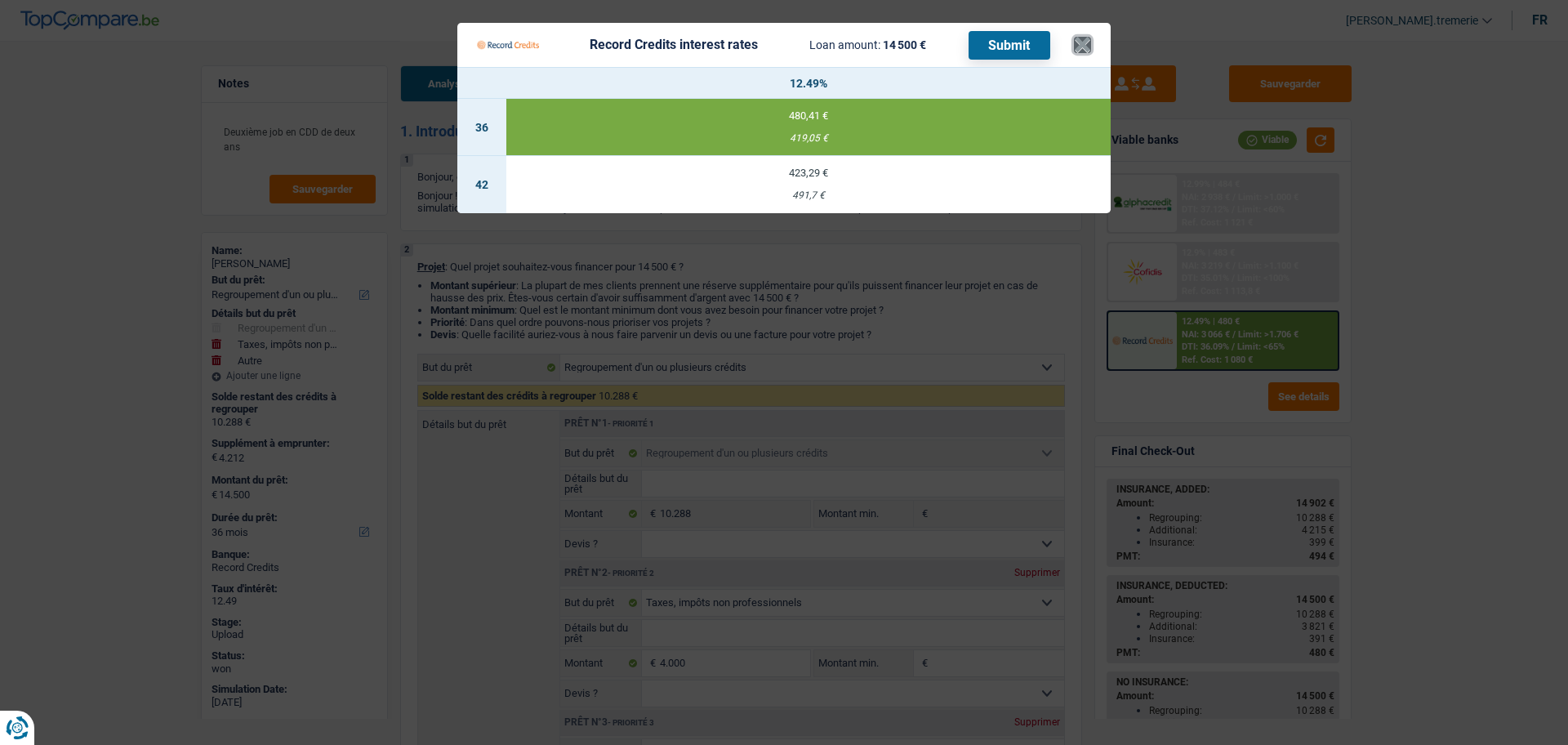
click at [1083, 43] on button "×" at bounding box center [1082, 45] width 18 height 17
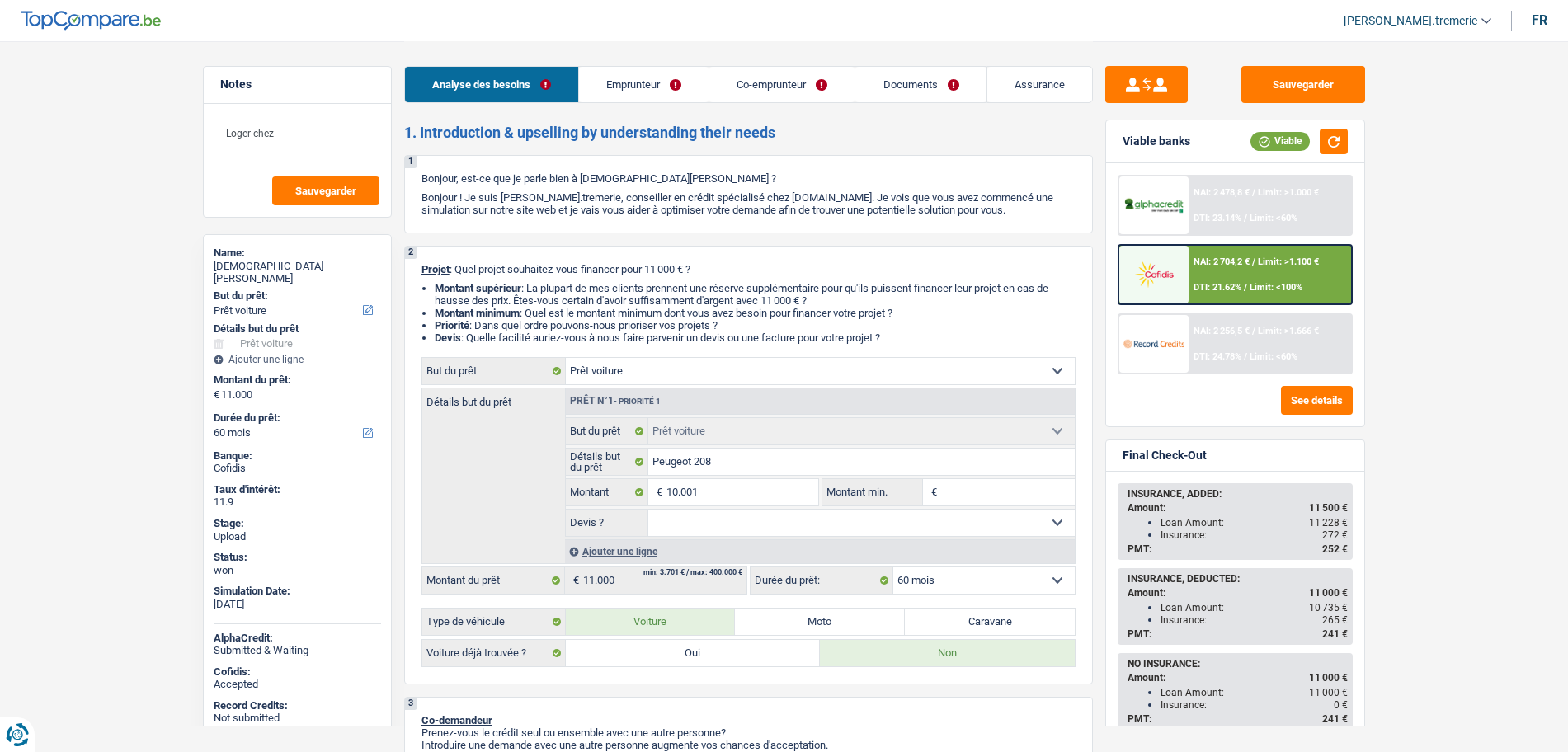
select select "car"
select select "60"
select select "car"
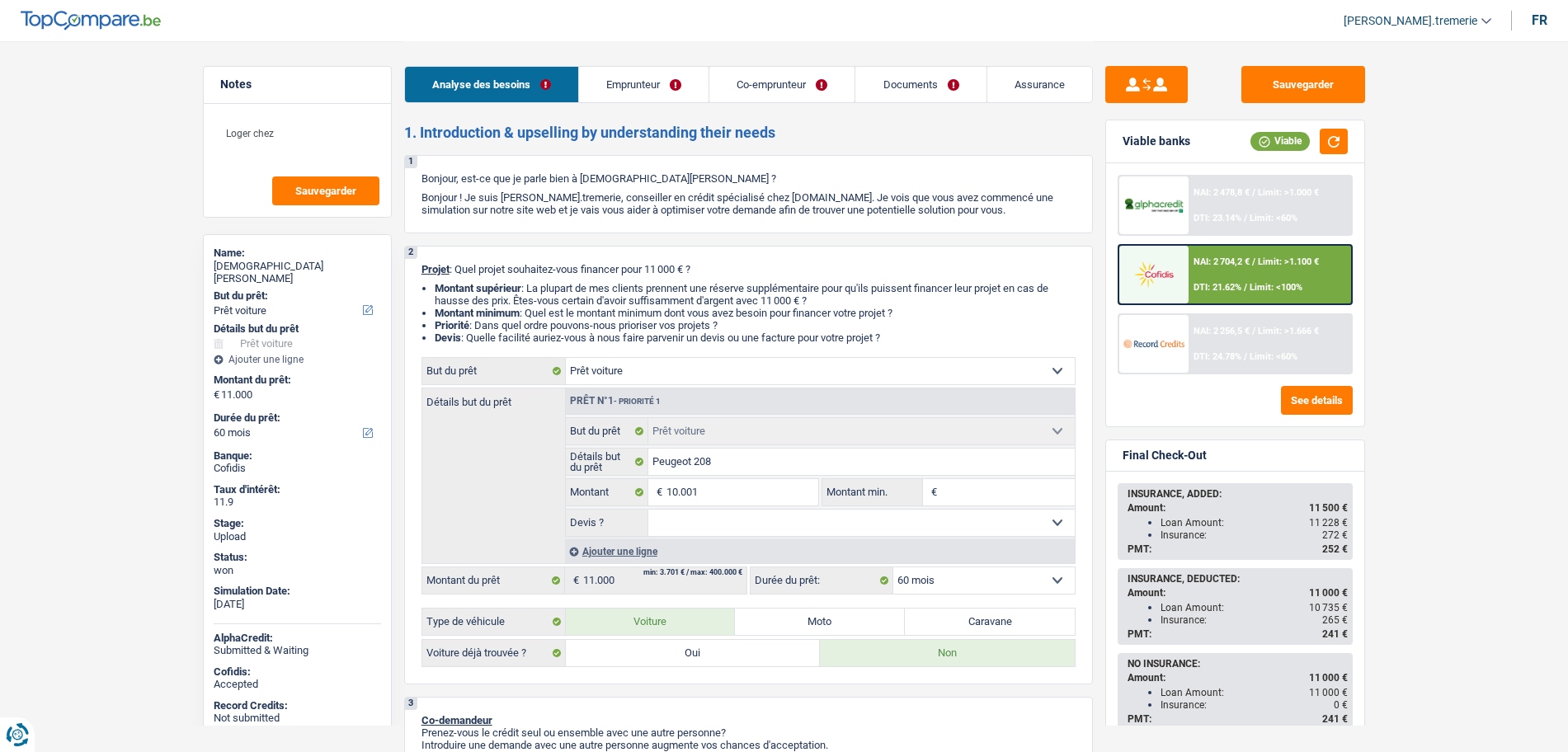
select select "60"
select select "mutuality"
select select "invalid"
select select "familyAllowances"
select select "mutualityIndemnity"
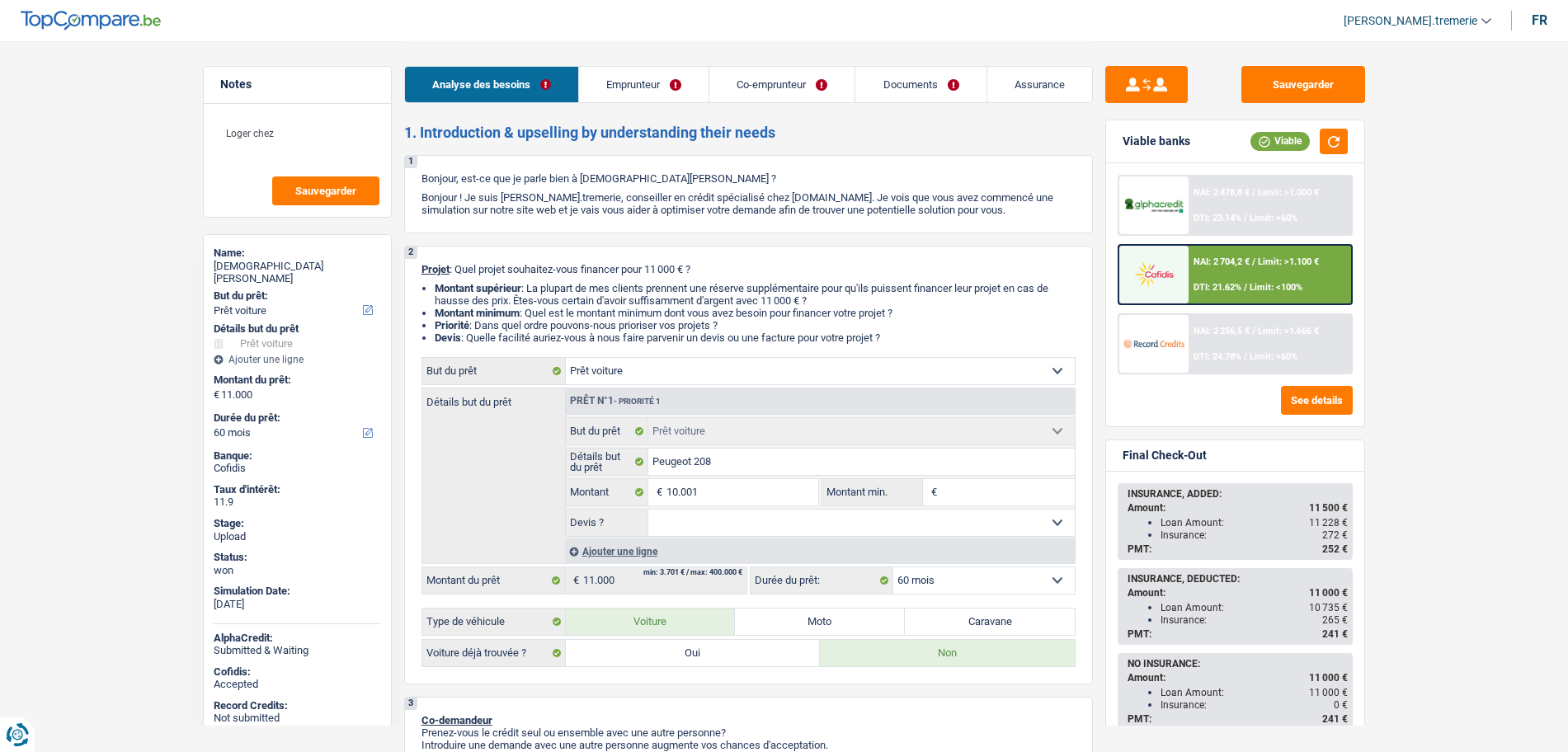
select select "disabilityPension"
select select "rents"
select select "car"
select select "60"
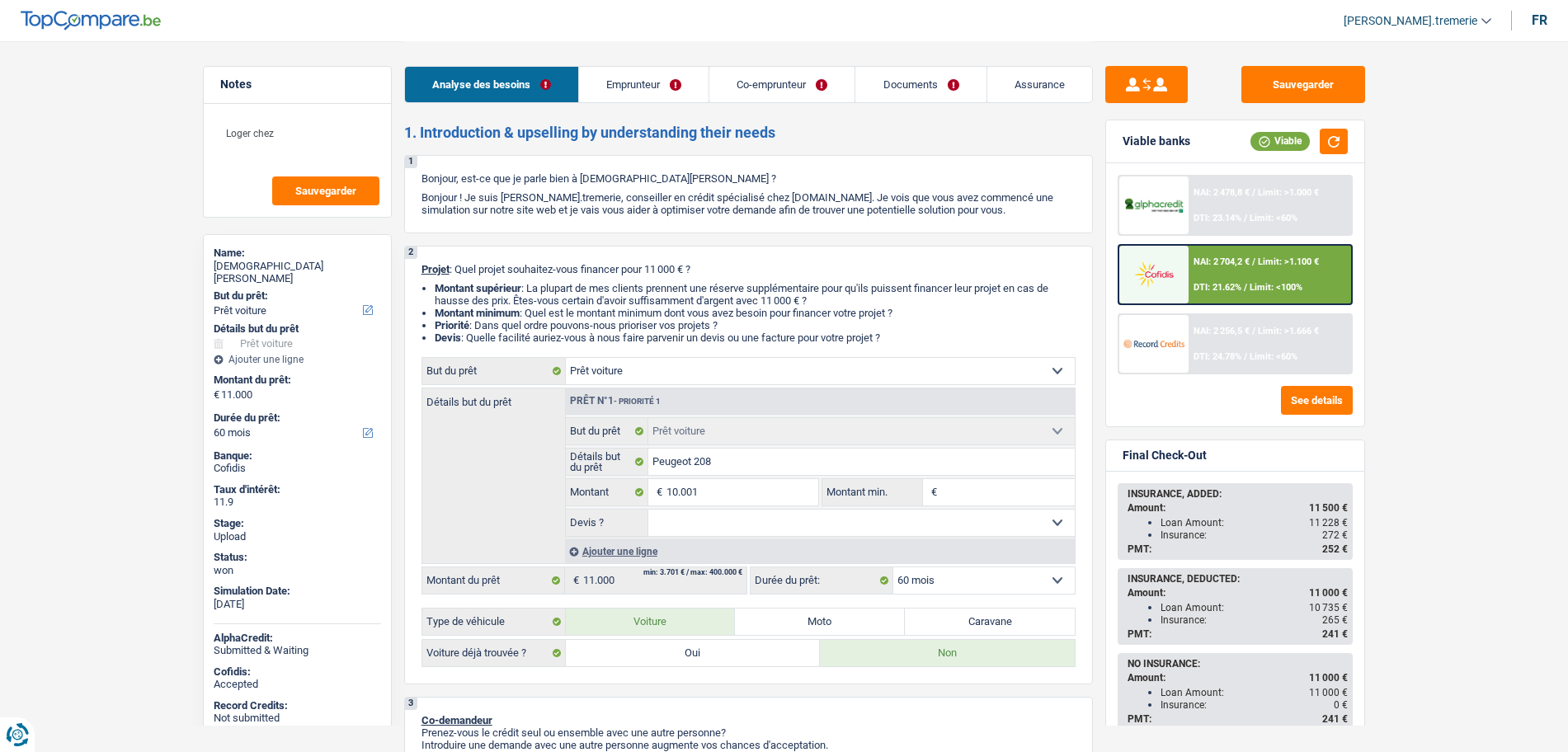
click at [620, 558] on div "Ajouter une ligne" at bounding box center [819, 551] width 510 height 24
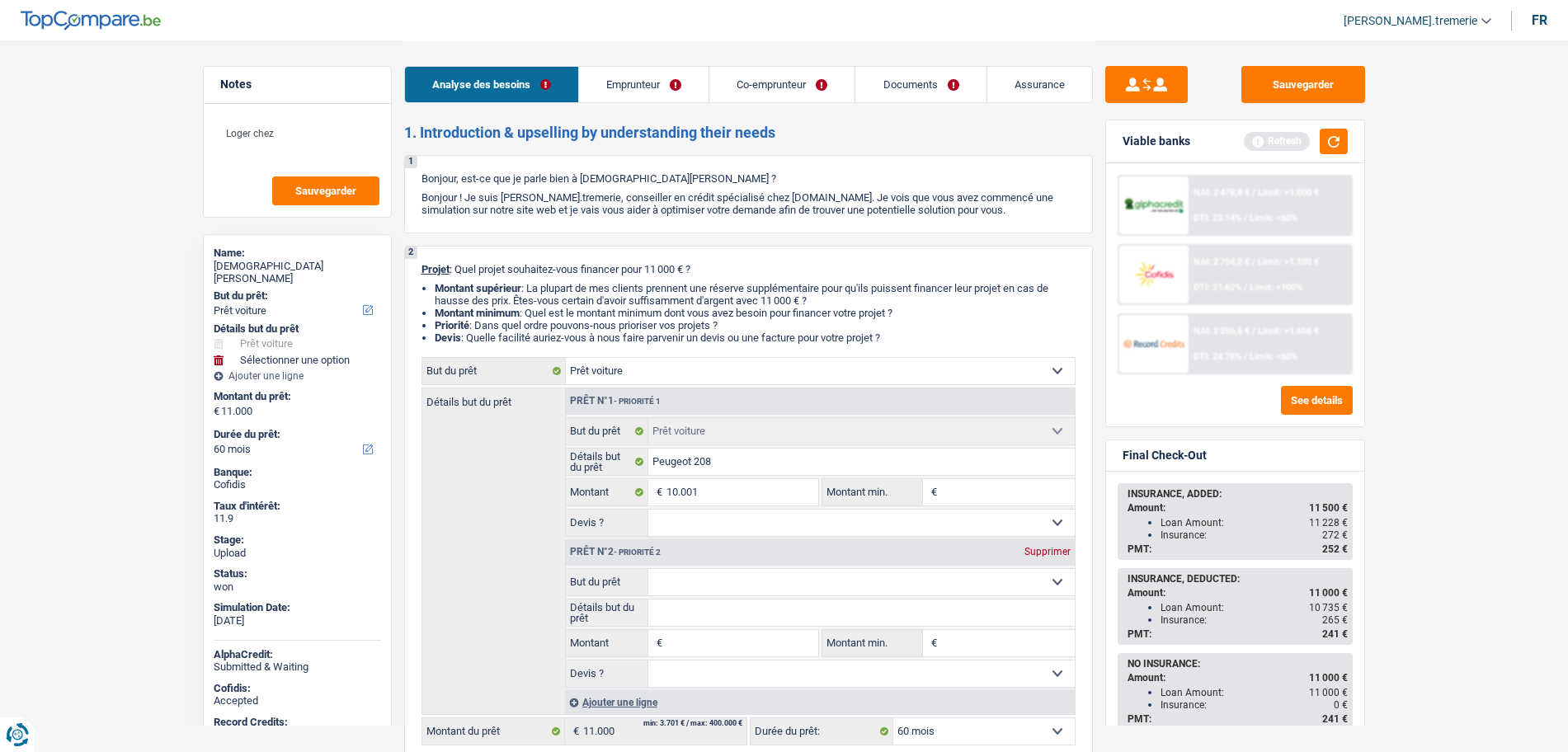
click at [707, 588] on select "Confort maison: meubles, textile, peinture, électroménager, outillage non-profe…" at bounding box center [862, 582] width 426 height 27
select select "insurance"
click at [649, 569] on select "Confort maison: meubles, textile, peinture, électroménager, outillage non-profe…" at bounding box center [862, 582] width 426 height 27
type input "10.001"
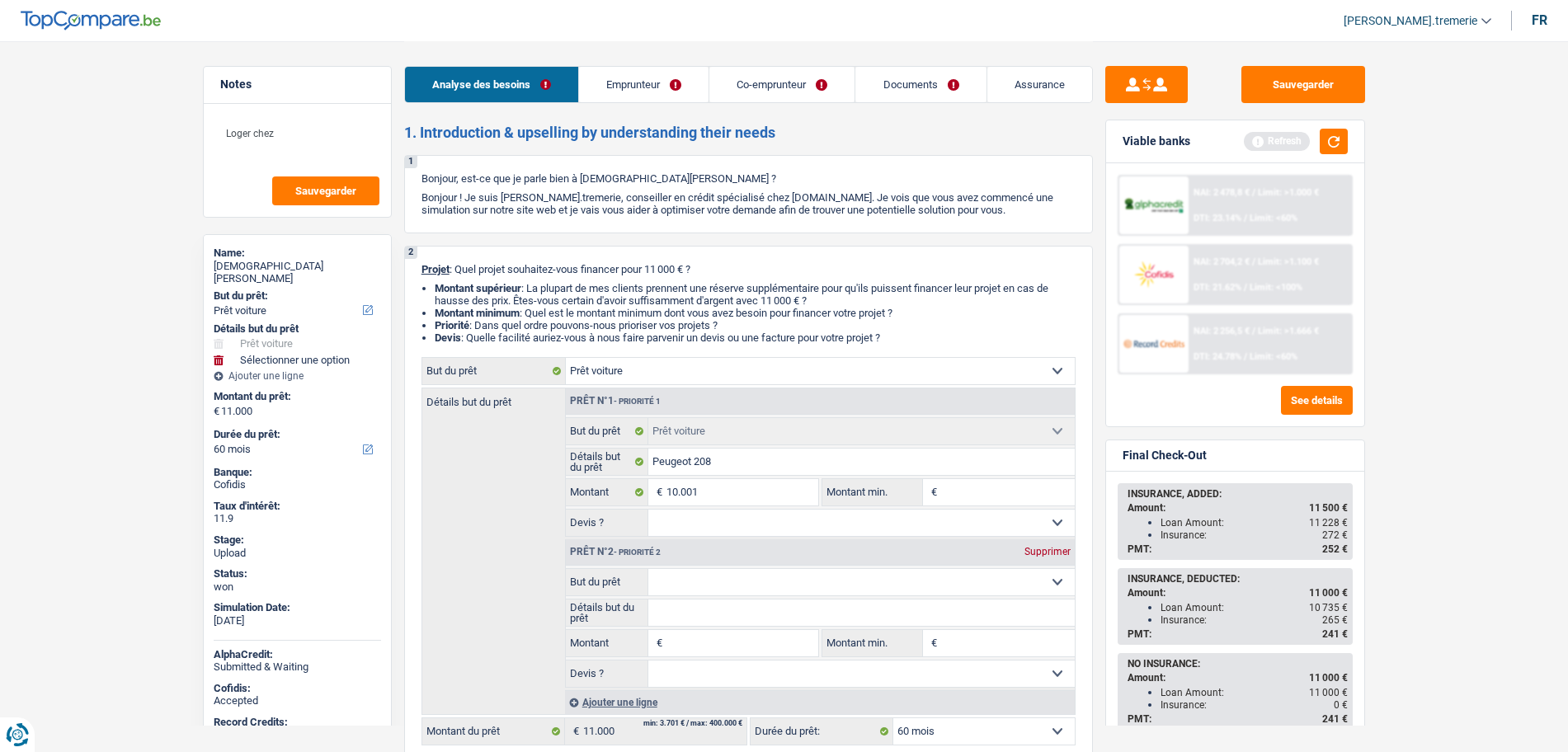
type input "10.001"
select select "insurance"
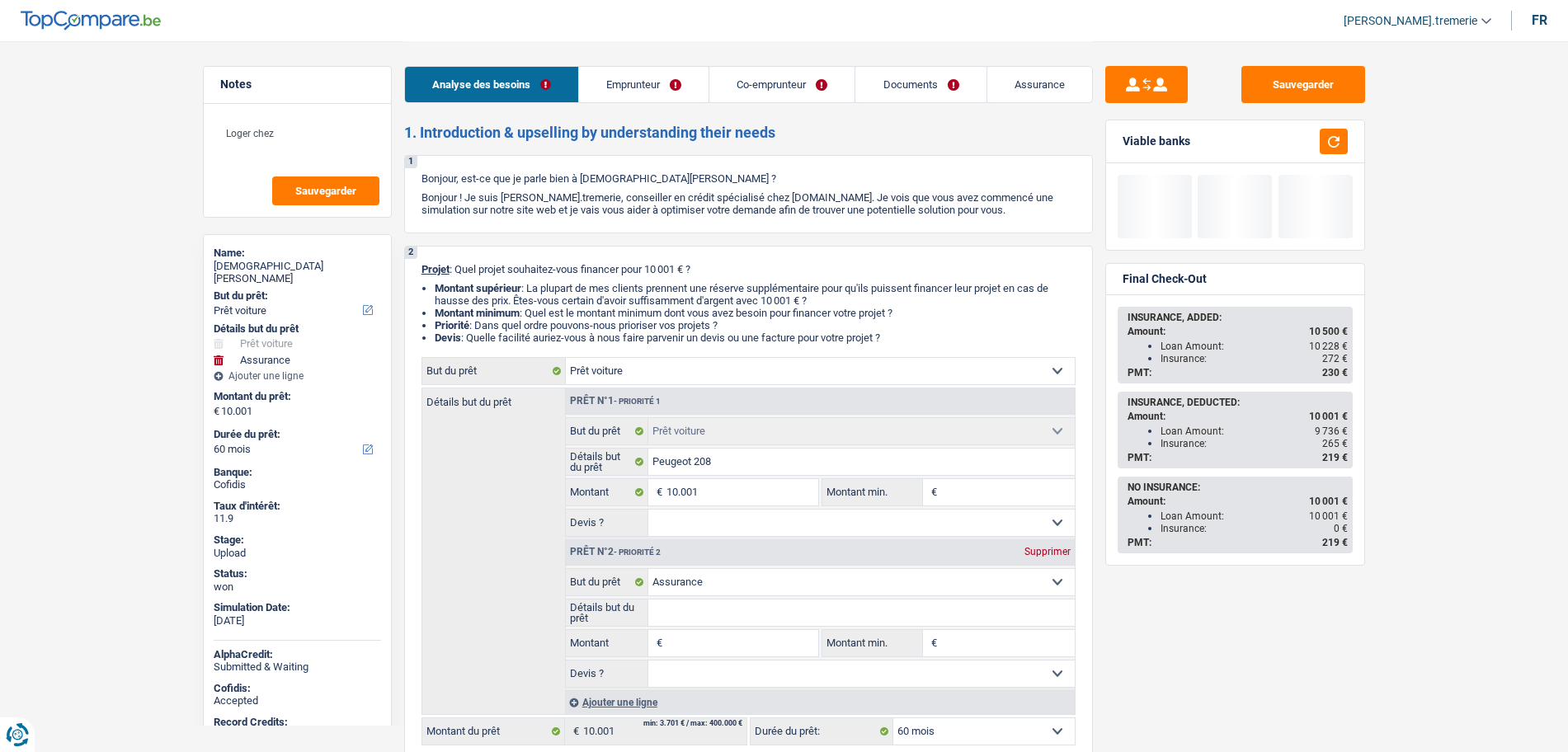
click at [681, 656] on input "Montant" at bounding box center [742, 643] width 151 height 27
type input "5"
type input "50"
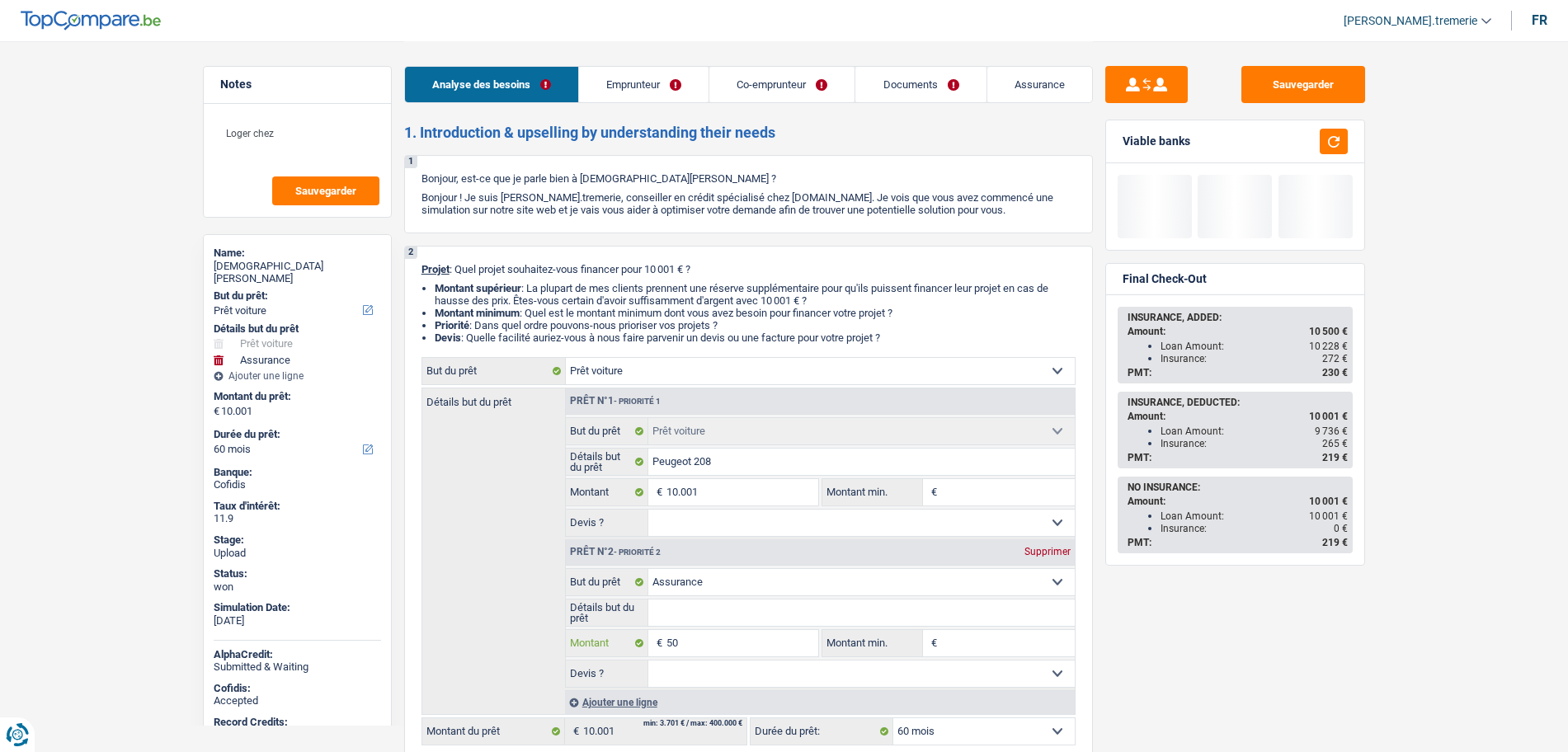
type input "500"
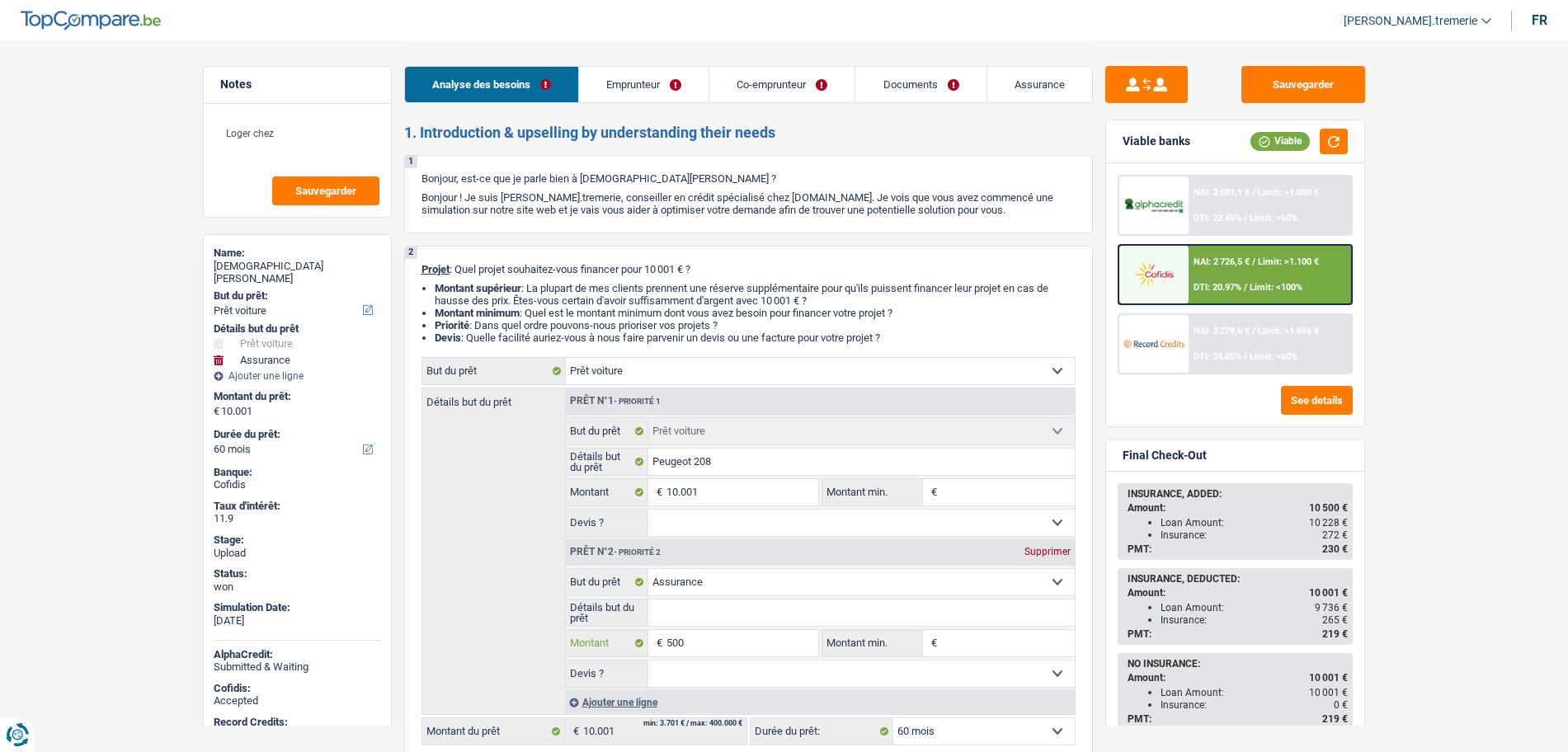
type input "500"
type input "10.501"
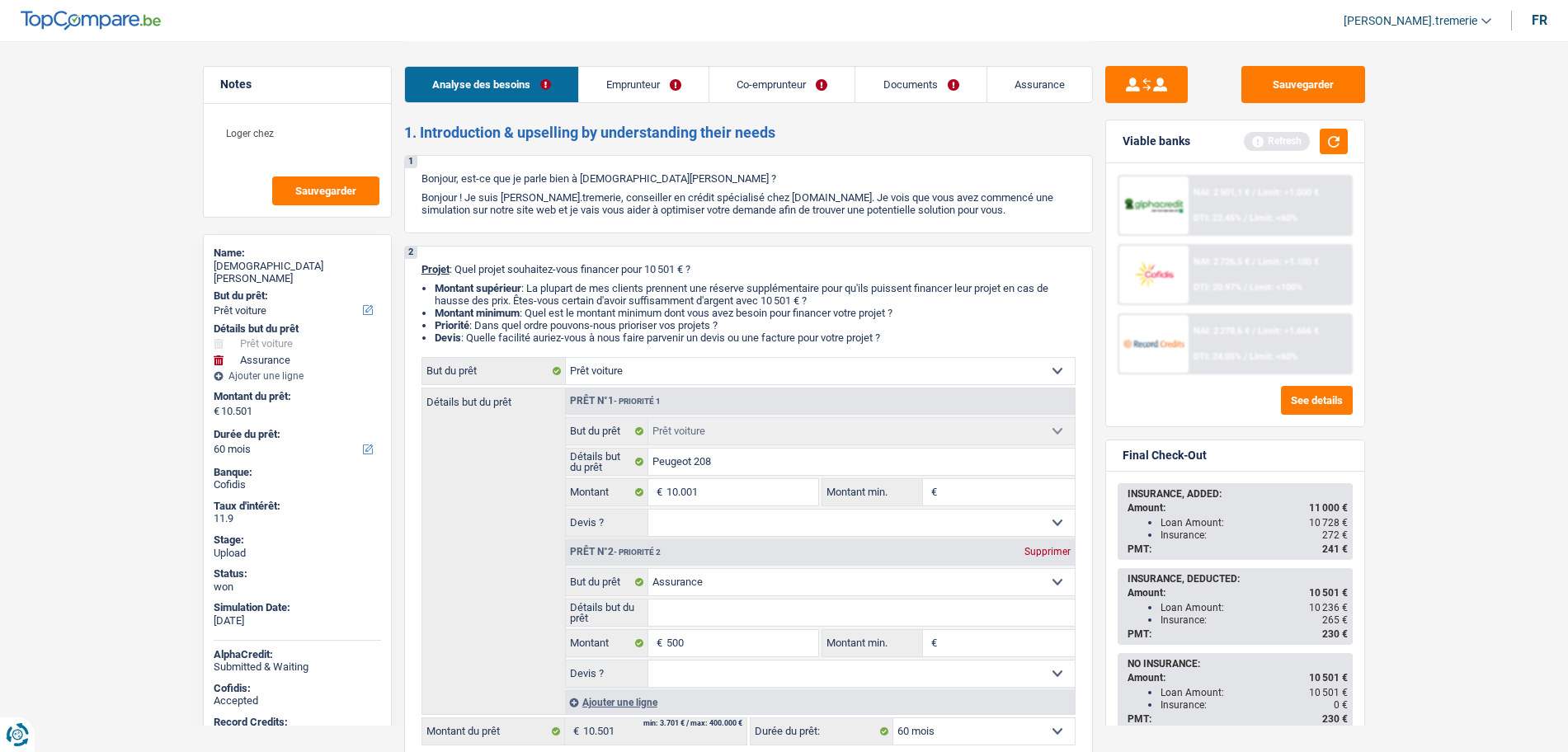
click at [1309, 263] on span "Limit: >1.100 €" at bounding box center [1288, 262] width 61 height 11
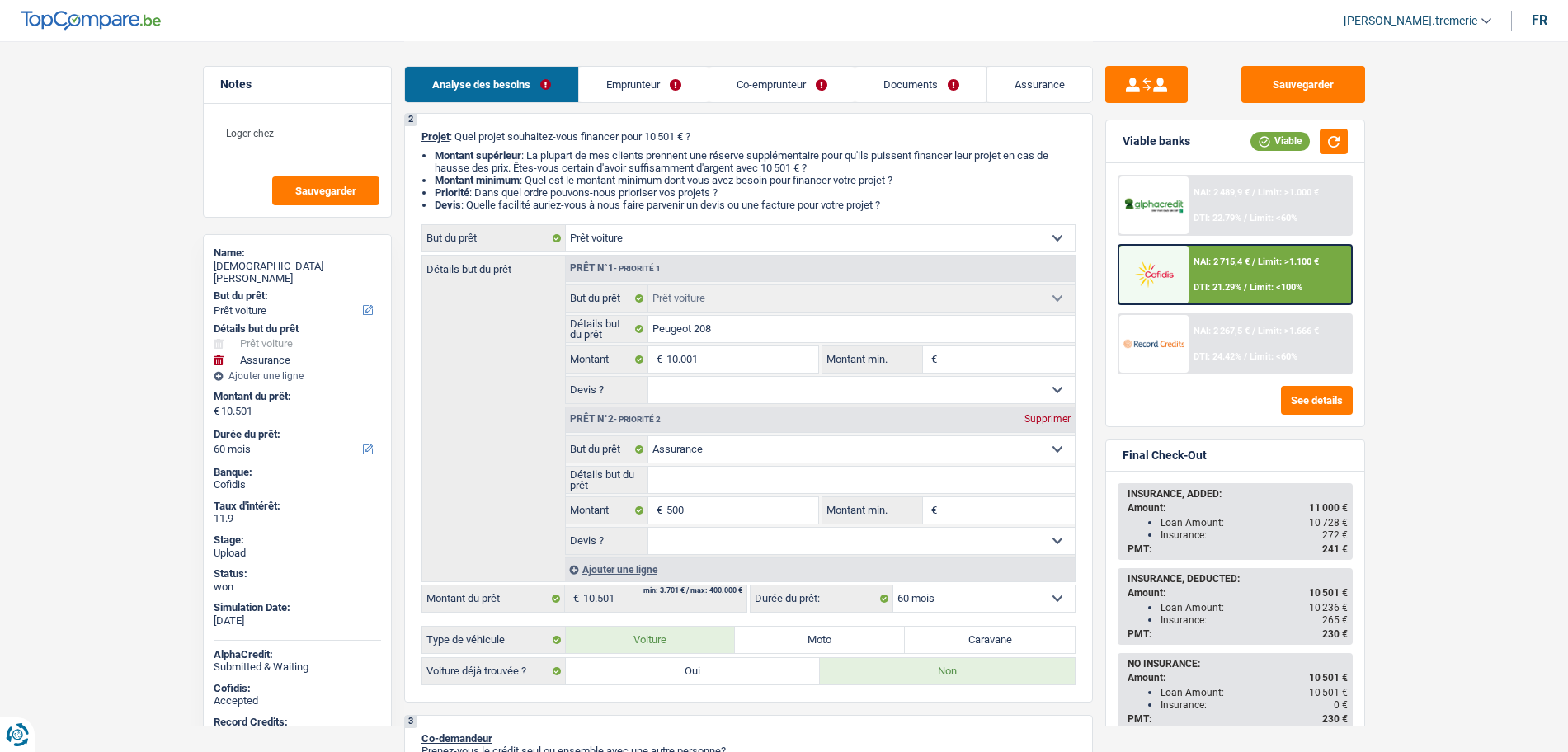
scroll to position [132, 0]
click at [667, 506] on input "500" at bounding box center [742, 512] width 151 height 27
type input "1.500"
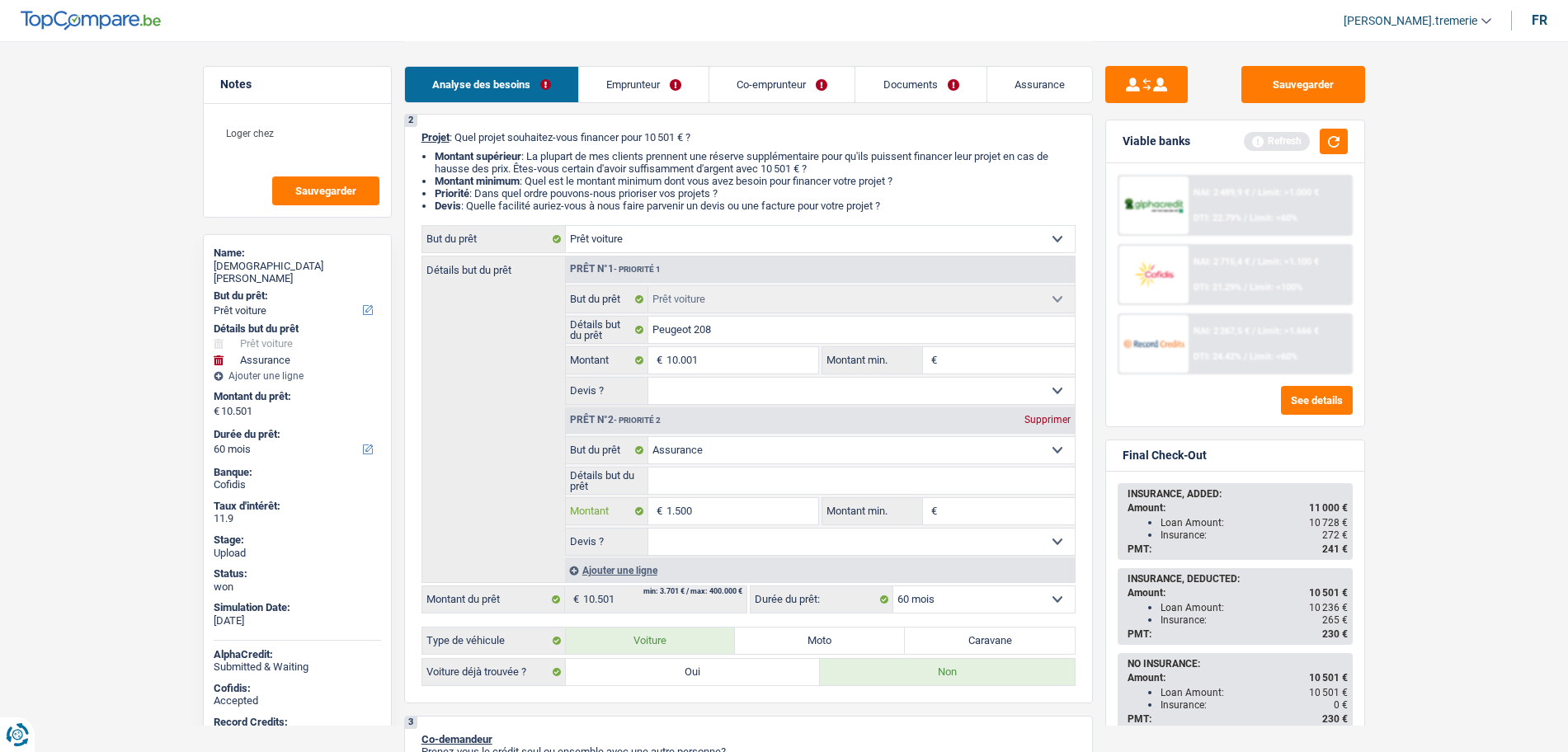
type input "1.500"
type input "11.501"
click at [735, 355] on input "10.001" at bounding box center [742, 361] width 151 height 27
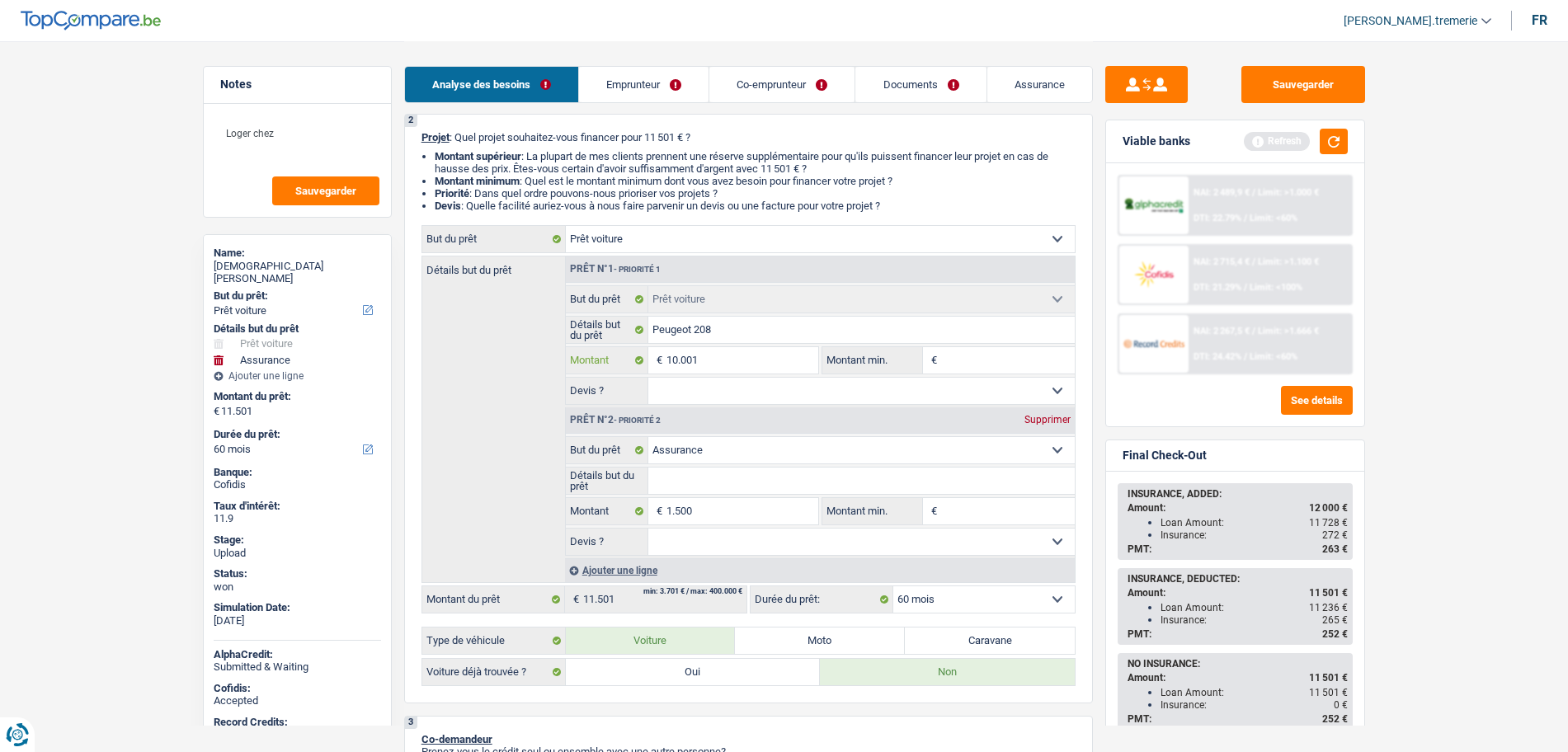
type input "1.000"
type input "10.000"
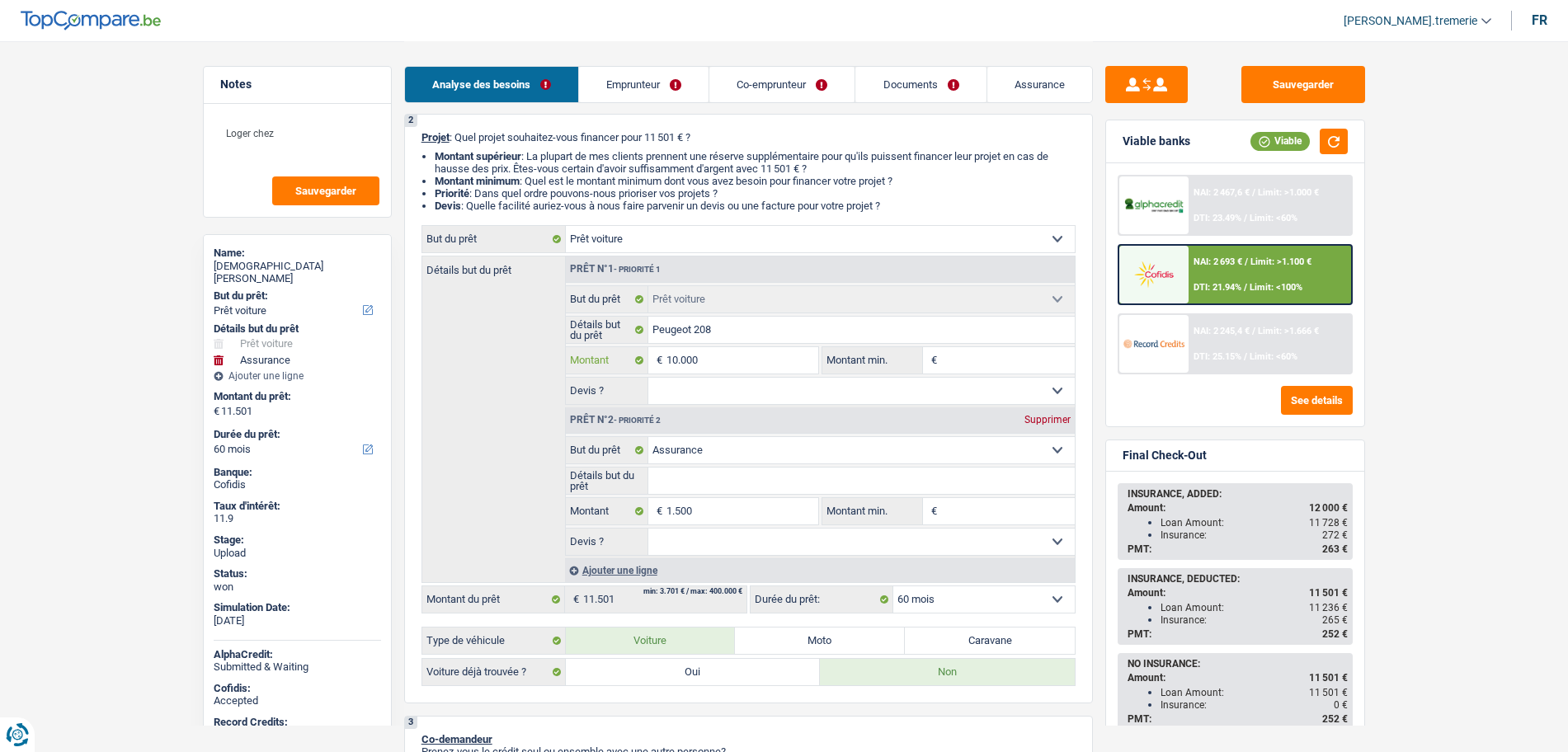
type input "10.000"
type input "11.500"
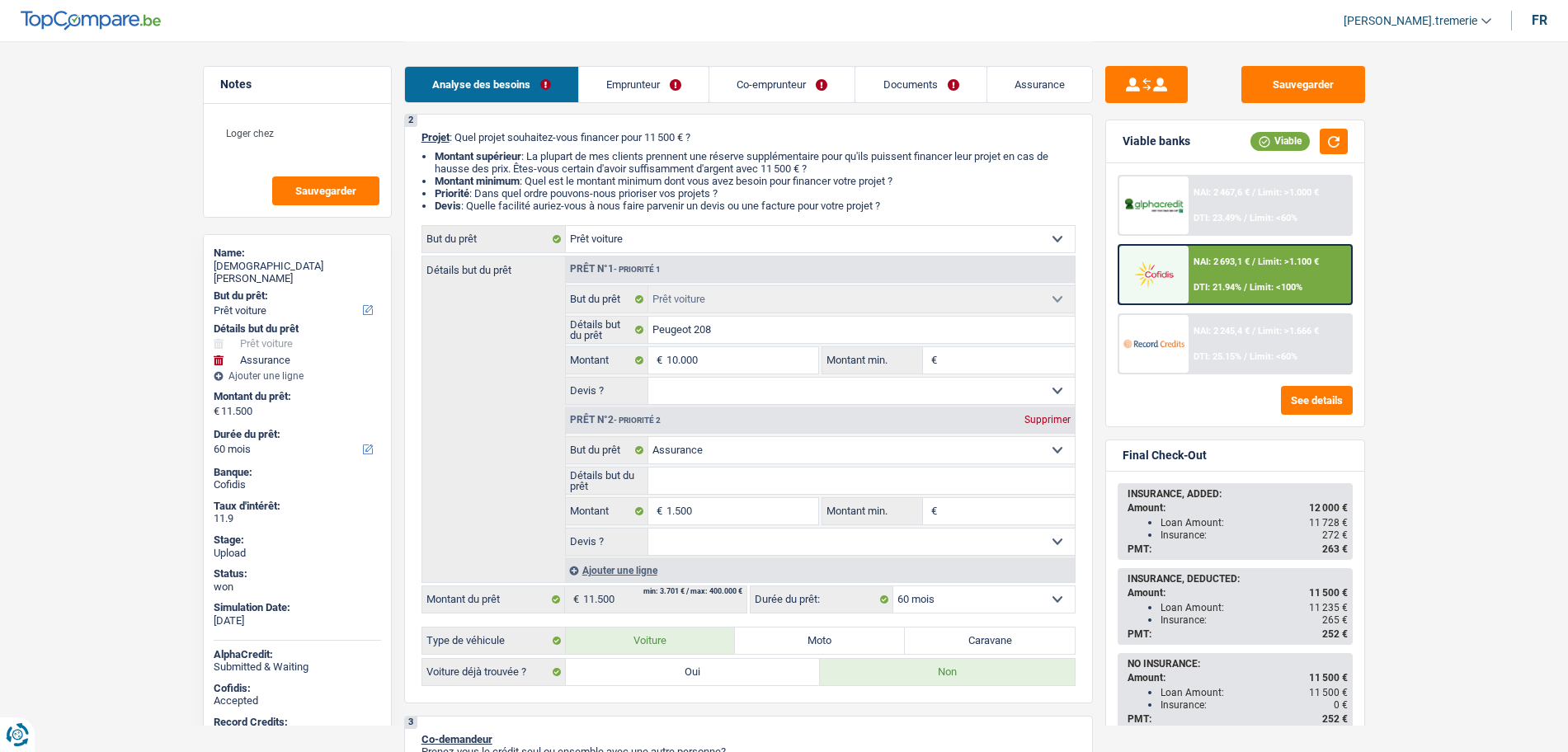
click at [1245, 282] on span "/" at bounding box center [1245, 287] width 4 height 11
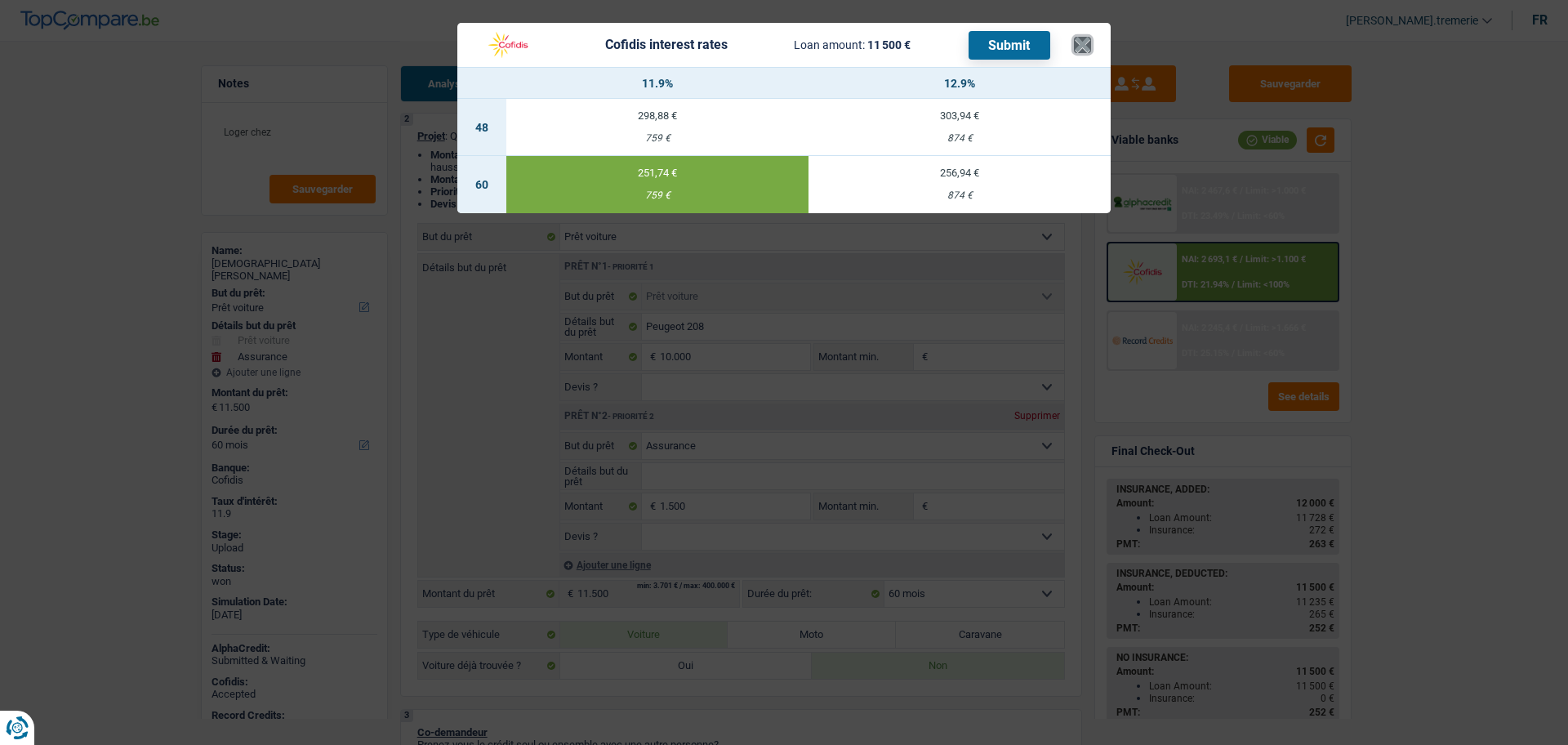
click at [1077, 37] on button "×" at bounding box center [1082, 45] width 18 height 17
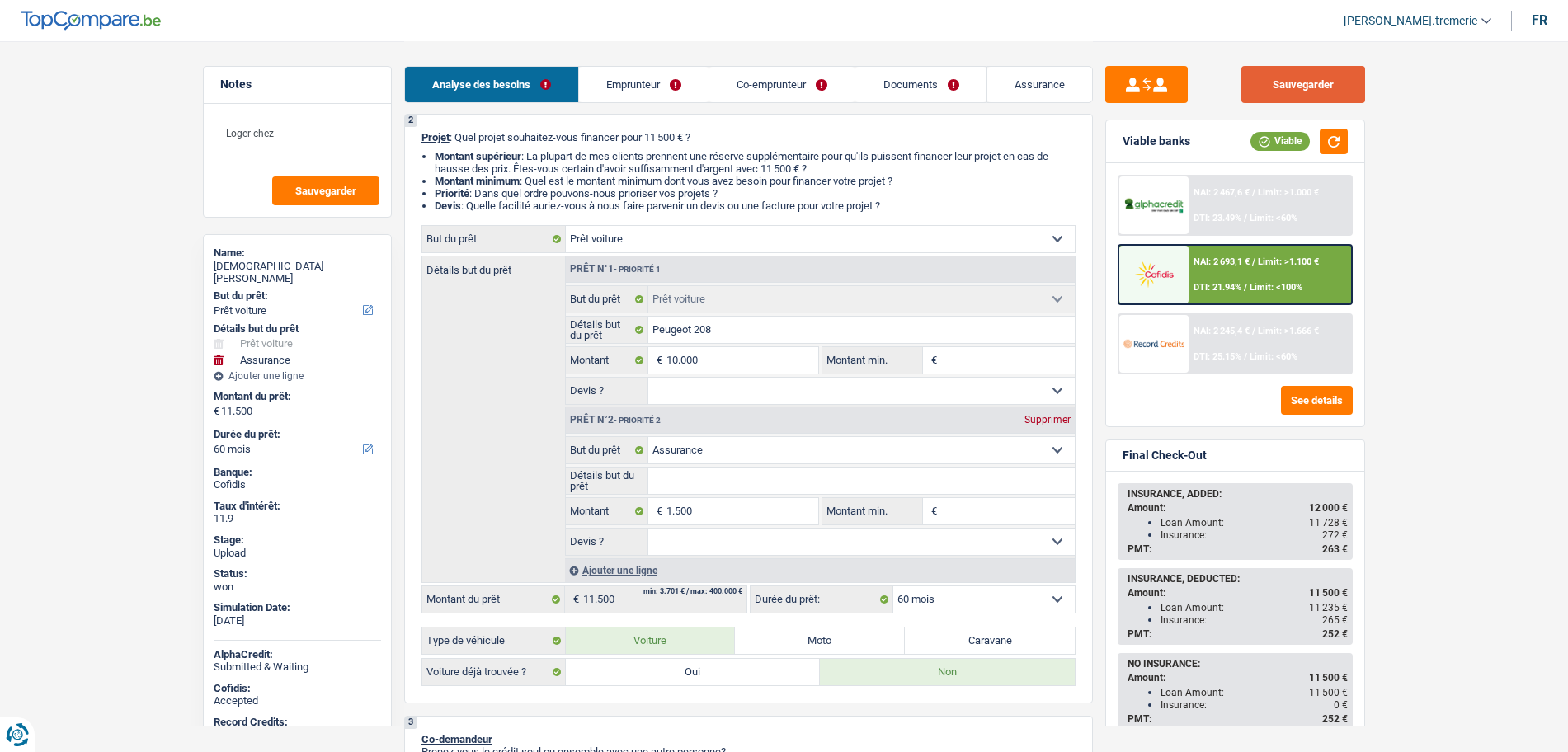
click at [1318, 87] on button "Sauvegarder" at bounding box center [1304, 85] width 124 height 37
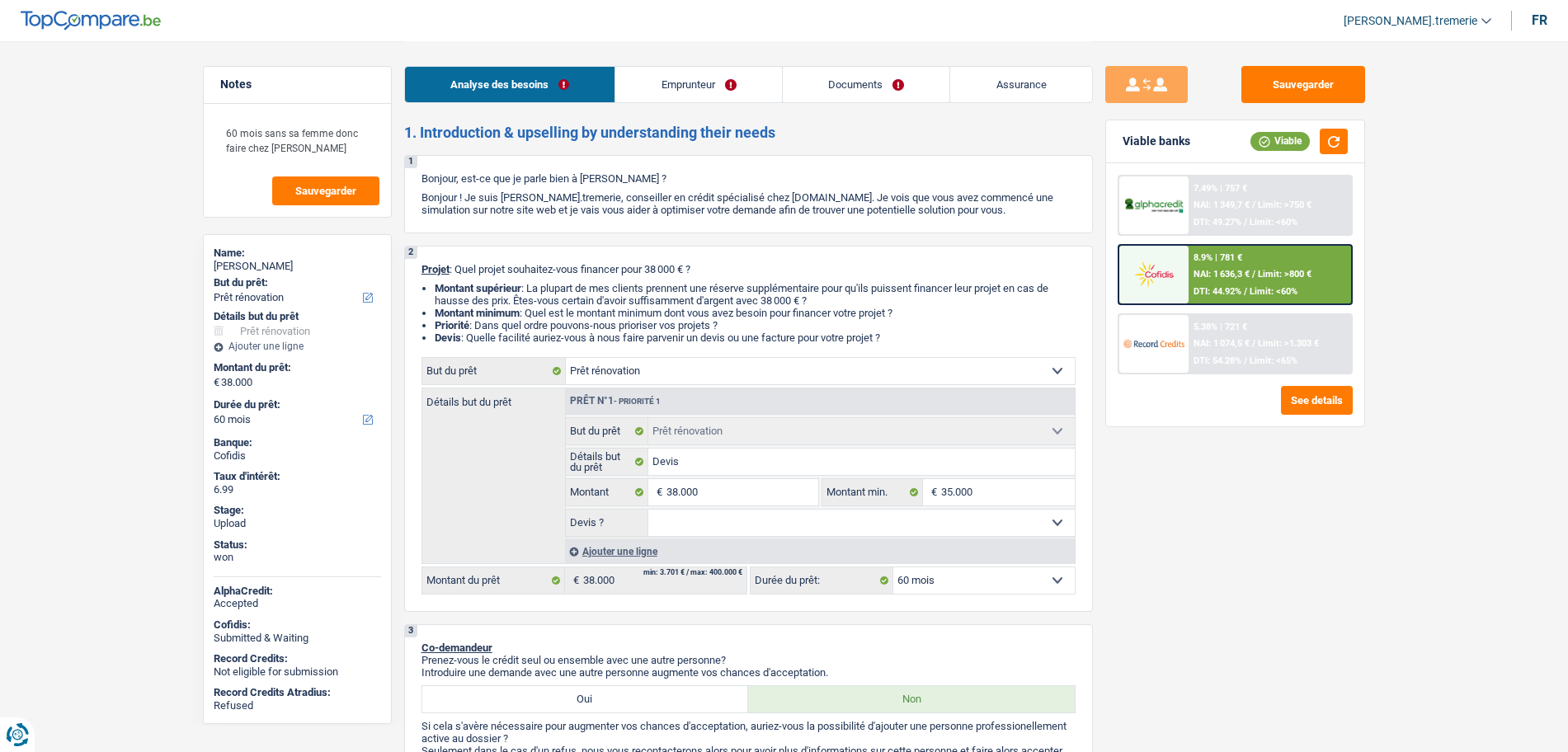
select select "renovation"
select select "60"
select select "renovation"
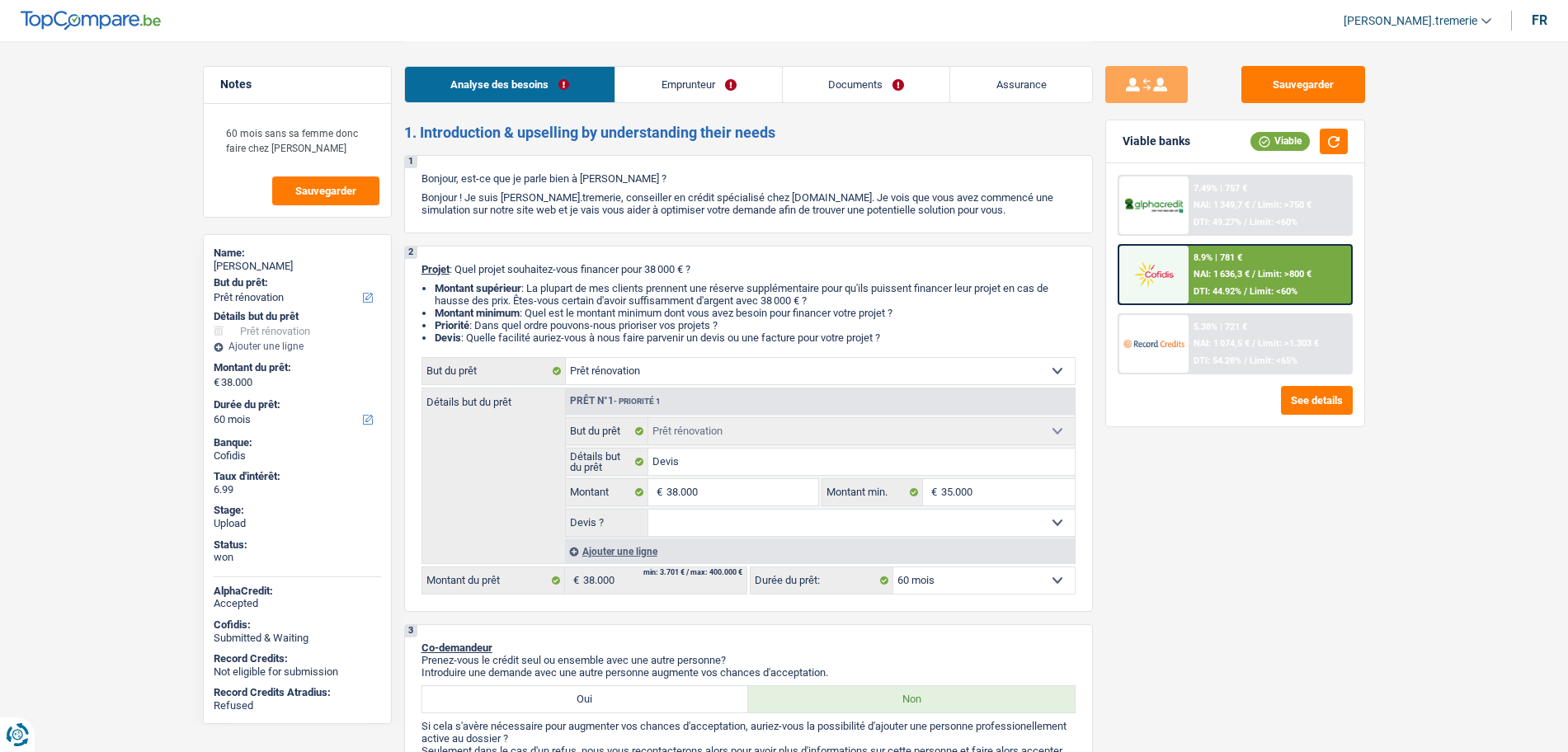
select select "60"
select select "worker"
select select "familyAllowances"
select select "netSalary"
select select "ownerWithMortgage"
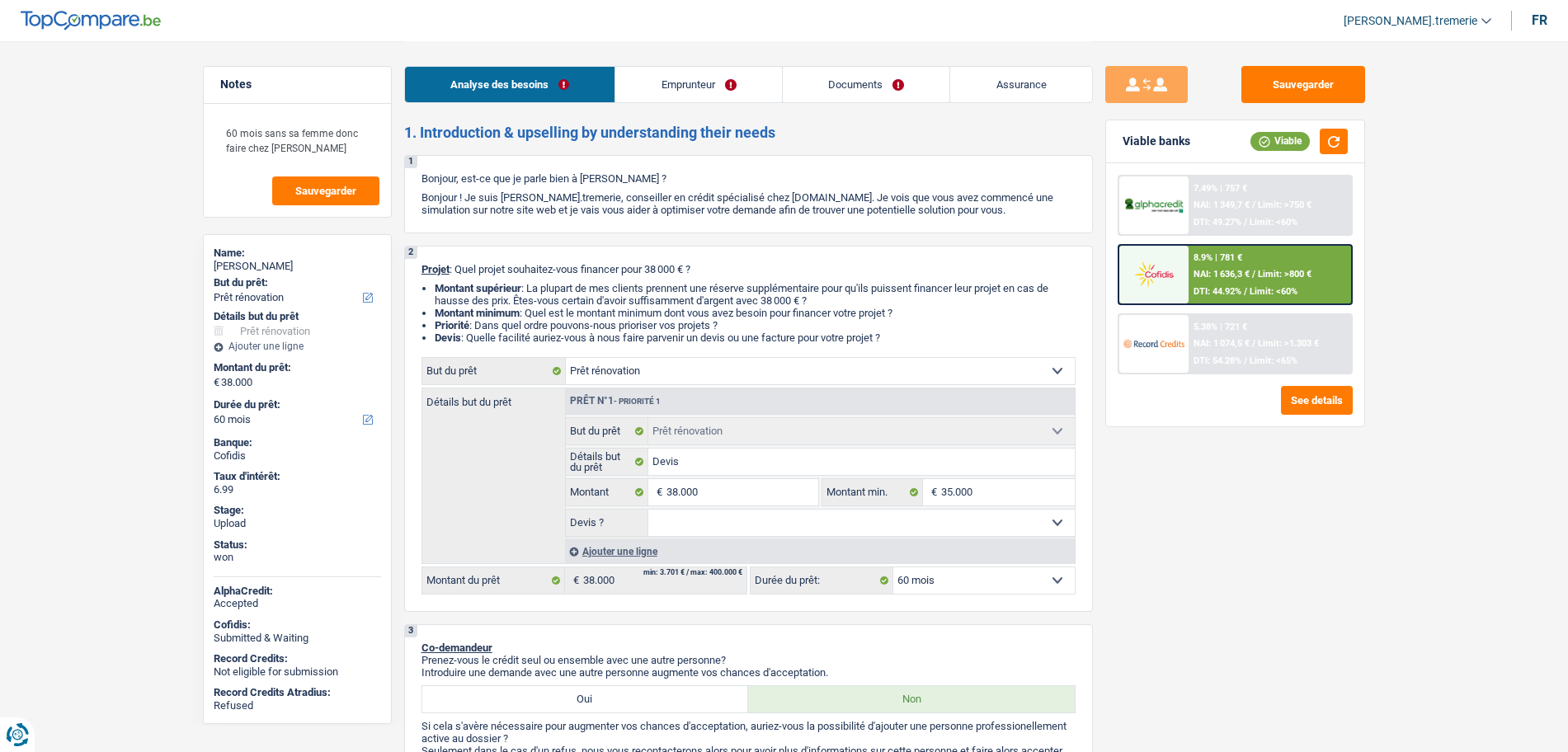
select select "mortgage"
select select "300"
select select "renovation"
select select "60"
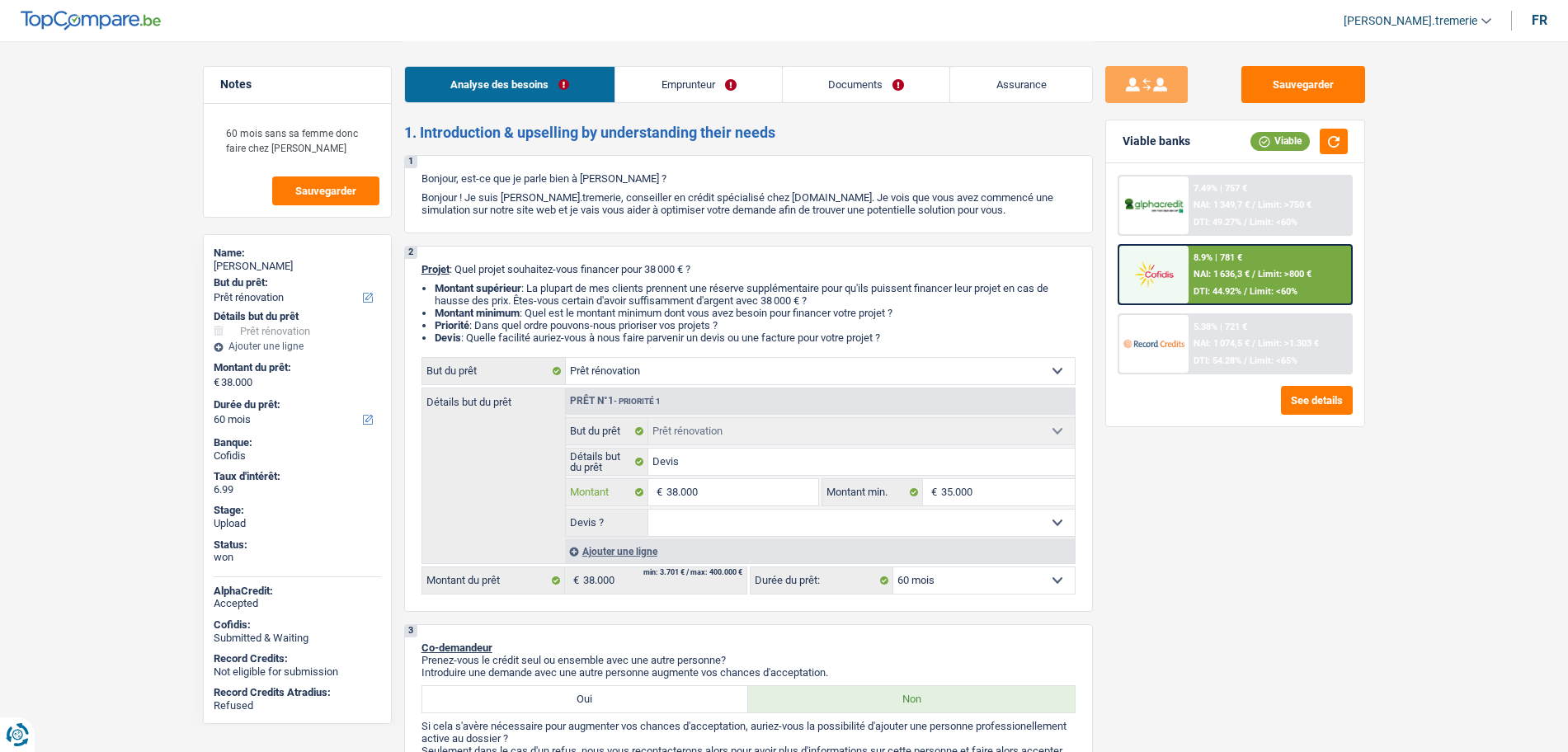
click at [678, 496] on input "38.000" at bounding box center [742, 492] width 151 height 27
type input "3.000"
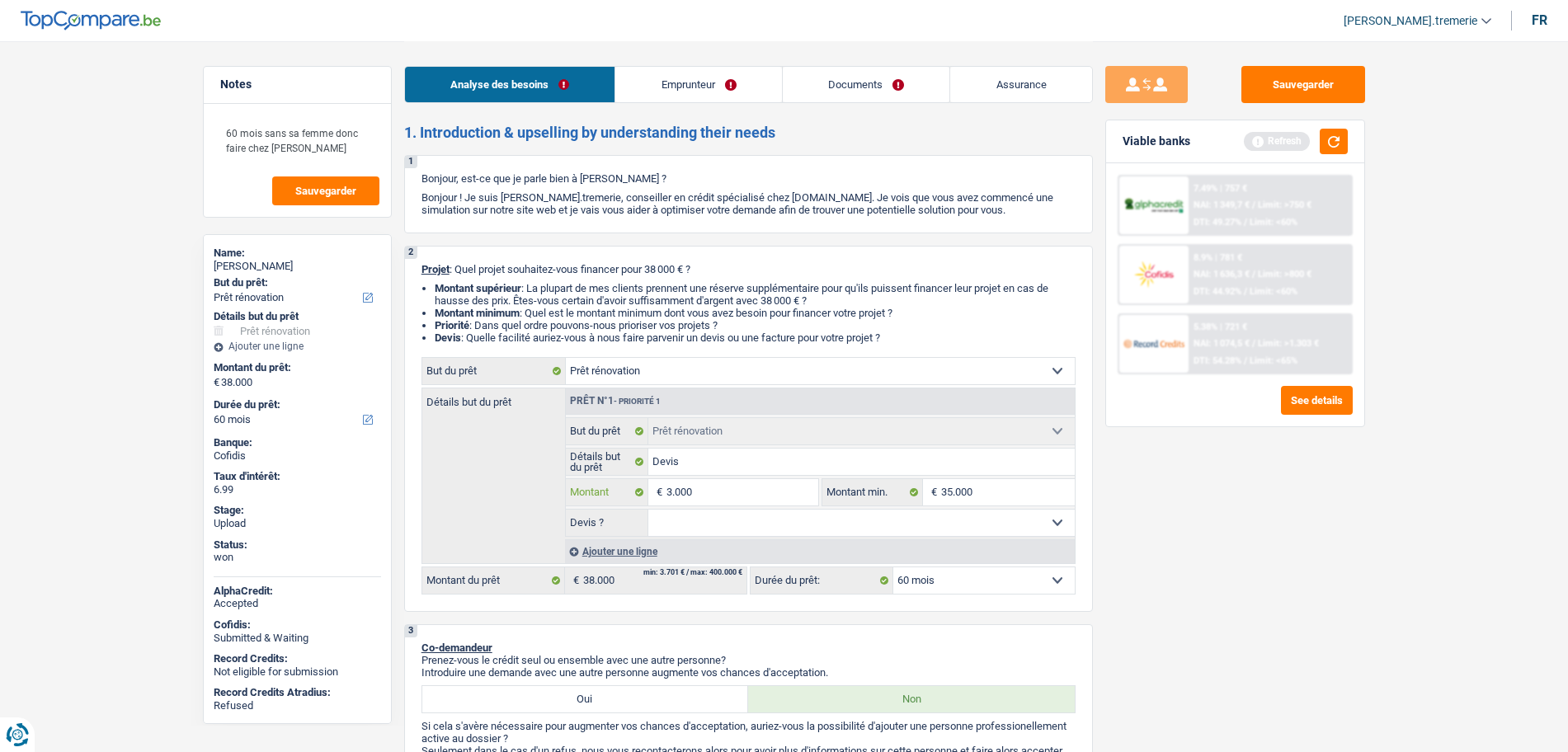
type input "35.000"
select select "120"
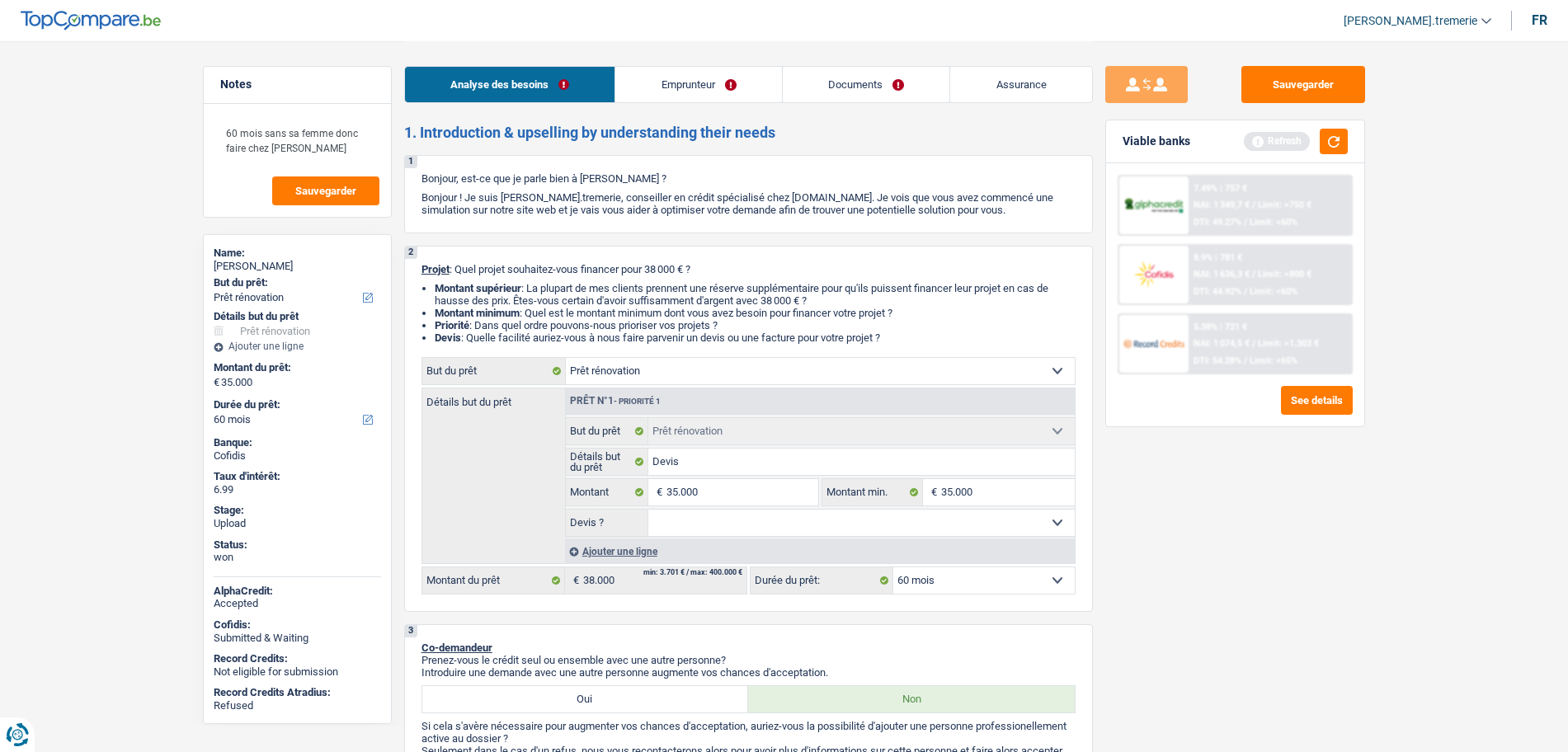
type input "35.000"
select select "120"
type input "35.000"
select select "120"
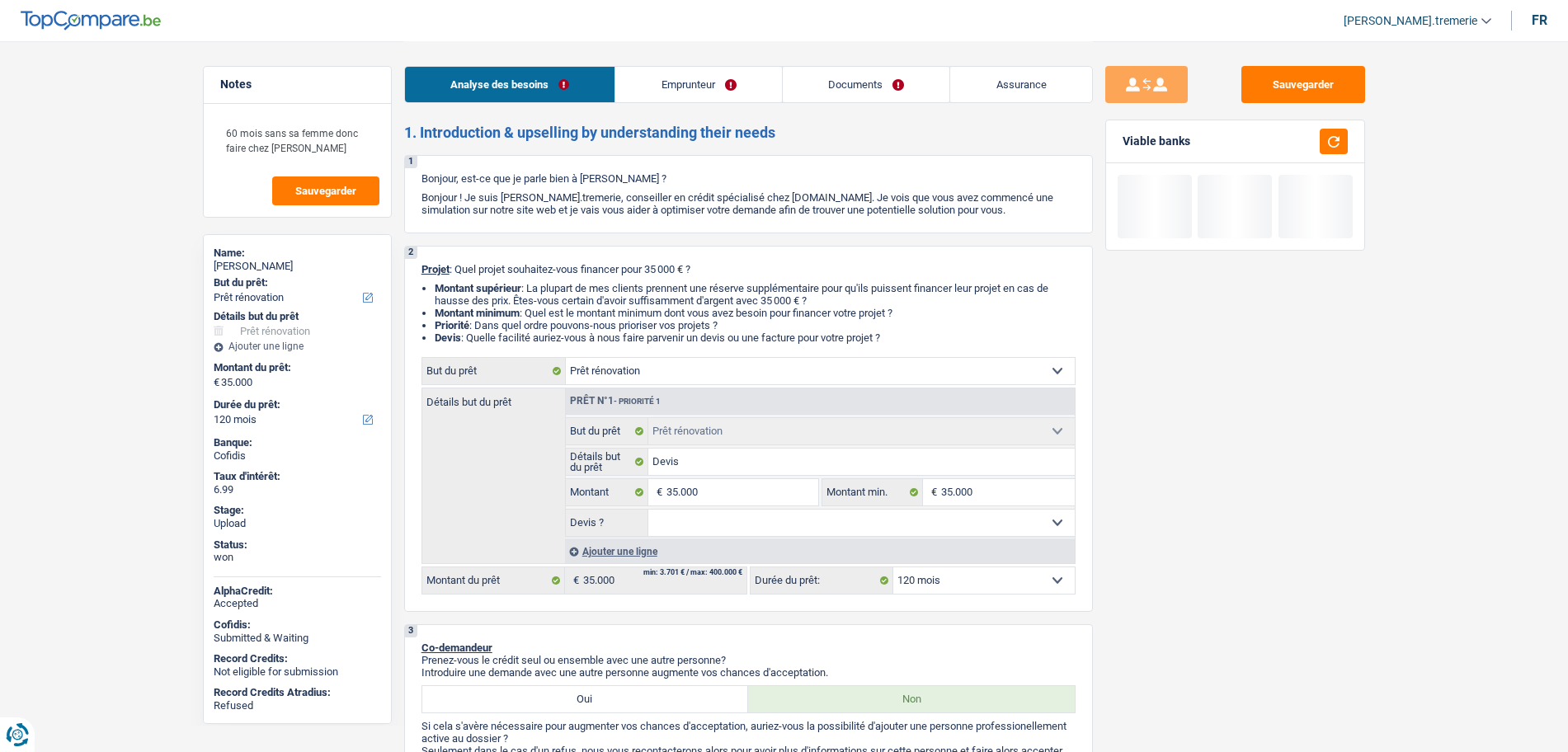
click at [1260, 591] on div "Sauvegarder Viable banks" at bounding box center [1236, 396] width 285 height 660
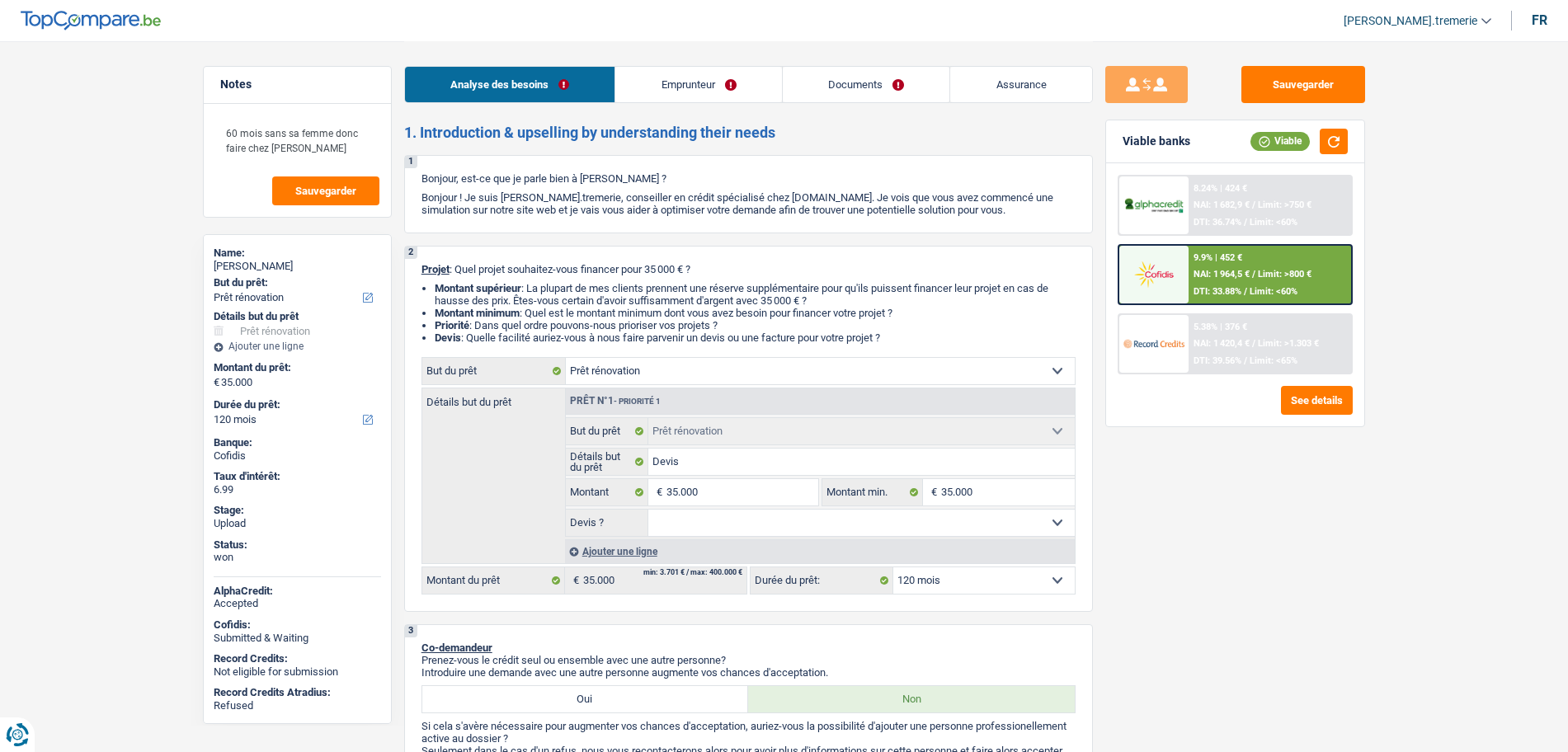
click at [944, 572] on select "12 mois 18 mois 24 mois 30 mois 36 mois 42 mois 48 mois 60 mois 72 mois 84 mois…" at bounding box center [984, 581] width 181 height 27
select select "60"
click at [894, 567] on select "12 mois 18 mois 24 mois 30 mois 36 mois 42 mois 48 mois 60 mois 72 mois 84 mois…" at bounding box center [984, 581] width 181 height 27
select select "60"
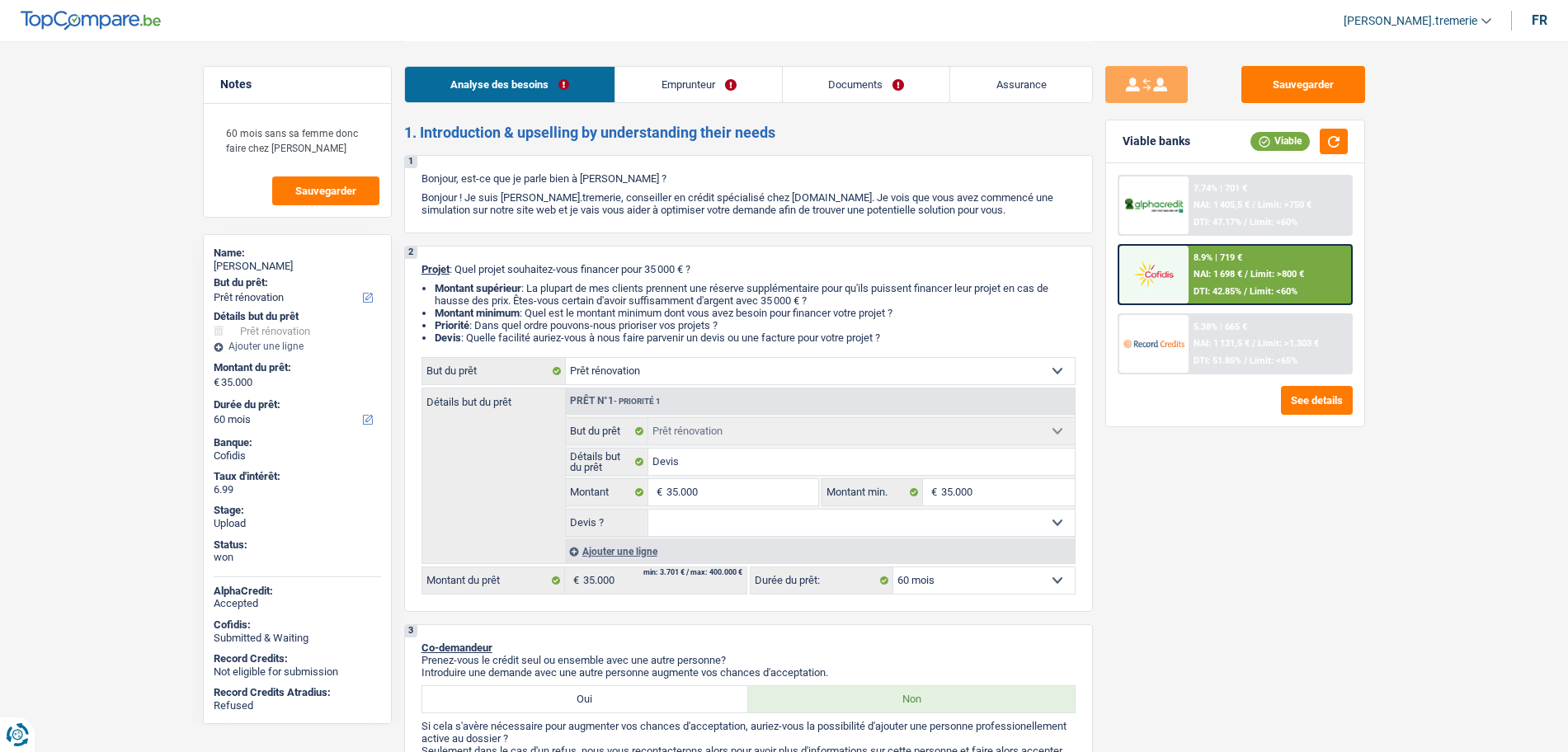
click at [1183, 277] on img at bounding box center [1153, 274] width 61 height 31
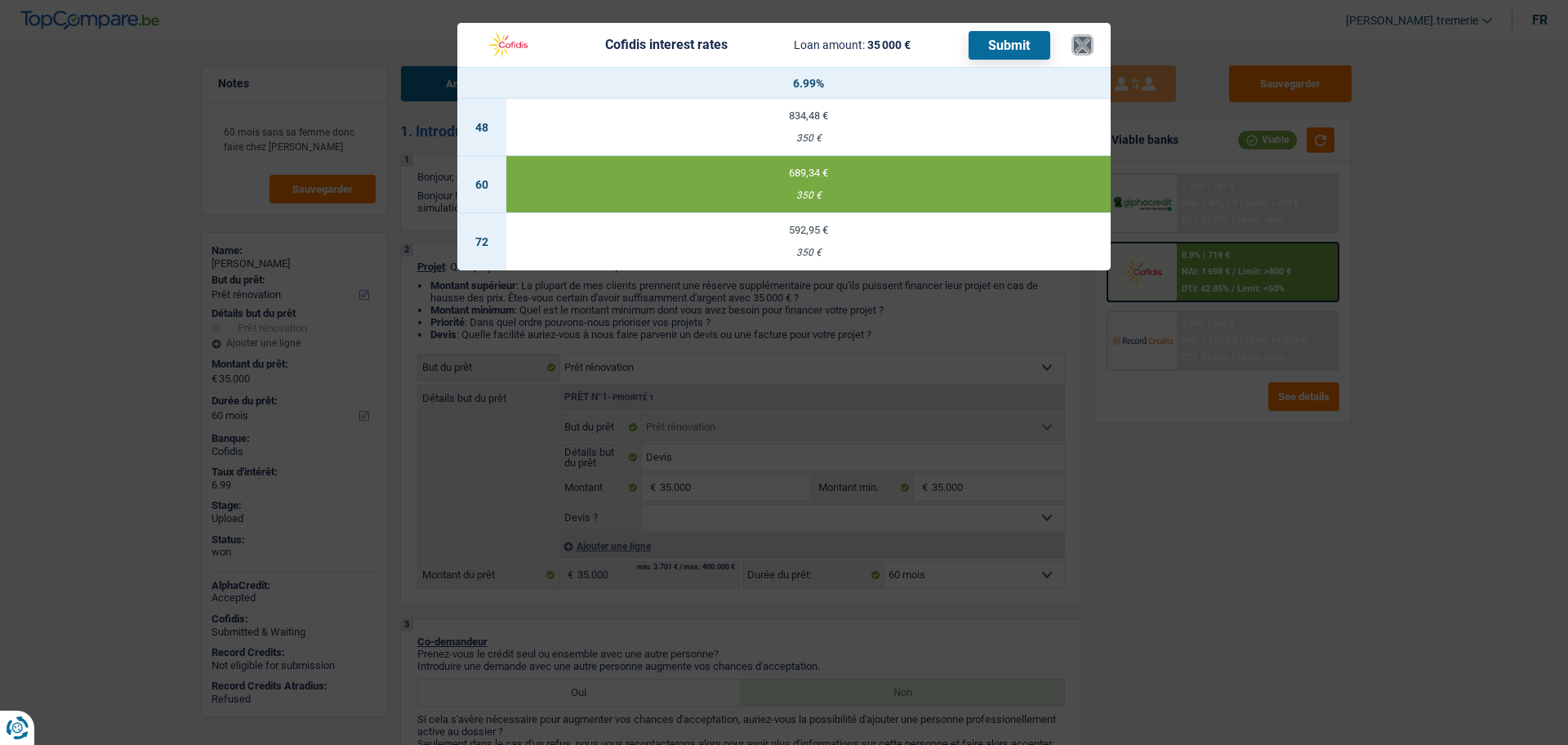
click at [1089, 37] on button "×" at bounding box center [1082, 45] width 18 height 17
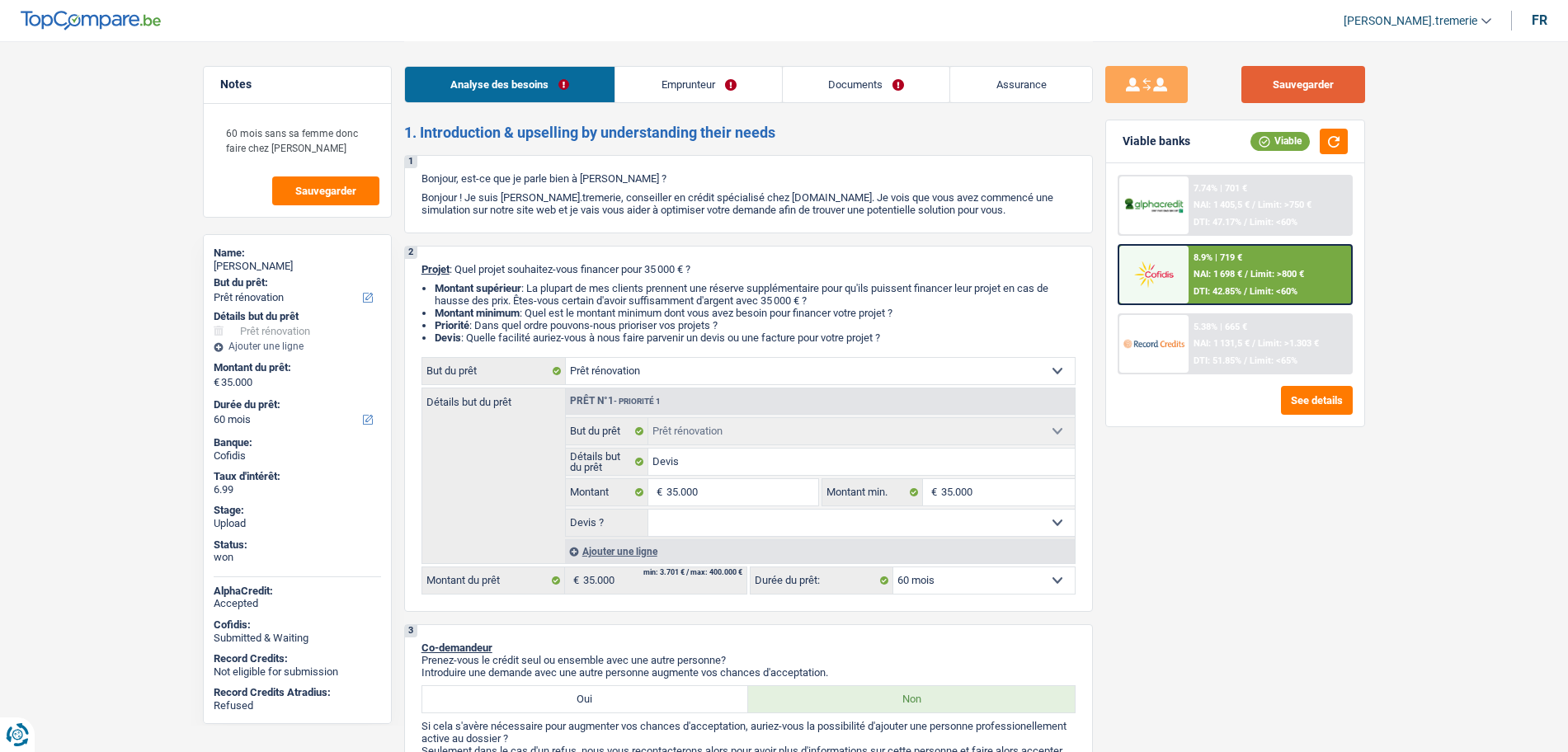
click at [1310, 83] on button "Sauvegarder" at bounding box center [1304, 85] width 124 height 37
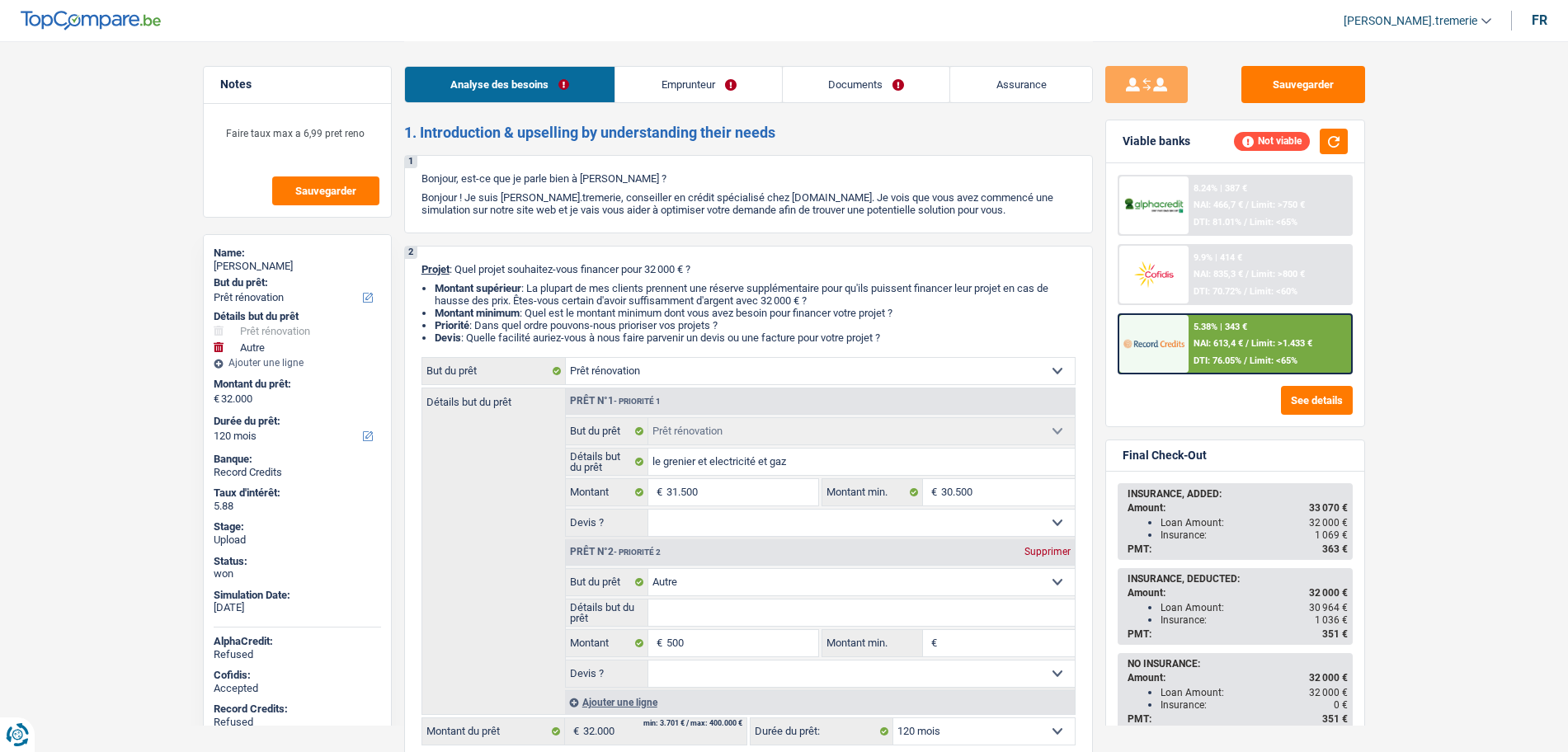
select select "renovation"
select select "other"
select select "120"
select select "renovation"
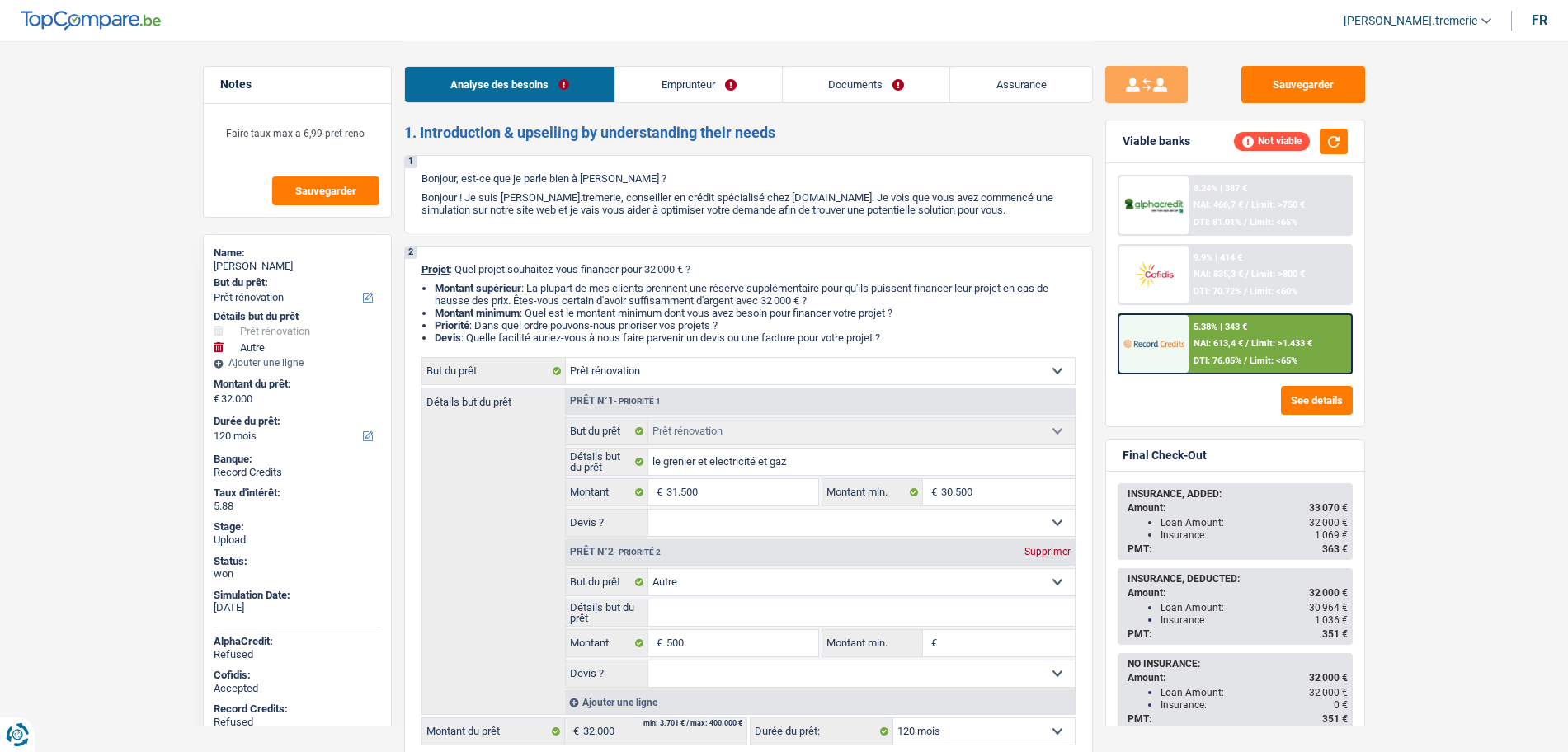
select select "renovation"
select select "other"
select select "120"
select select "worker"
select select "netSalary"
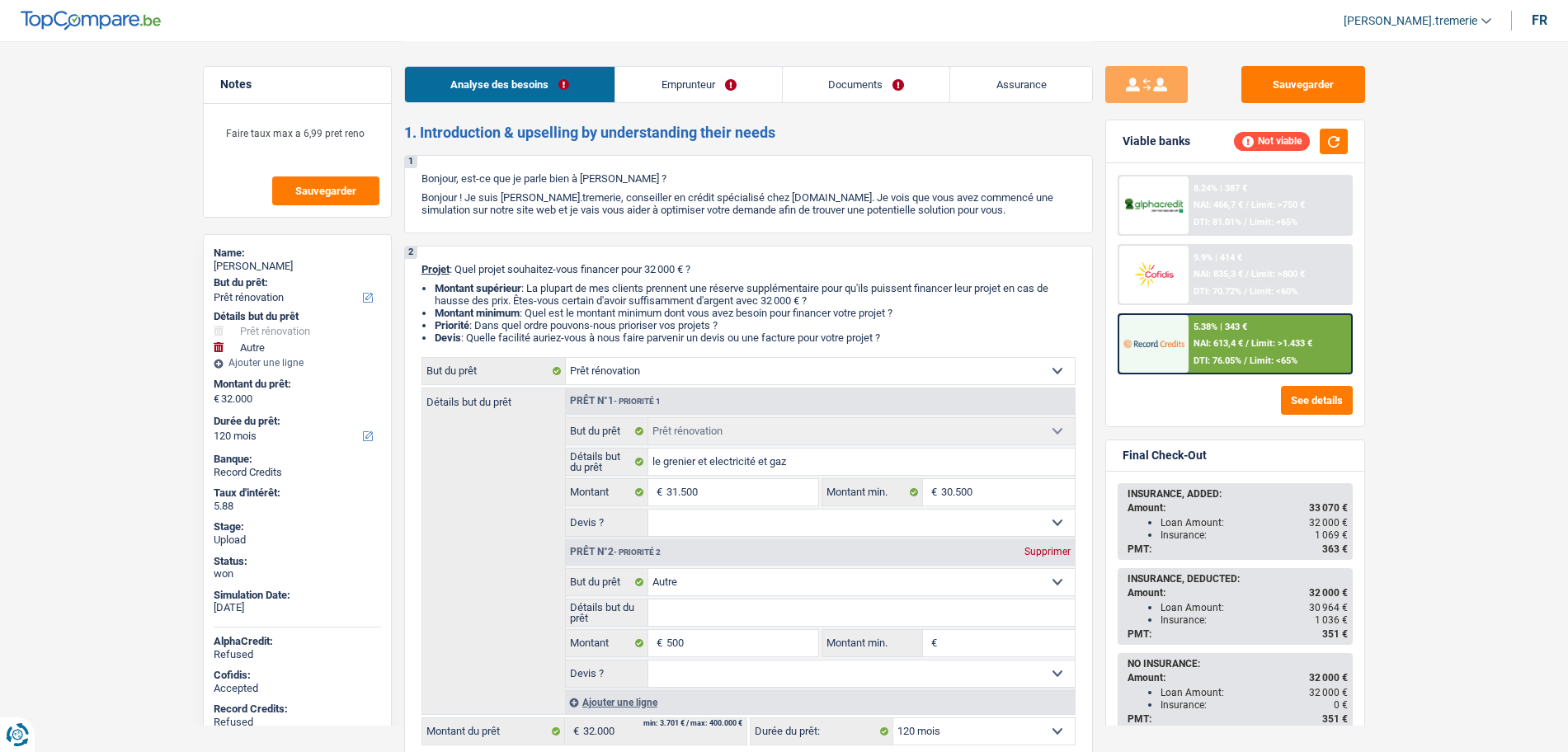
select select "familyAllowances"
select select "mealVouchers"
select select "ownerWithMortgage"
select select "mortgage"
select select "300"
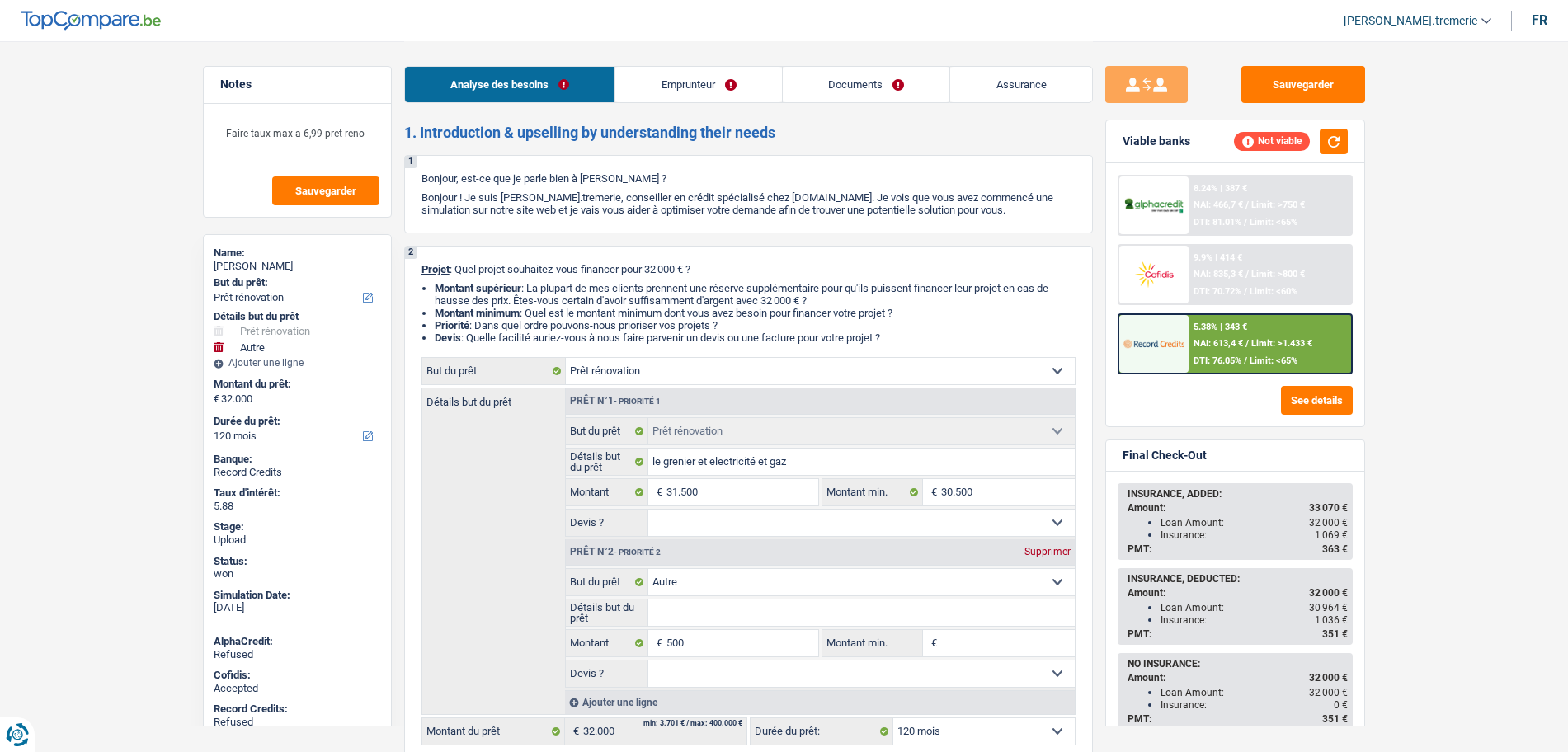
select select "cardOrCredit"
select select "renovationLoan"
select select "120"
select select "renovation"
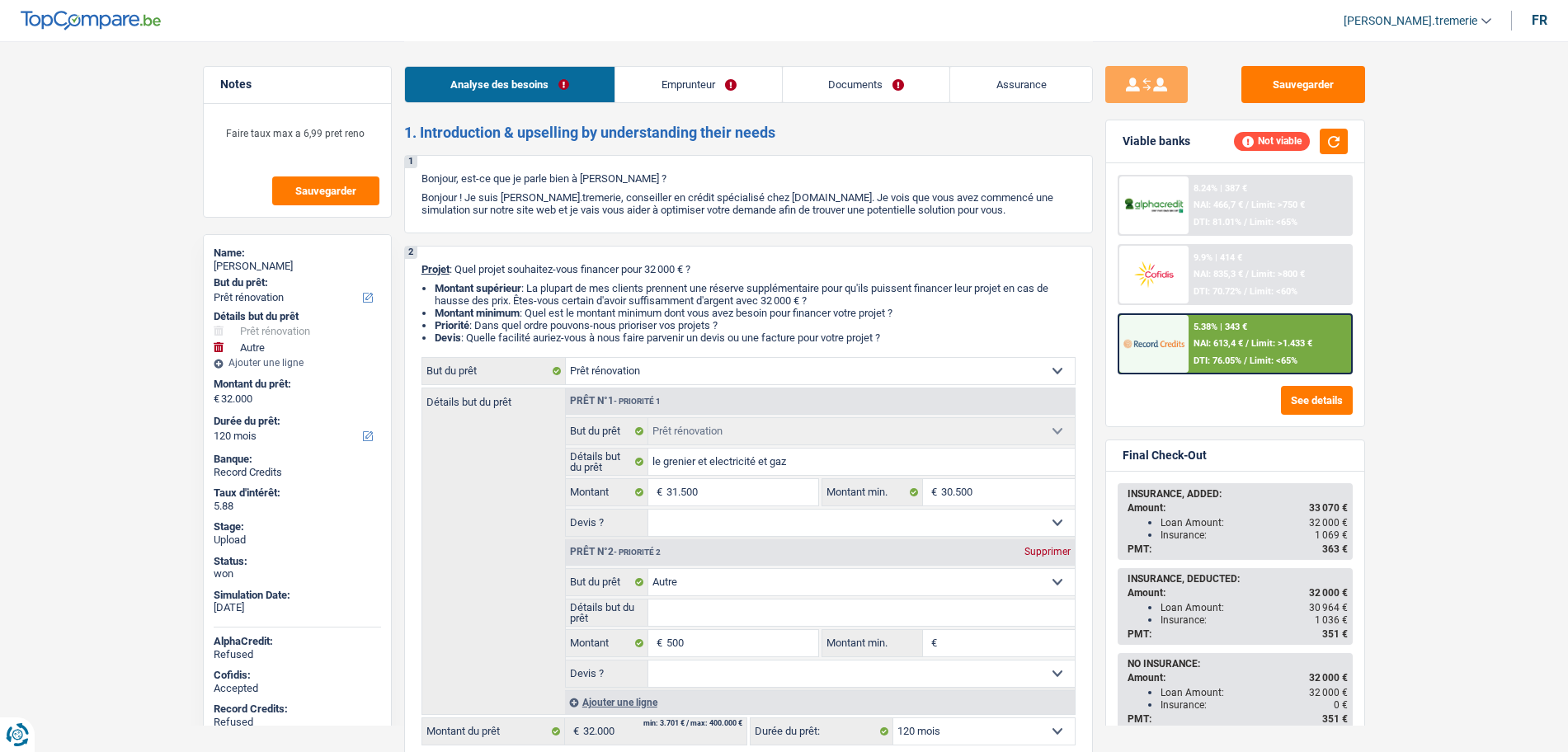
select select "other"
select select "120"
click at [1165, 346] on img at bounding box center [1153, 343] width 61 height 31
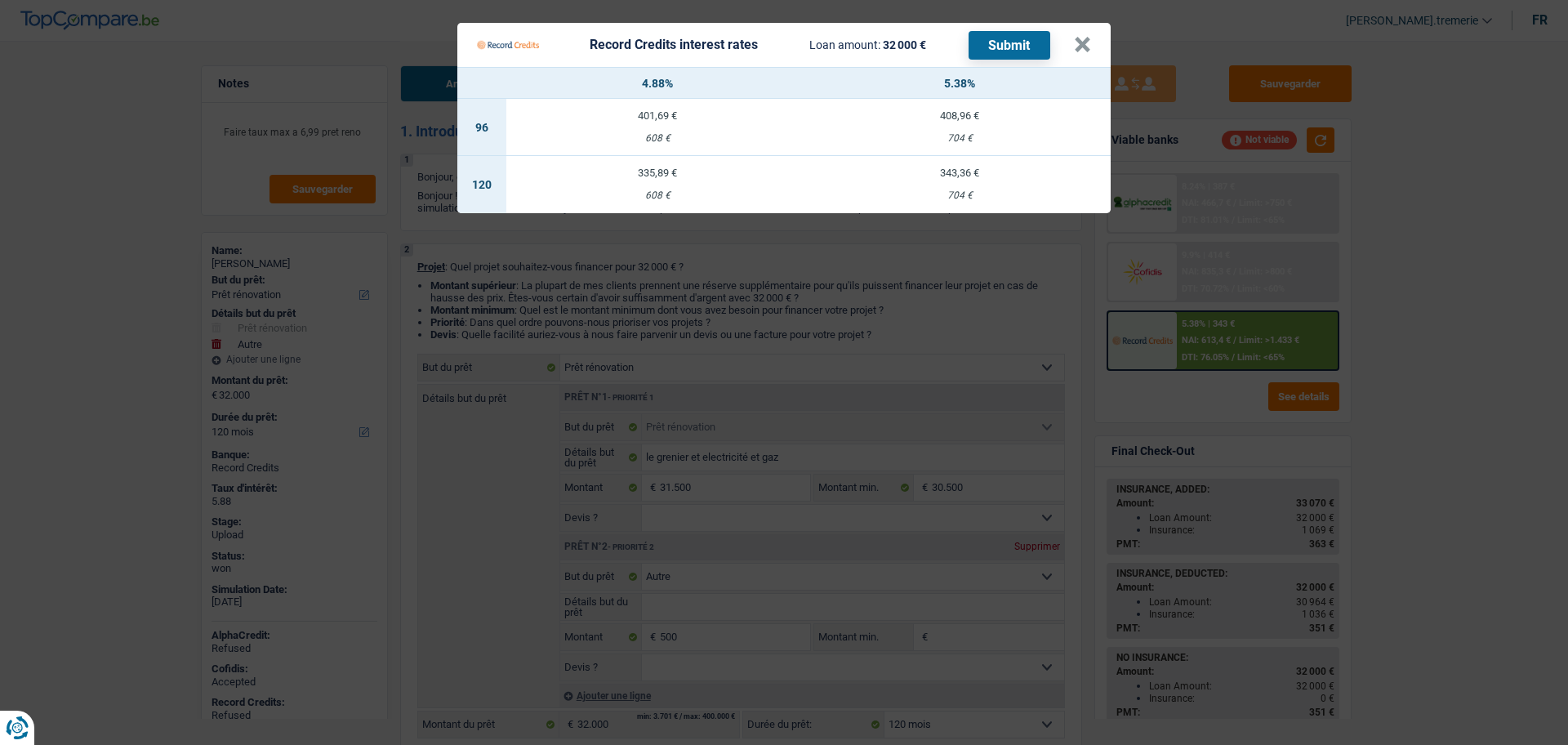
drag, startPoint x: 1196, startPoint y: 247, endPoint x: 1165, endPoint y: 195, distance: 60.5
click at [1186, 227] on Credits "Record Credits interest rates Loan amount: 32 000 € Submit × 4.88% 5.38% 96 401…" at bounding box center [784, 372] width 1568 height 745
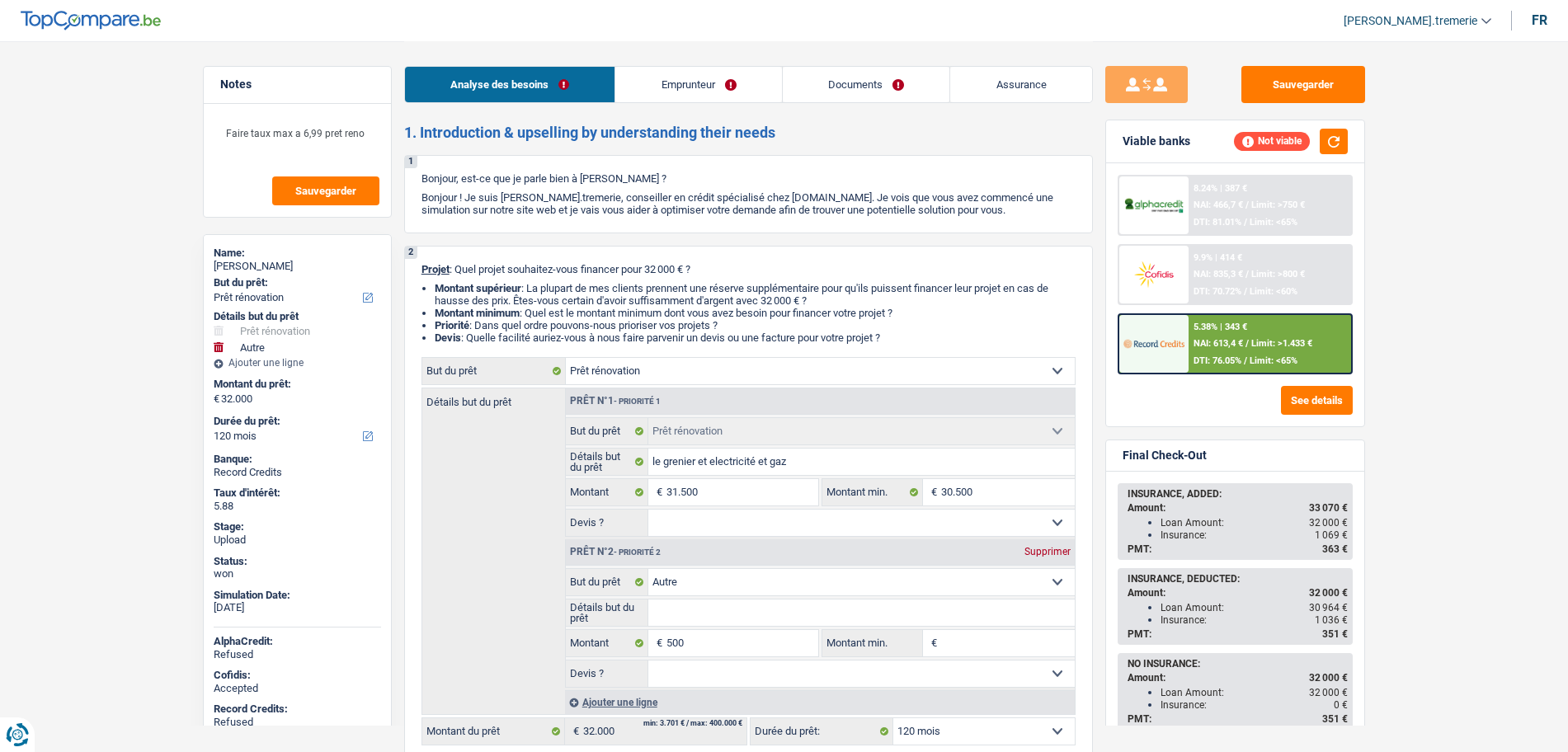
click at [1202, 268] on div "9.9% | 414 € NAI: 835,3 € / Limit: >800 € DTI: 70.72% / Limit: <60%" at bounding box center [1270, 274] width 163 height 57
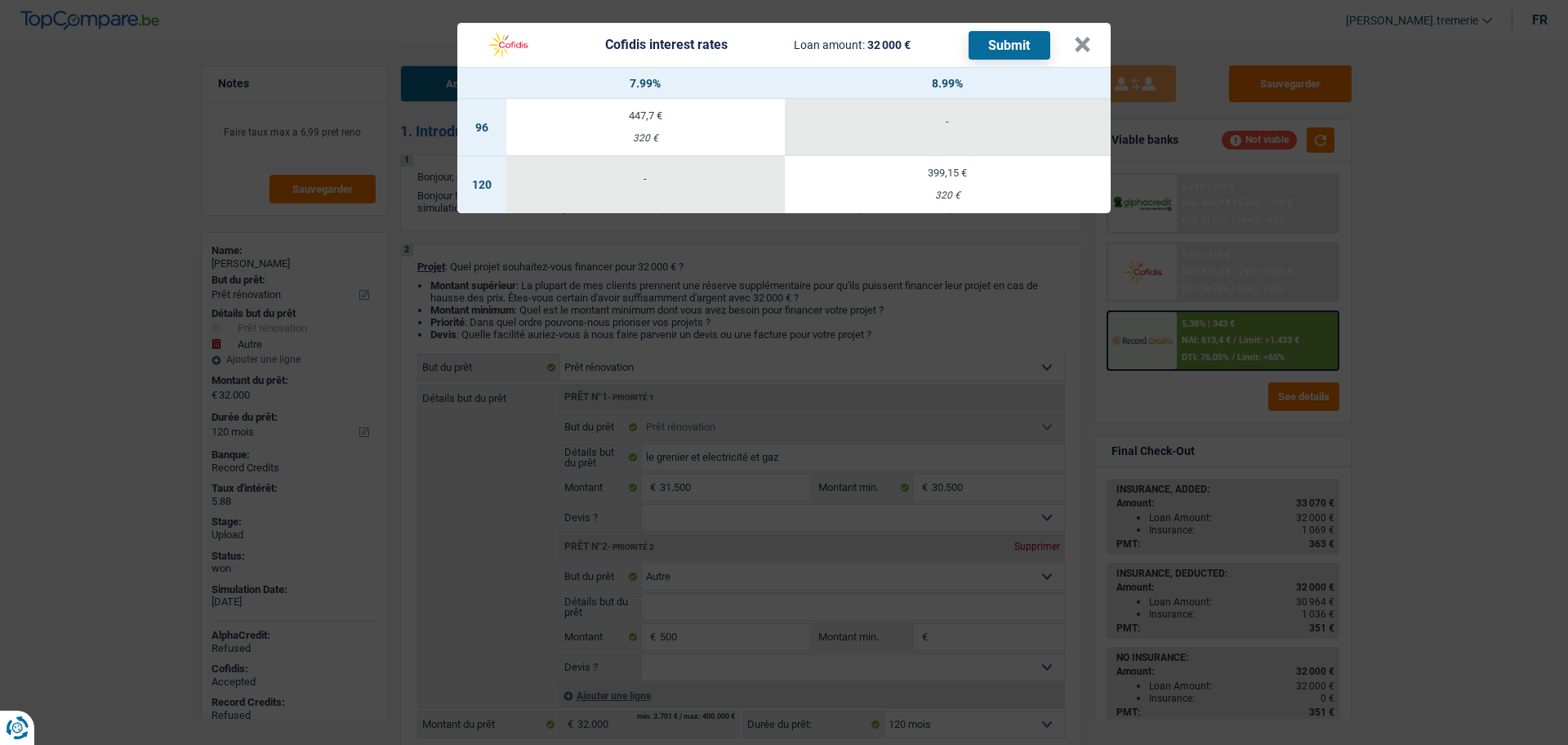
click at [971, 205] on td "399,15 € 320 €" at bounding box center [948, 184] width 326 height 57
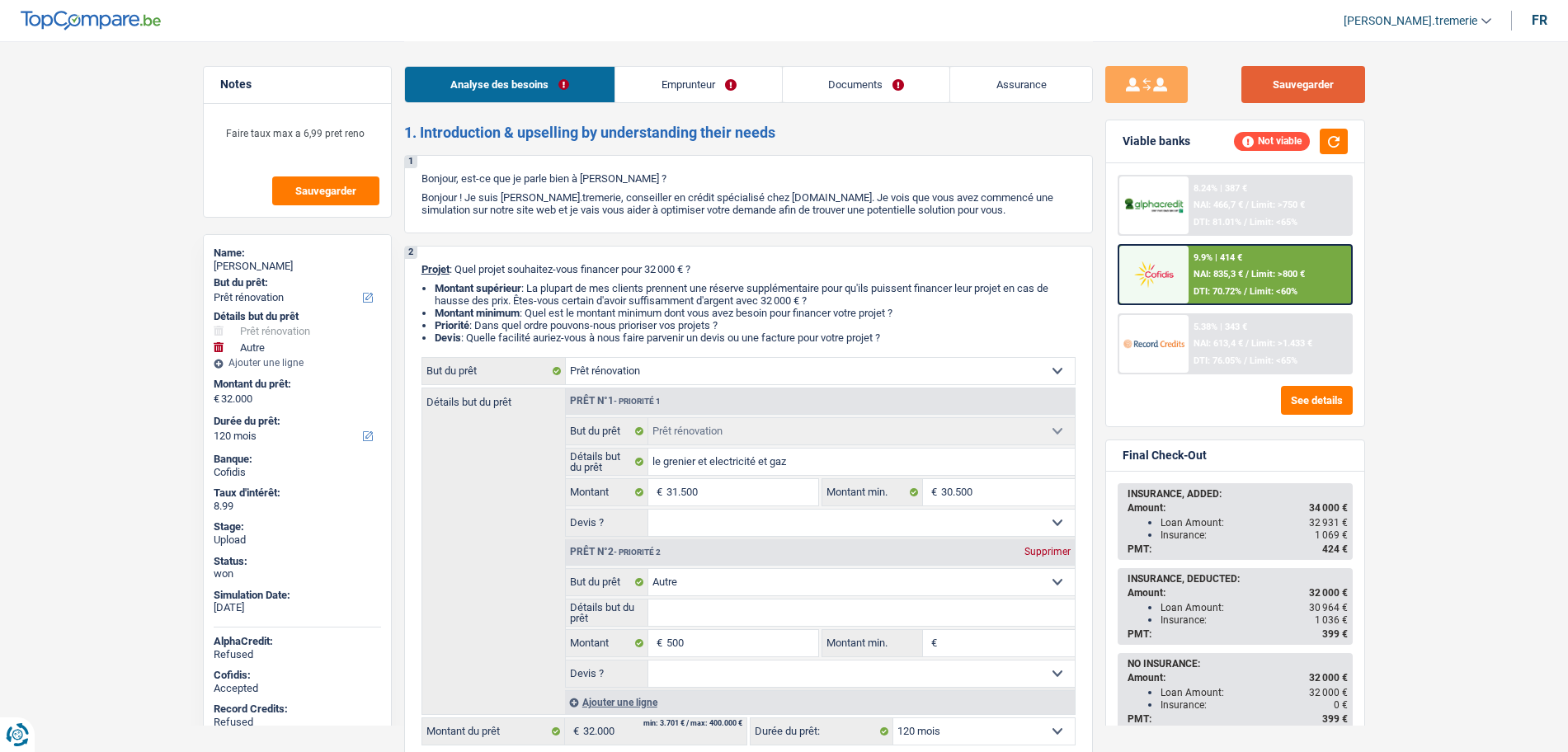
click at [1279, 79] on button "Sauvegarder" at bounding box center [1304, 85] width 124 height 37
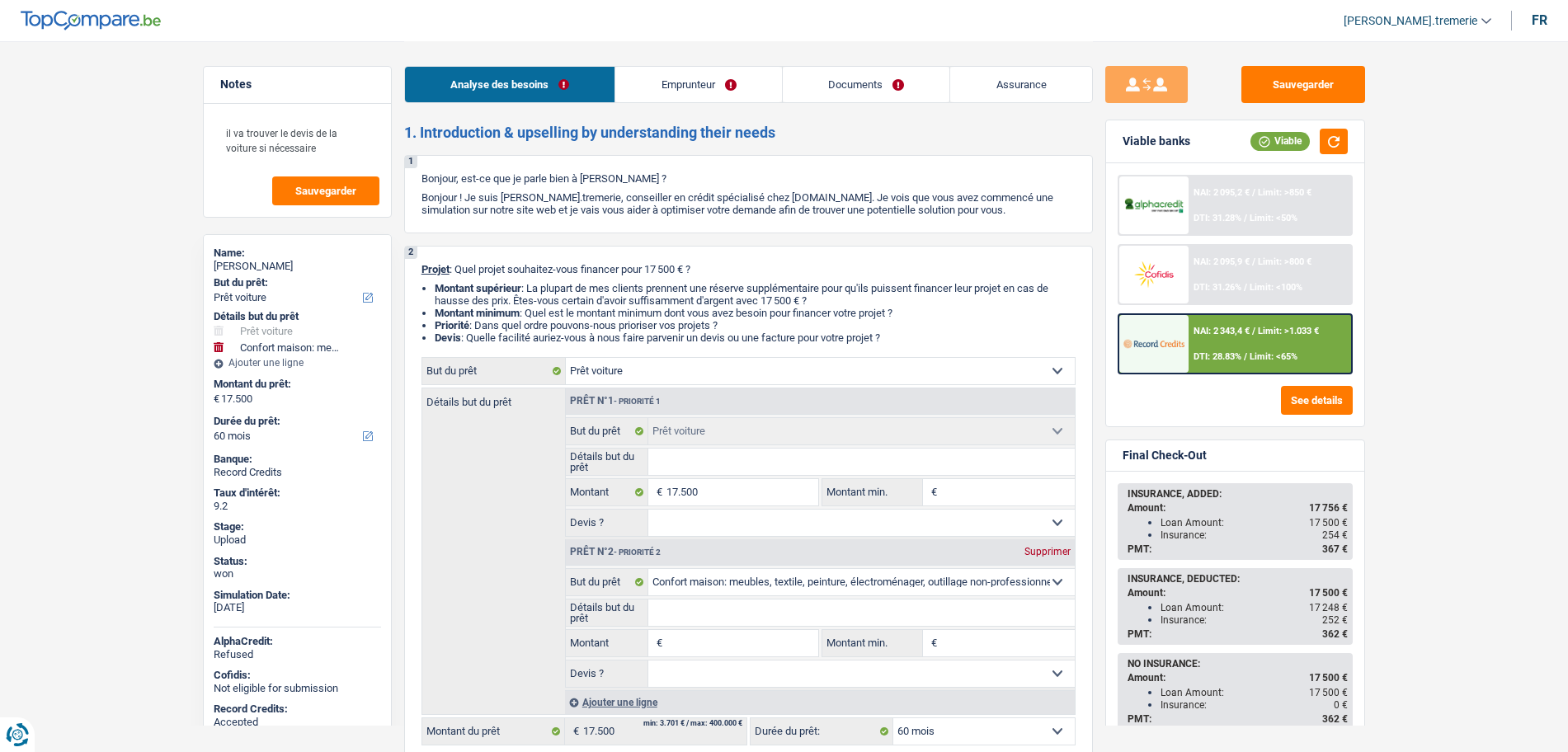
select select "car"
select select "household"
select select "60"
select select "car"
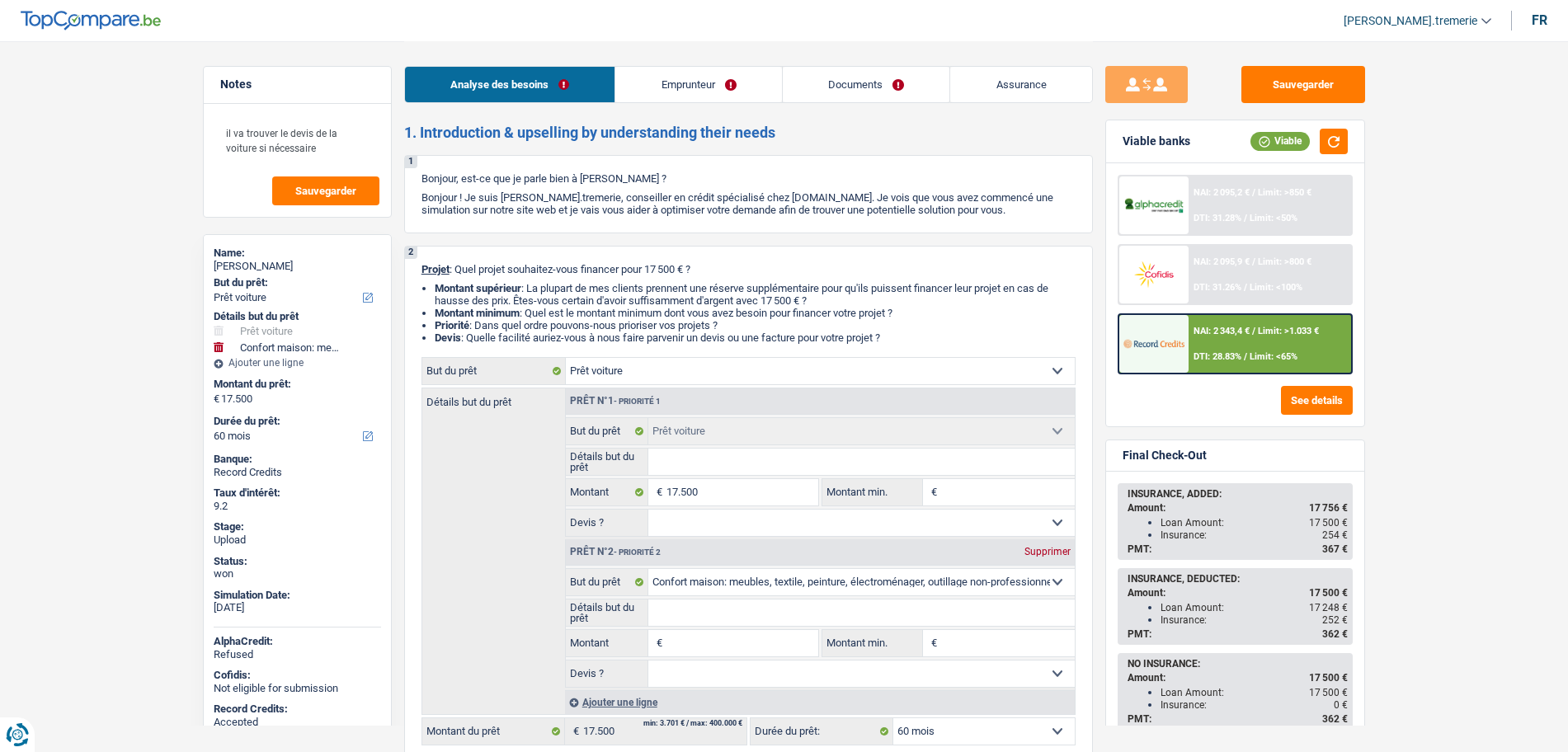
select select "car"
select select "household"
select select "60"
select select "worker"
select select "netSalary"
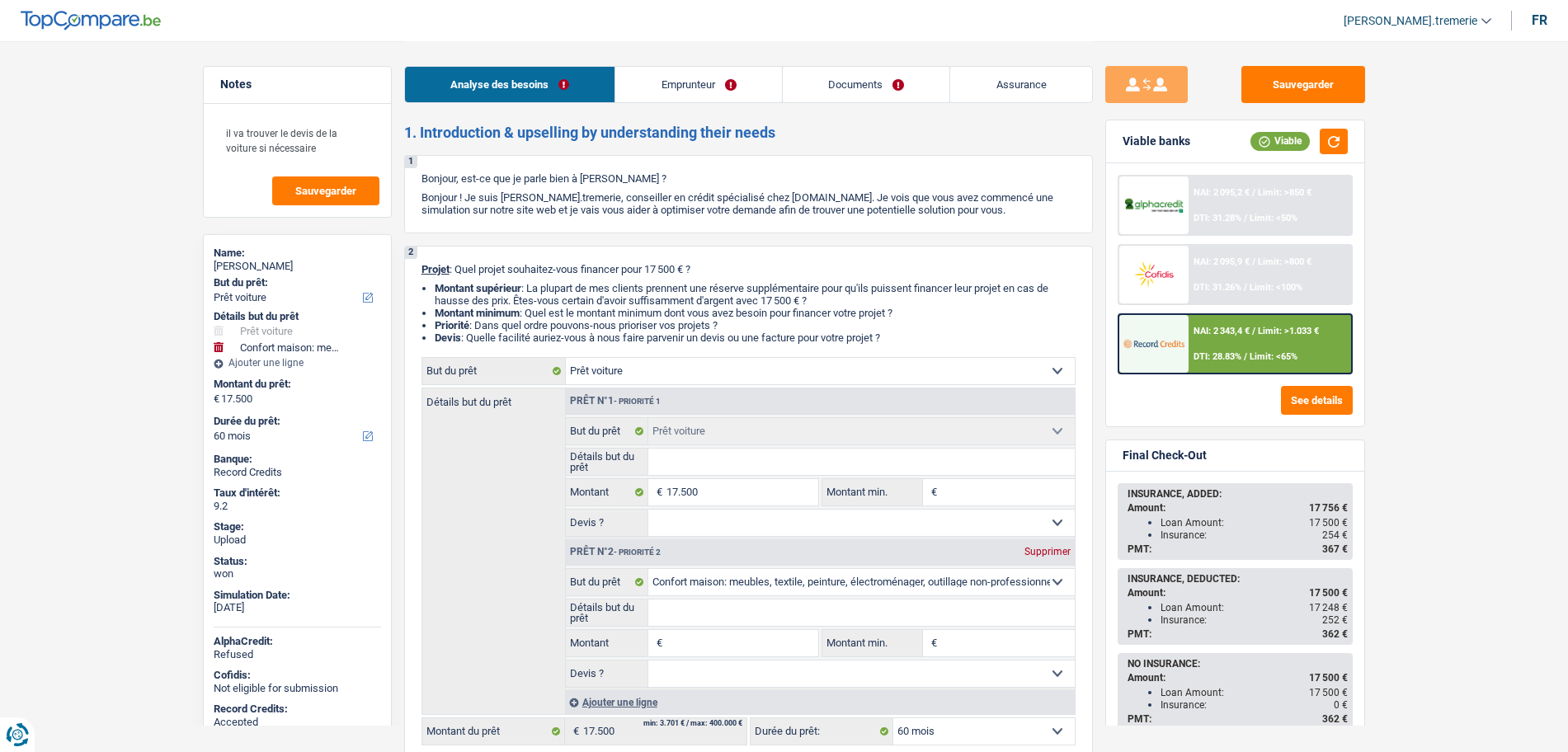
select select "rents"
select select "car"
select select "household"
select select "60"
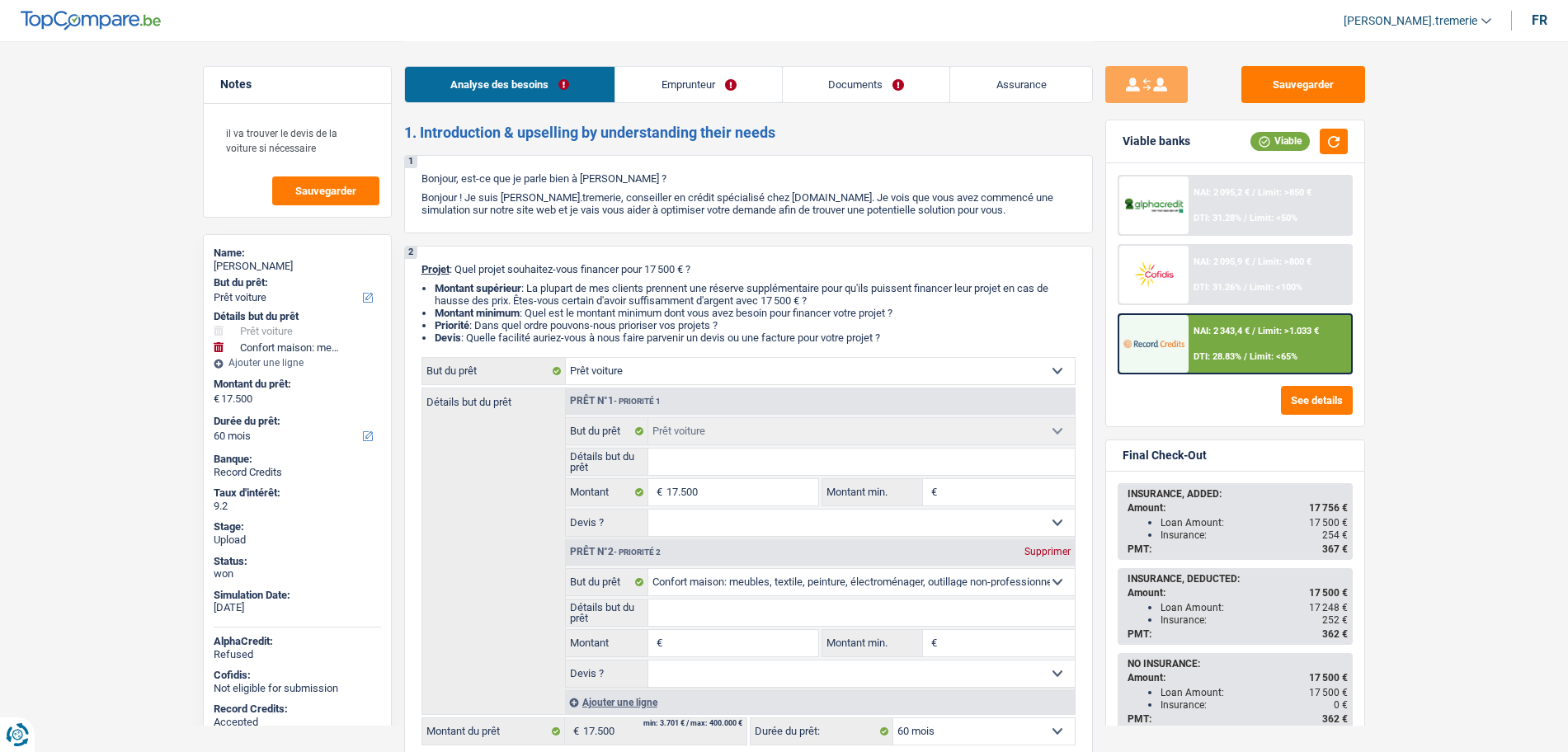
click at [1249, 364] on div "NAI: 2 343,4 € / Limit: >1.033 € DTI: 28.83% / Limit: <65%" at bounding box center [1270, 343] width 163 height 57
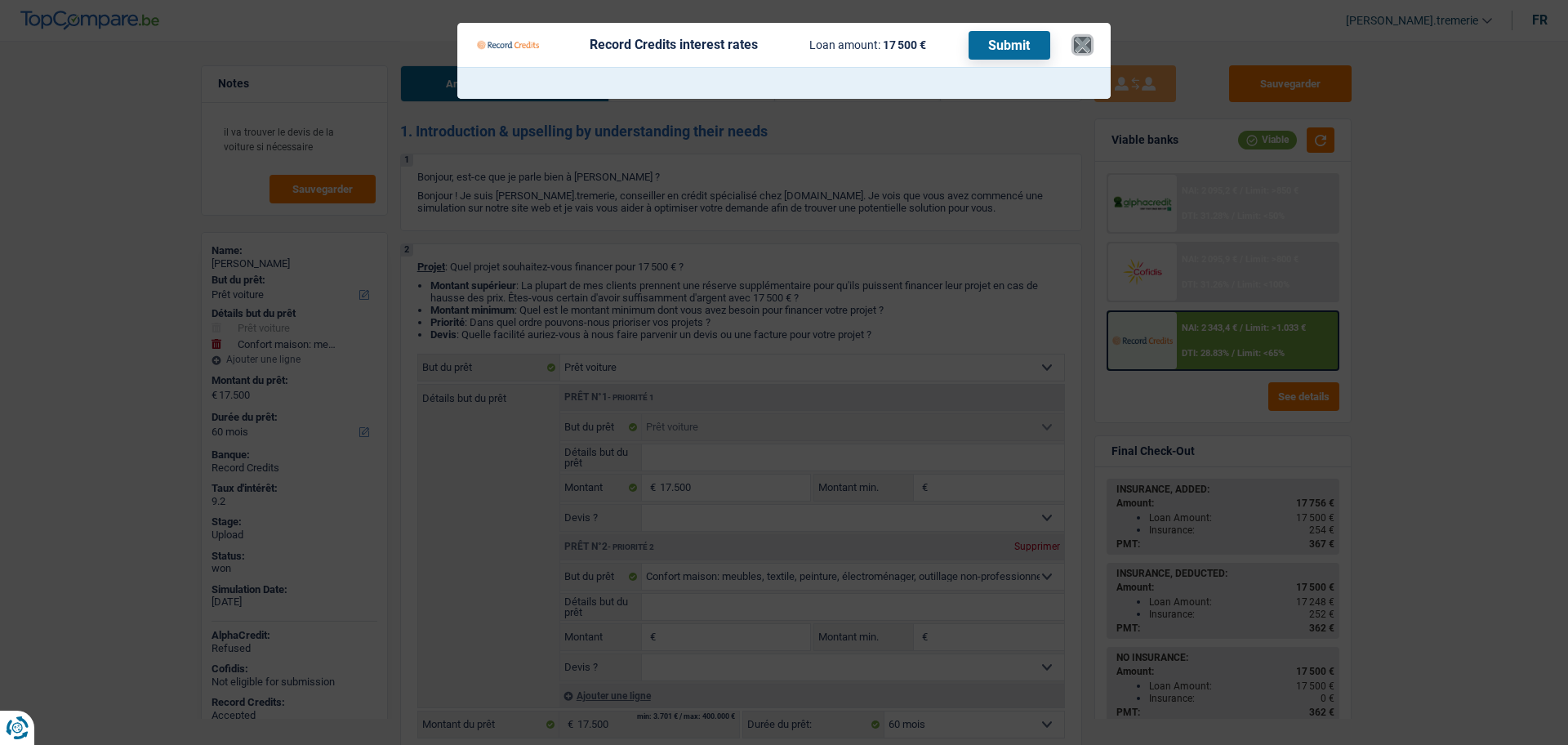
click at [1084, 43] on button "×" at bounding box center [1082, 45] width 18 height 17
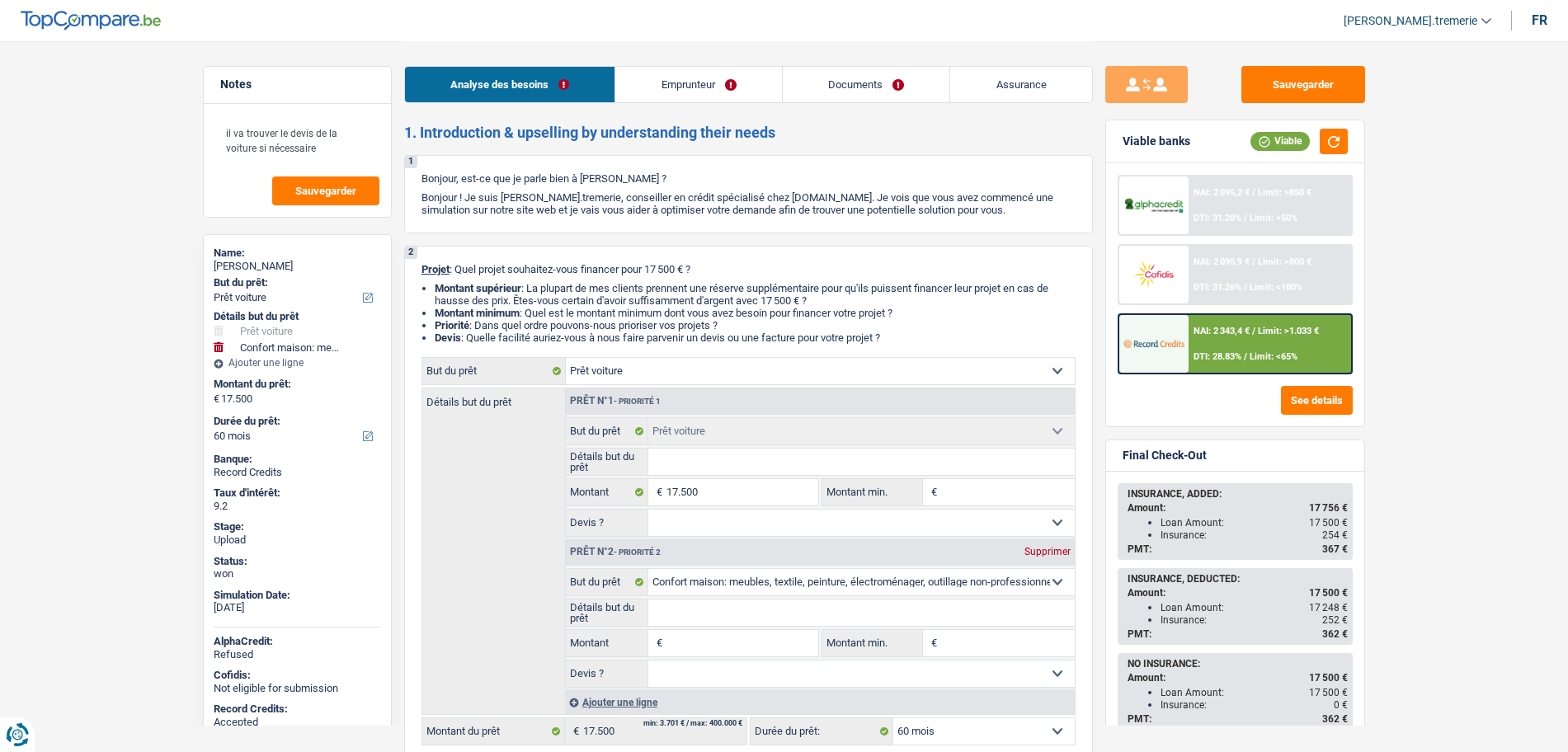
click at [684, 354] on div "2 Projet : Quel projet souhaitez-vous financer pour 17 500 € ? Montant supérieu…" at bounding box center [748, 525] width 689 height 558
click at [671, 377] on select "Confort maison: meubles, textile, peinture, électroménager, outillage non-profe…" at bounding box center [820, 371] width 509 height 27
select select "household"
click at [566, 358] on select "Confort maison: meubles, textile, peinture, électroménager, outillage non-profe…" at bounding box center [820, 371] width 509 height 27
select select "household"
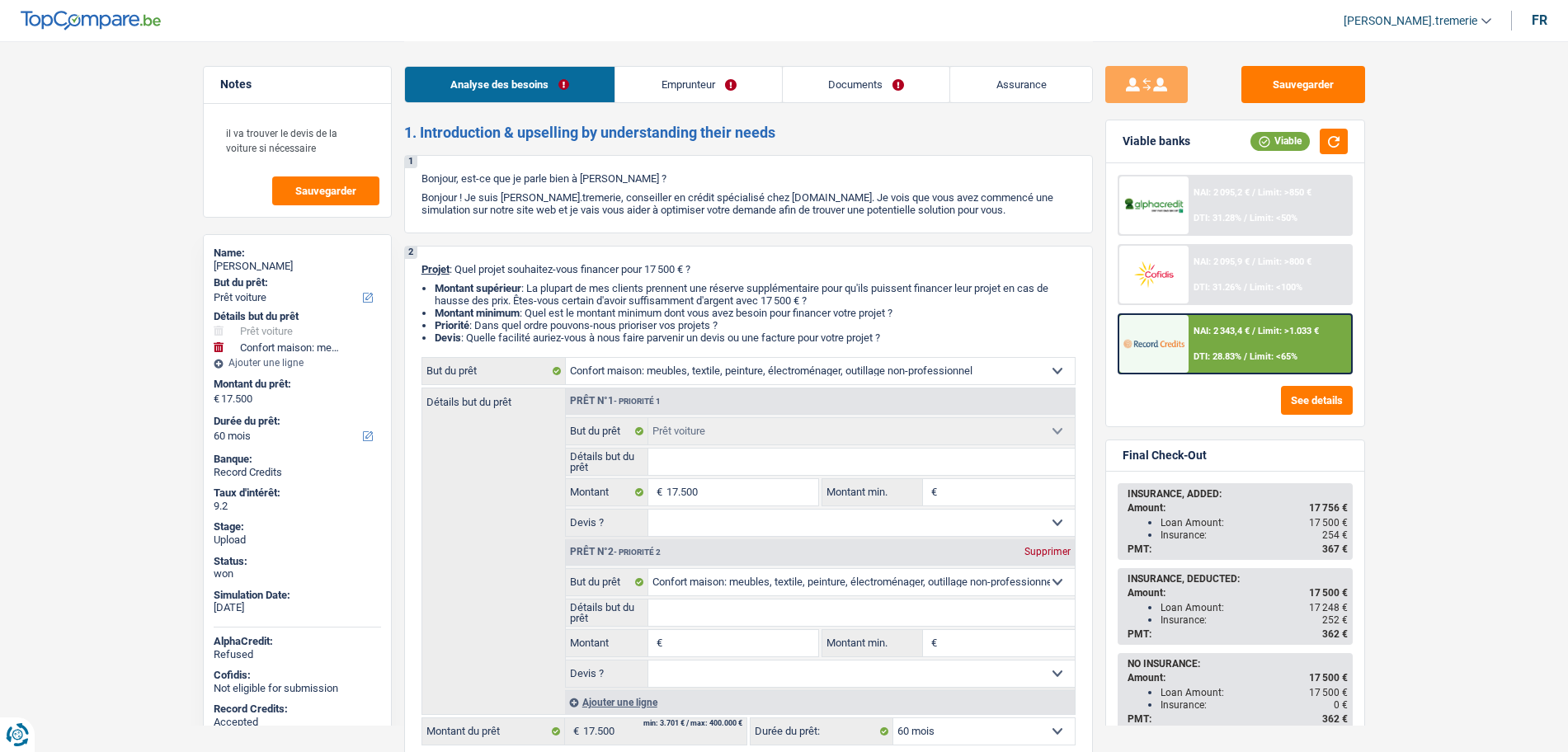
select select "household"
select select "car"
select select "household"
select select "car"
type input "17.500"
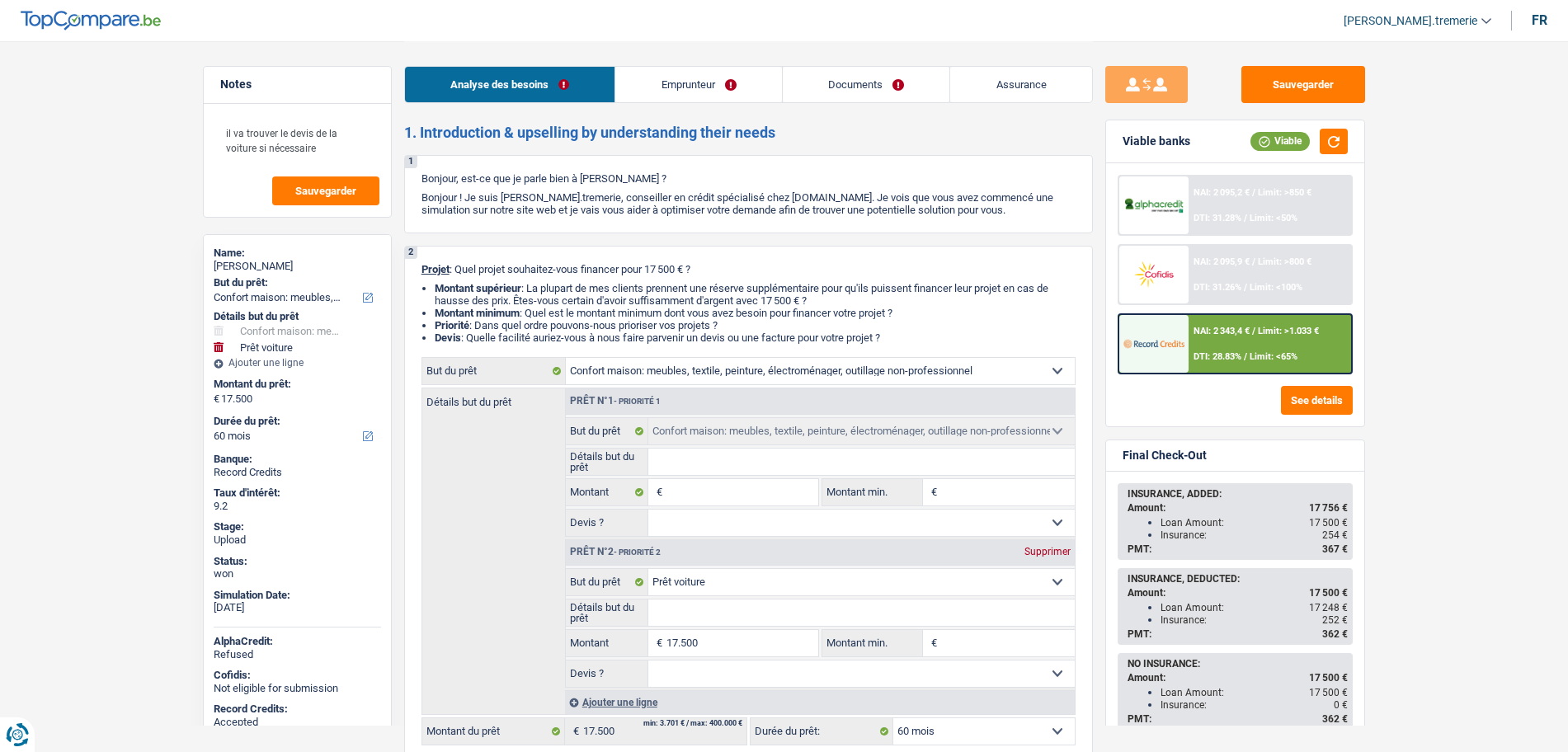
select select "household"
select select "car"
type input "17.500"
click at [1232, 332] on div "11.45% | 380 € NAI: 2 343,4 € / Limit: >1.033 € DTI: 28.83% / Limit: <65%" at bounding box center [1270, 343] width 163 height 57
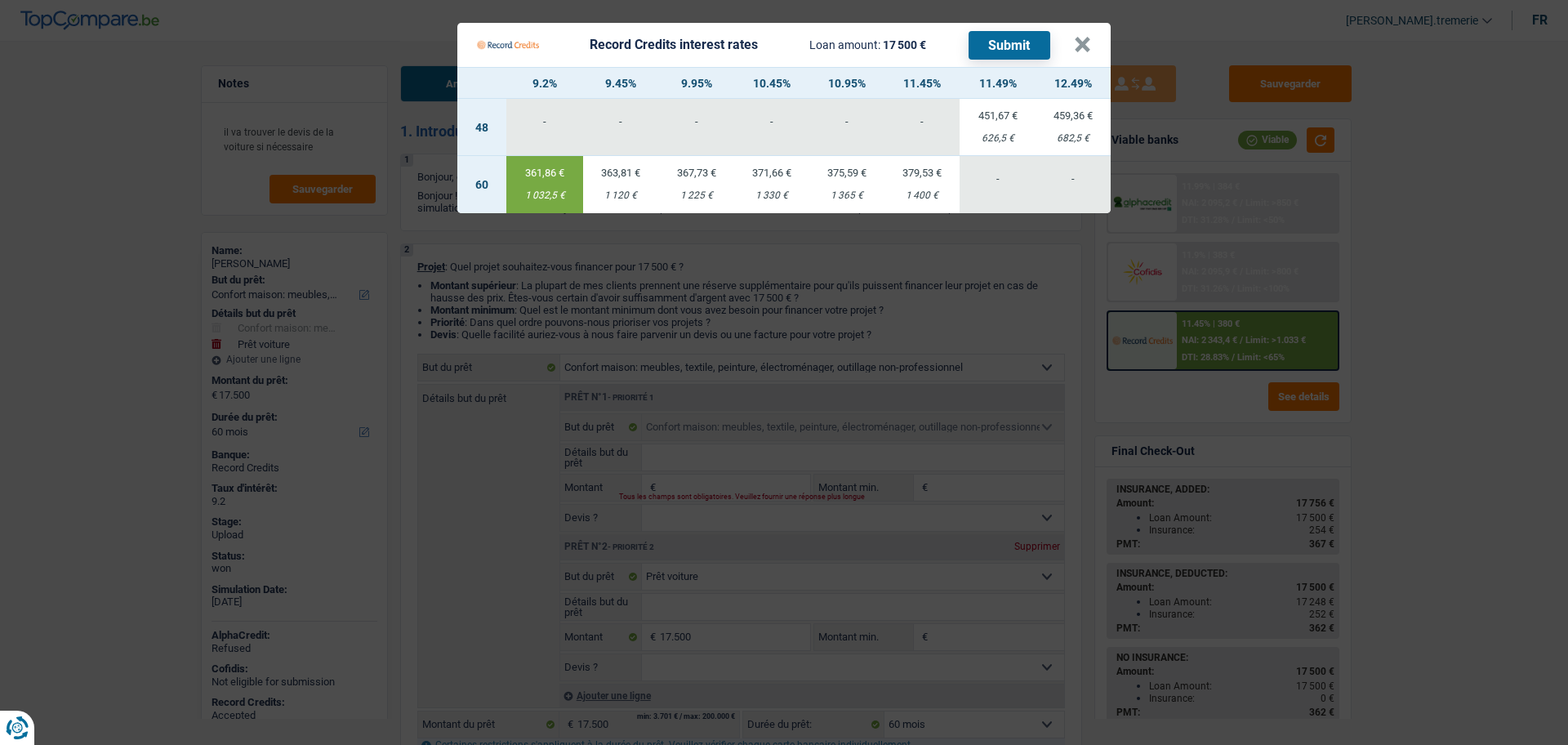
click at [644, 195] on div "1 120 €" at bounding box center [620, 195] width 75 height 11
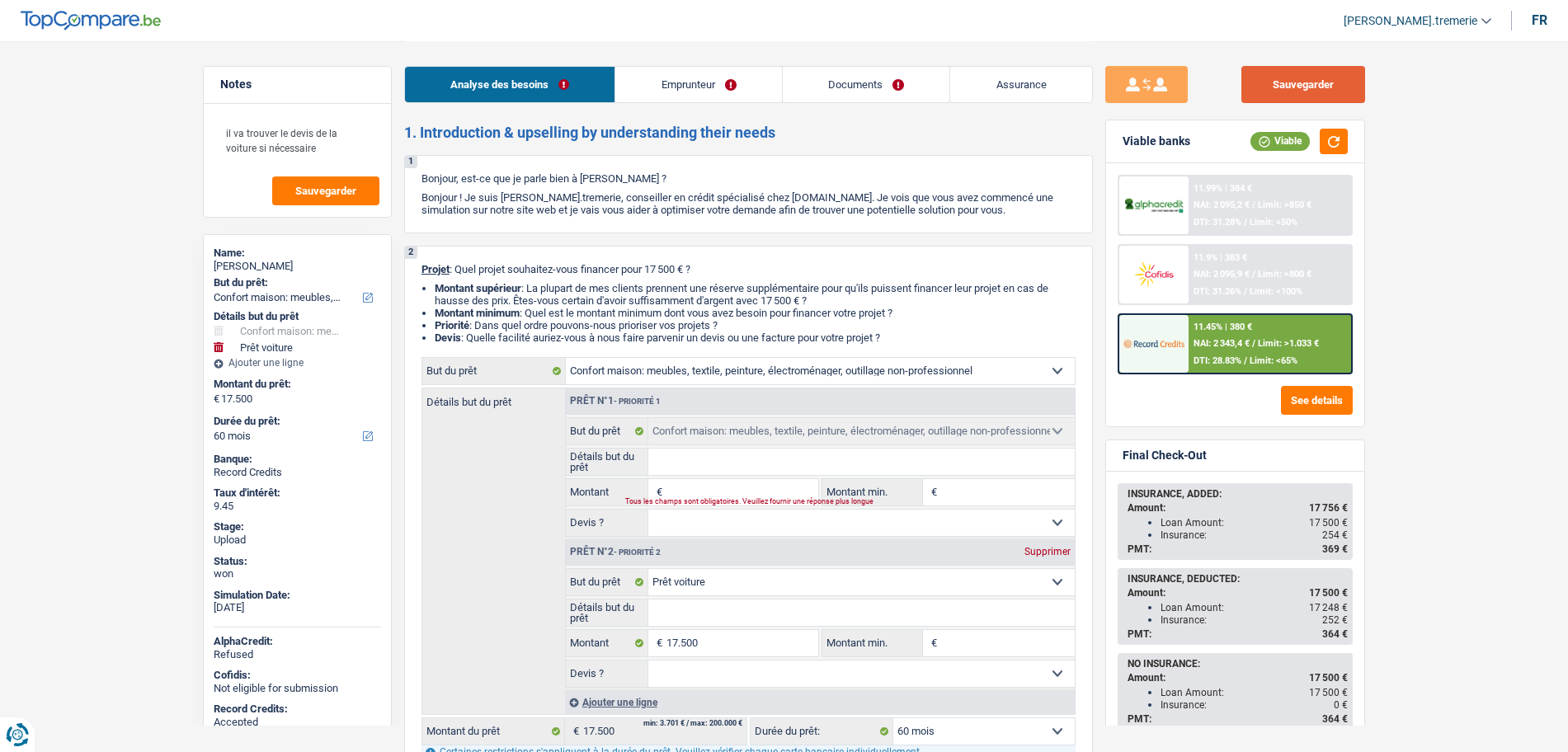
click at [1267, 80] on button "Sauvegarder" at bounding box center [1304, 85] width 124 height 37
